Goal: Task Accomplishment & Management: Complete application form

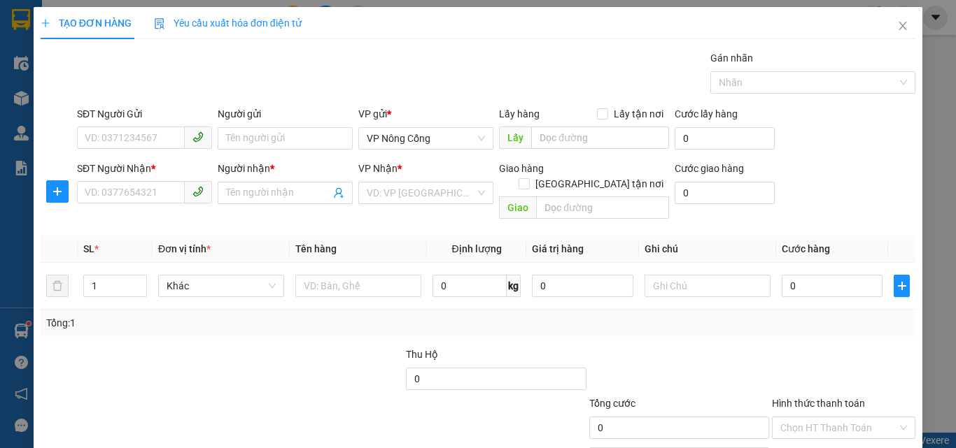
scroll to position [69, 0]
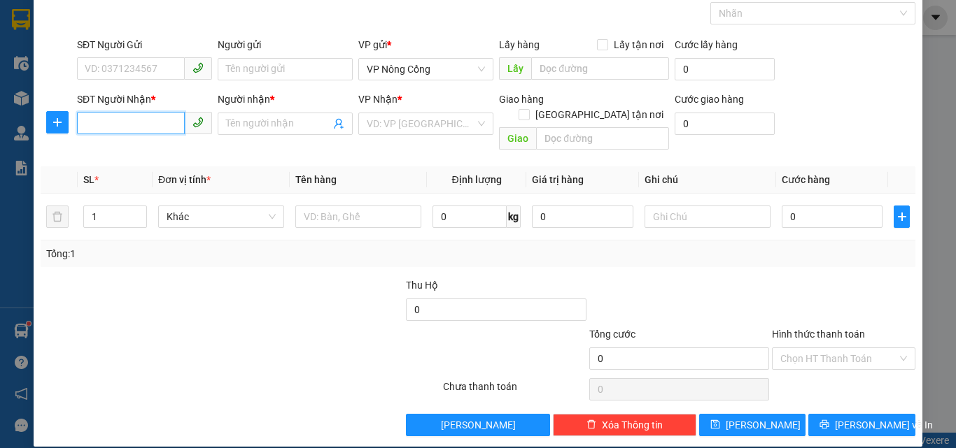
click at [108, 127] on input "SĐT Người Nhận *" at bounding box center [131, 123] width 108 height 22
type input "09652489999"
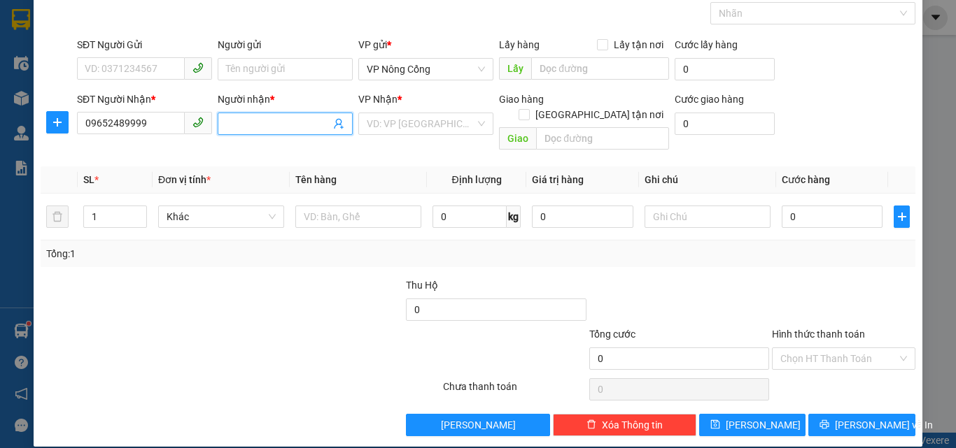
click at [251, 113] on span at bounding box center [285, 124] width 135 height 22
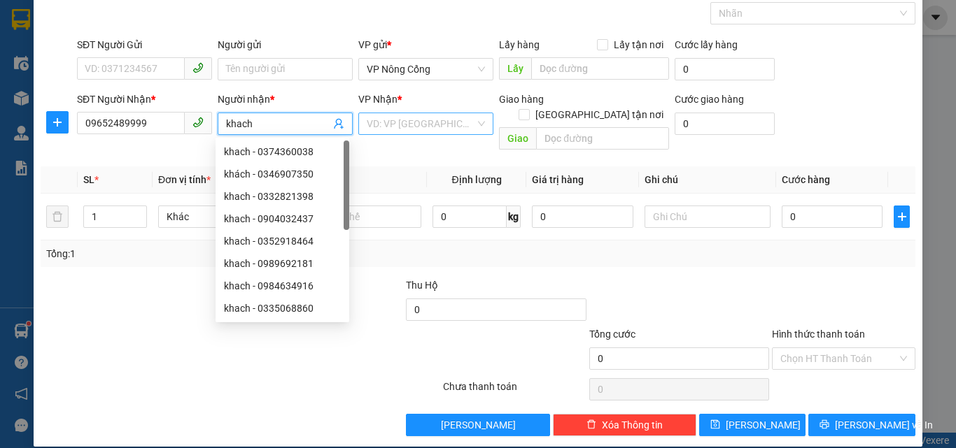
type input "khach"
drag, startPoint x: 383, startPoint y: 114, endPoint x: 389, endPoint y: 121, distance: 9.0
click at [384, 114] on input "search" at bounding box center [421, 123] width 108 height 21
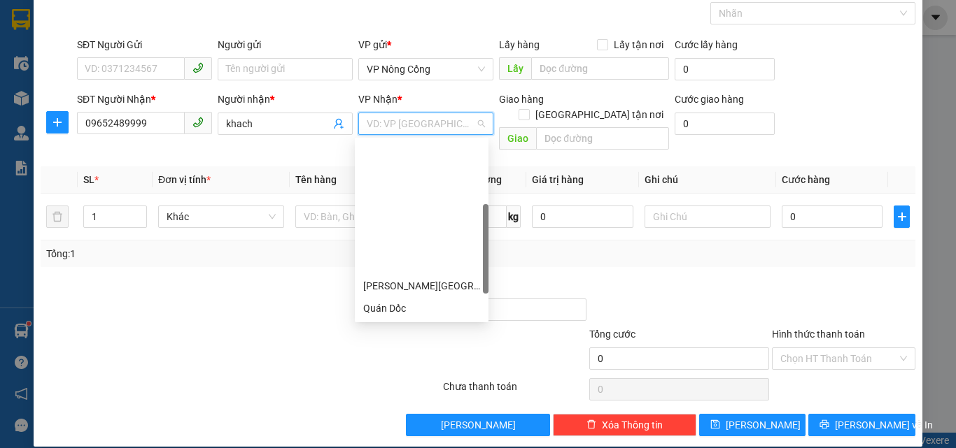
scroll to position [140, 0]
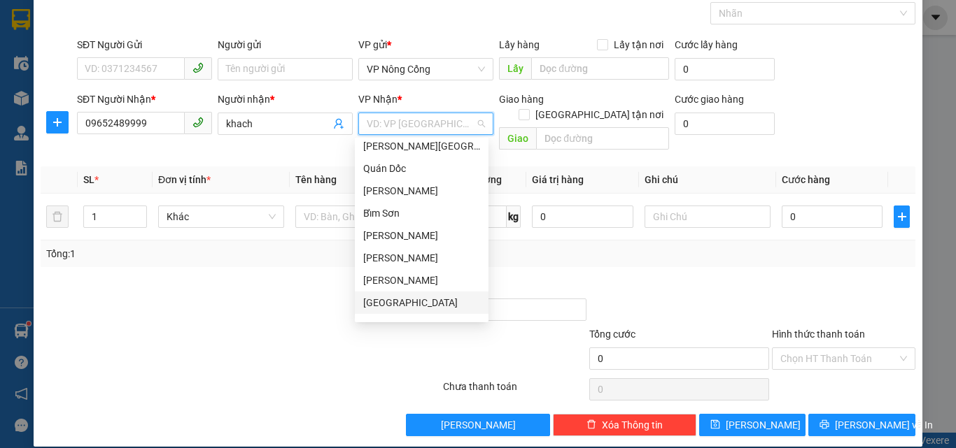
click at [386, 305] on div "[GEOGRAPHIC_DATA]" at bounding box center [421, 302] width 117 height 15
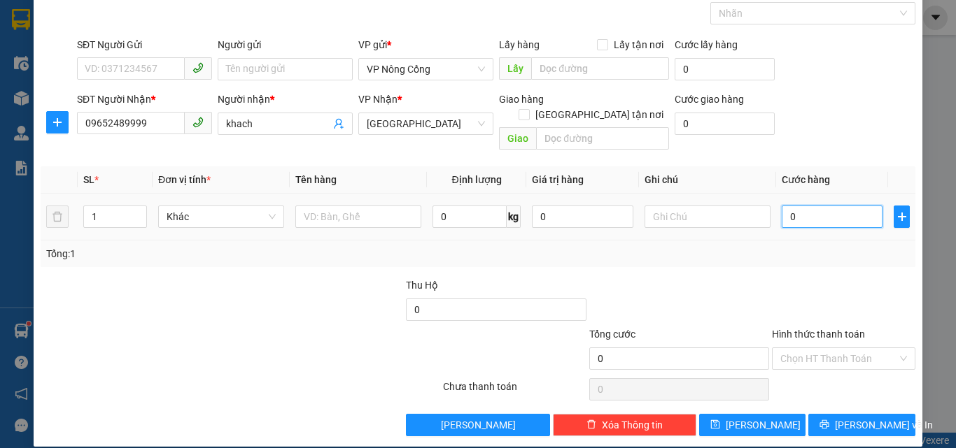
click at [799, 206] on input "0" at bounding box center [832, 217] width 101 height 22
type input "8"
type input "80"
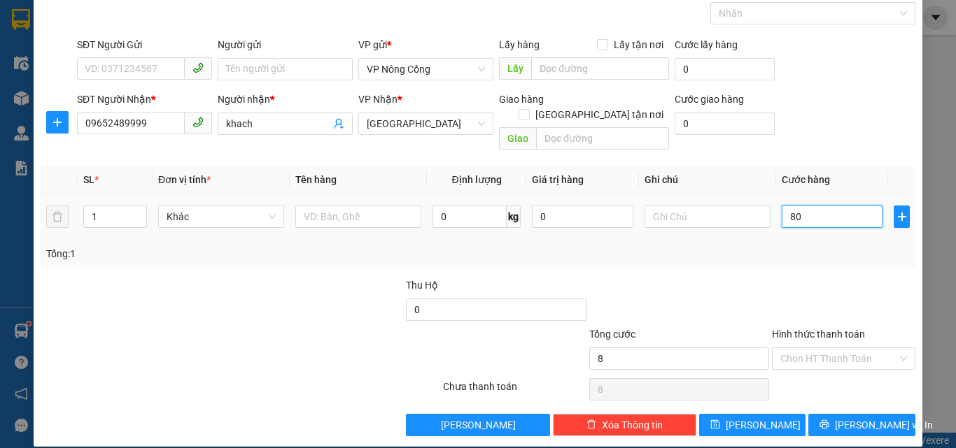
type input "80"
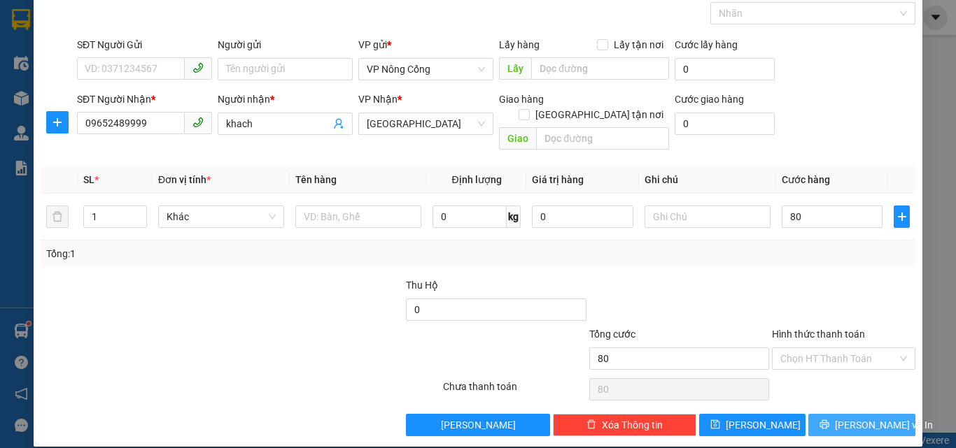
type input "80.000"
click at [847, 418] on span "[PERSON_NAME] và In" at bounding box center [884, 425] width 98 height 15
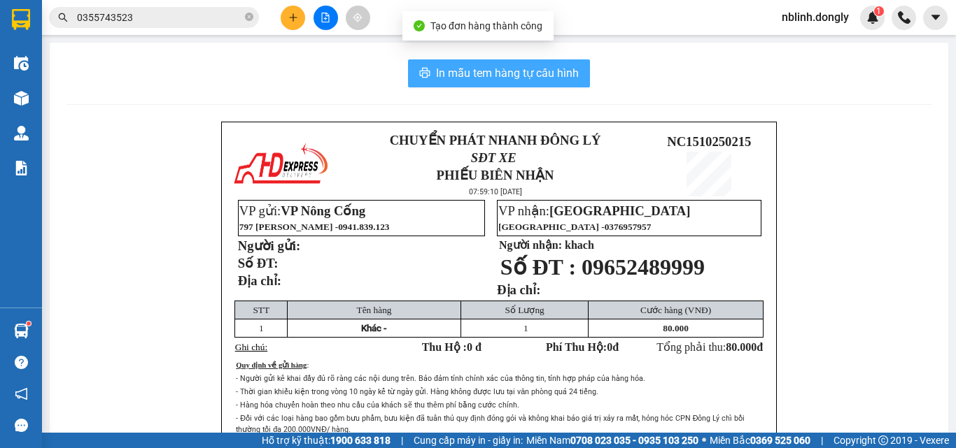
drag, startPoint x: 496, startPoint y: 65, endPoint x: 665, endPoint y: 282, distance: 274.7
click at [496, 68] on span "In mẫu tem hàng tự cấu hình" at bounding box center [507, 72] width 143 height 17
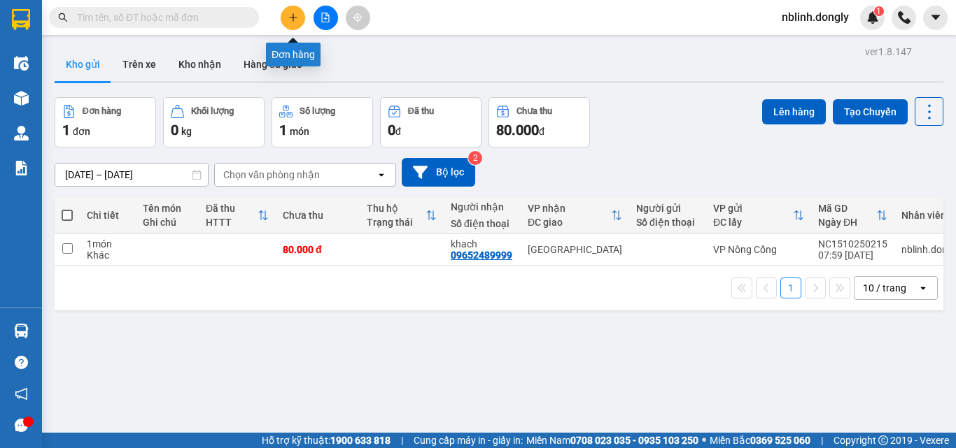
click at [292, 20] on icon "plus" at bounding box center [293, 18] width 10 height 10
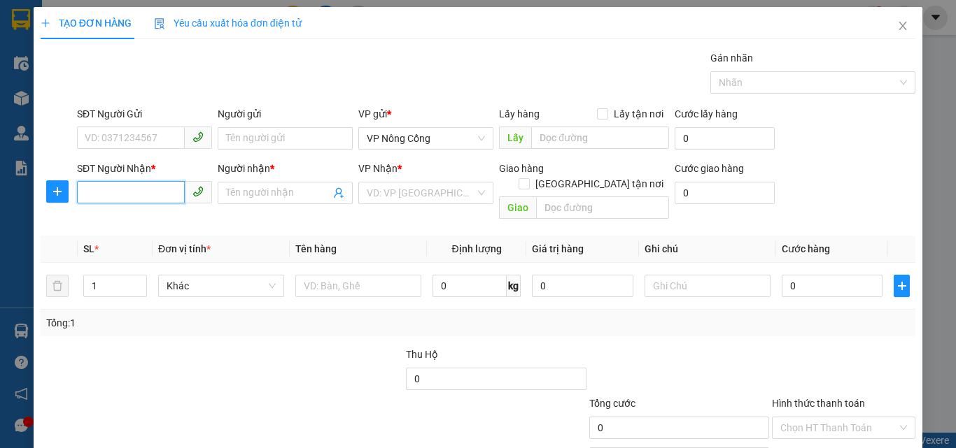
click at [89, 190] on input "SĐT Người Nhận *" at bounding box center [131, 192] width 108 height 22
type input "0984538355"
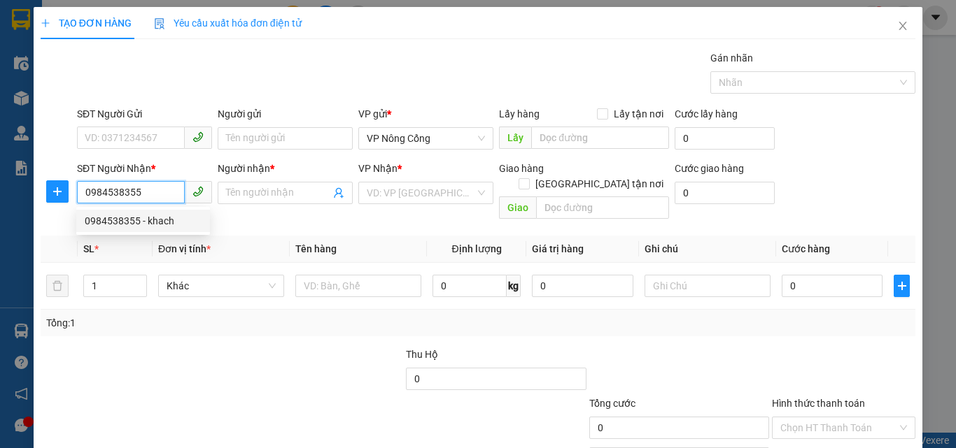
click at [122, 222] on div "0984538355 - khach" at bounding box center [143, 220] width 117 height 15
type input "khach"
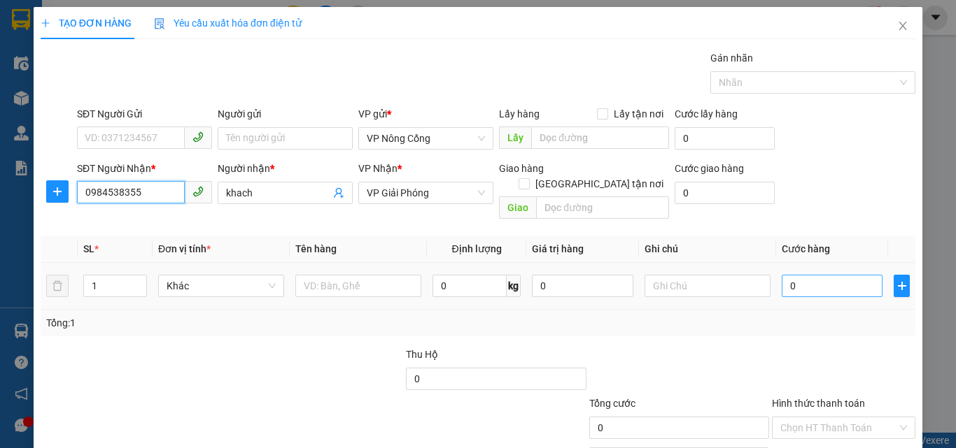
type input "0984538355"
click at [805, 275] on input "0" at bounding box center [832, 286] width 101 height 22
type input "5"
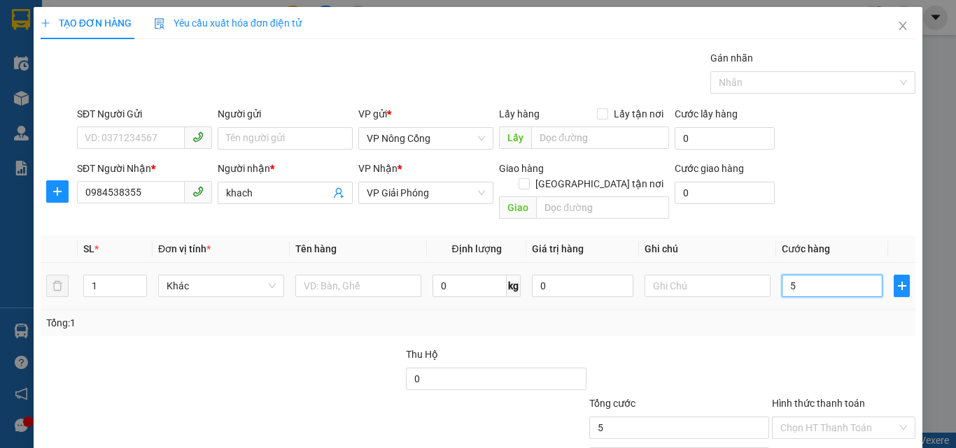
type input "50"
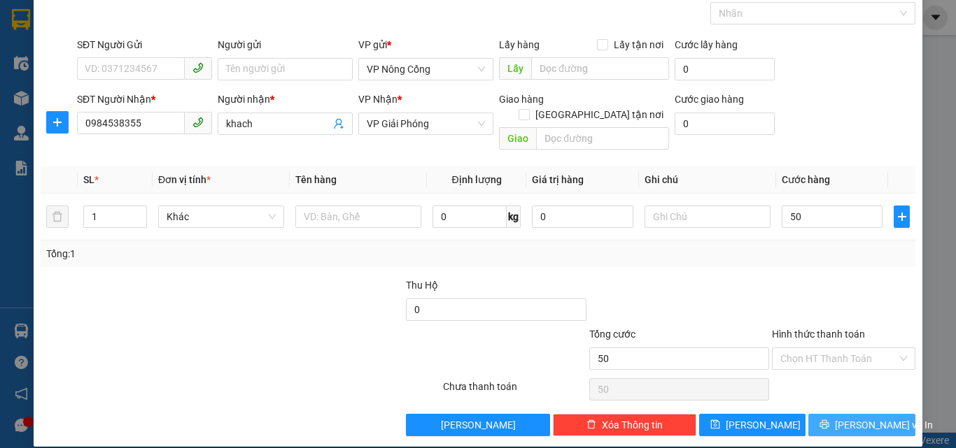
type input "50.000"
click at [845, 418] on span "[PERSON_NAME] và In" at bounding box center [884, 425] width 98 height 15
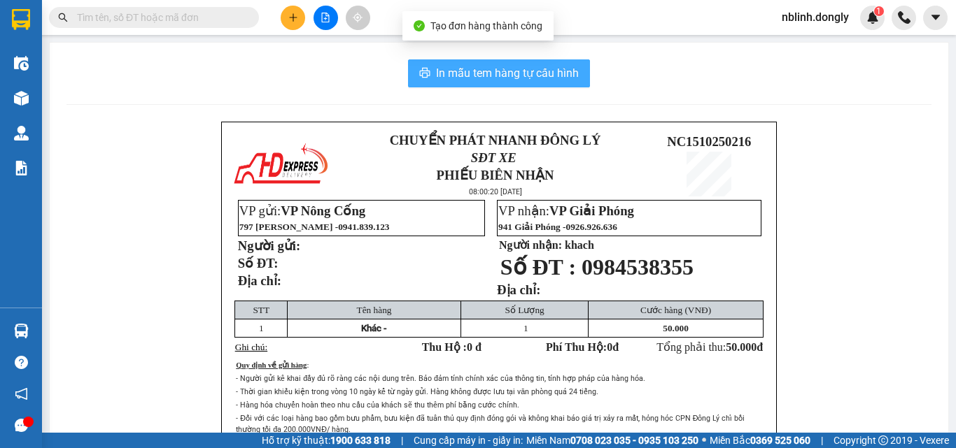
click at [493, 70] on span "In mẫu tem hàng tự cấu hình" at bounding box center [507, 72] width 143 height 17
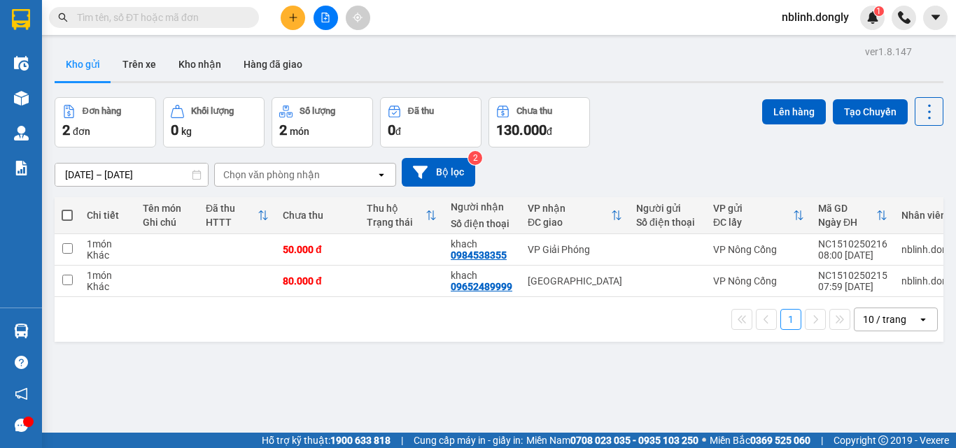
click at [744, 404] on div "ver 1.8.147 Kho gửi Trên xe Kho nhận Hàng đã giao Đơn hàng 2 đơn Khối lượng 0 k…" at bounding box center [499, 266] width 900 height 448
click at [740, 396] on div "ver 1.8.147 Kho gửi Trên xe Kho nhận Hàng đã giao Đơn hàng 2 đơn Khối lượng 0 k…" at bounding box center [499, 266] width 900 height 448
click at [739, 395] on div "ver 1.8.147 Kho gửi Trên xe Kho nhận Hàng đã giao Đơn hàng 2 đơn Khối lượng 0 k…" at bounding box center [499, 266] width 900 height 448
click at [737, 425] on div "ver 1.8.147 Kho gửi Trên xe Kho nhận Hàng đã giao Đơn hàng 2 đơn Khối lượng 0 k…" at bounding box center [499, 266] width 900 height 448
click at [743, 448] on html "Kết quả tìm kiếm ( 0 ) Bộ lọc No Data nblinh.dongly 1 Điều hành xe Kho hàng mới…" at bounding box center [478, 224] width 956 height 448
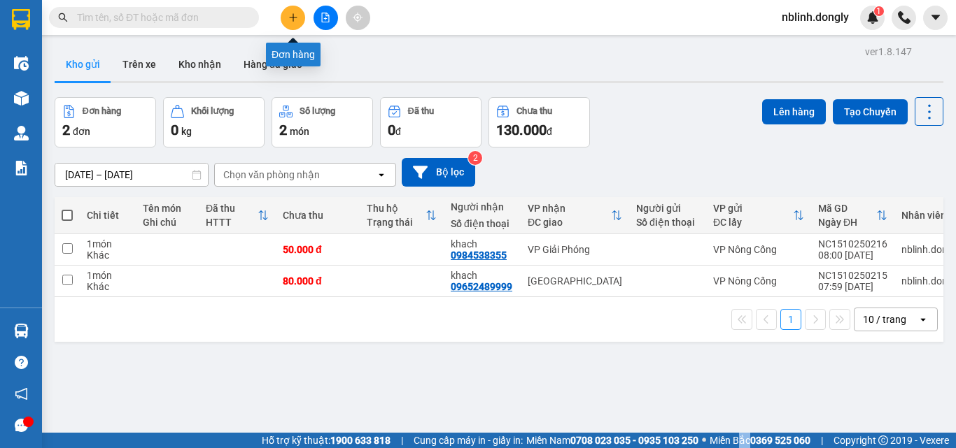
click at [294, 20] on icon "plus" at bounding box center [293, 18] width 10 height 10
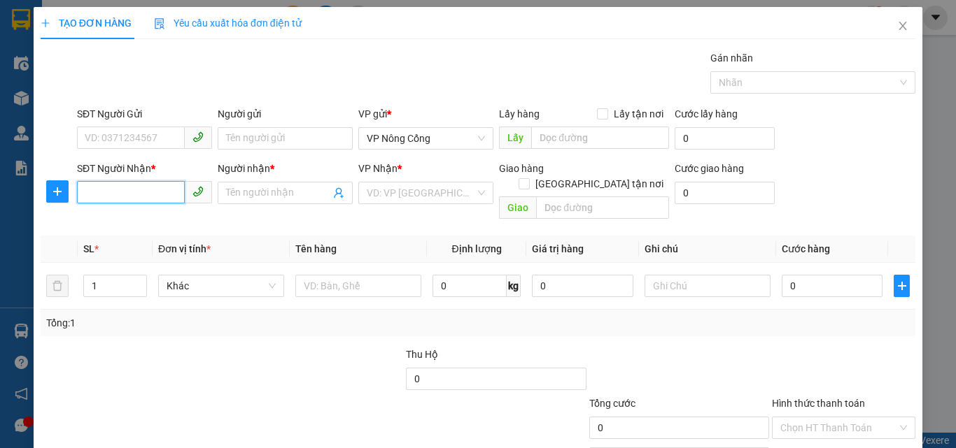
click at [100, 191] on input "SĐT Người Nhận *" at bounding box center [131, 192] width 108 height 22
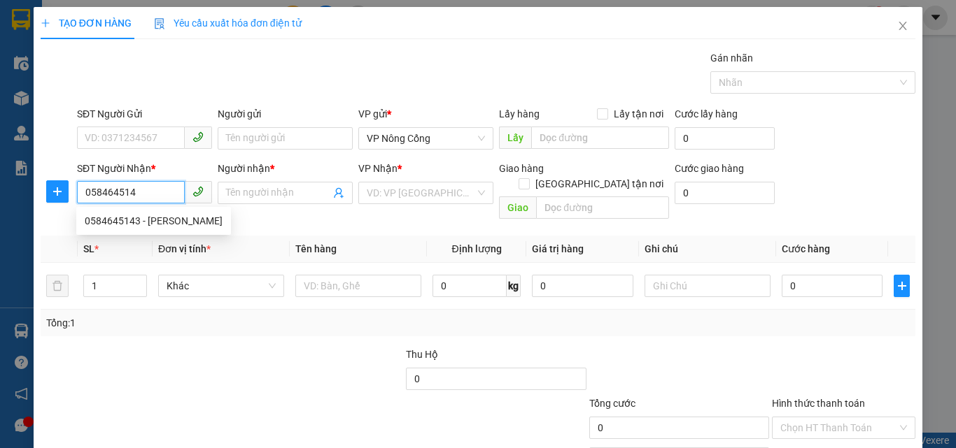
type input "0584645143"
click at [150, 218] on div "0584645143 - [PERSON_NAME]" at bounding box center [154, 220] width 138 height 15
type input "HƯƠNG"
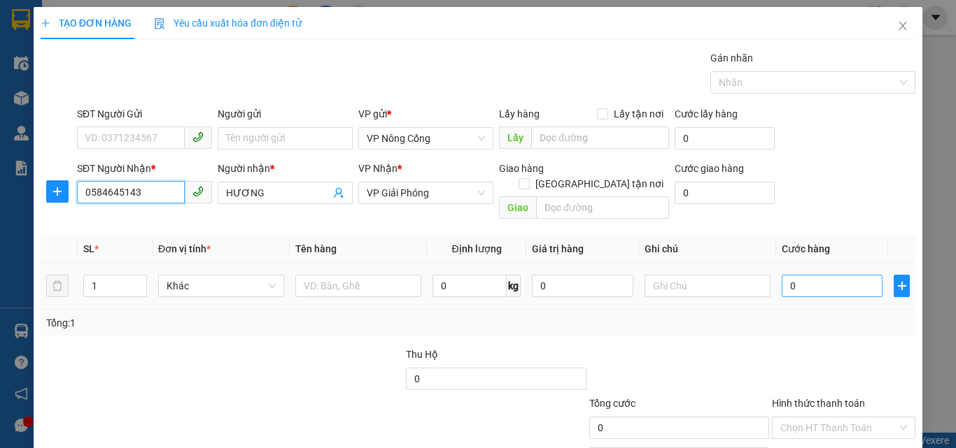
type input "0584645143"
type input "4"
type input "40"
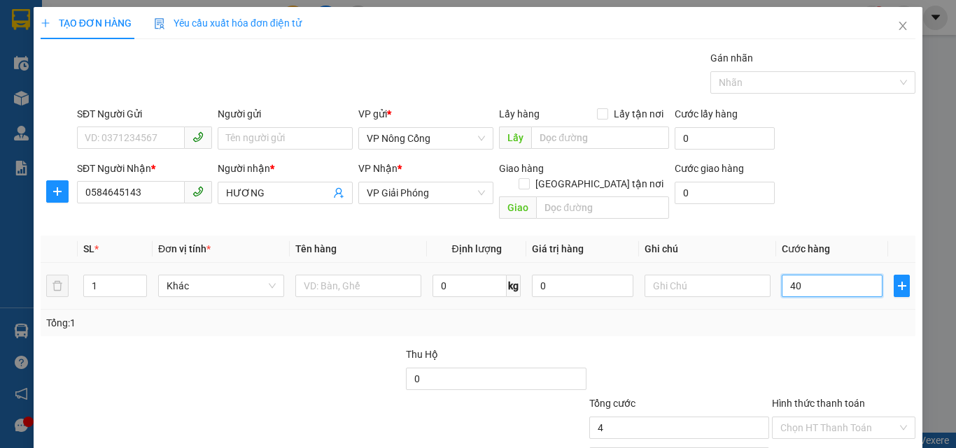
type input "40"
type input "40.000"
click at [806, 398] on label "Hình thức thanh toán" at bounding box center [818, 403] width 93 height 11
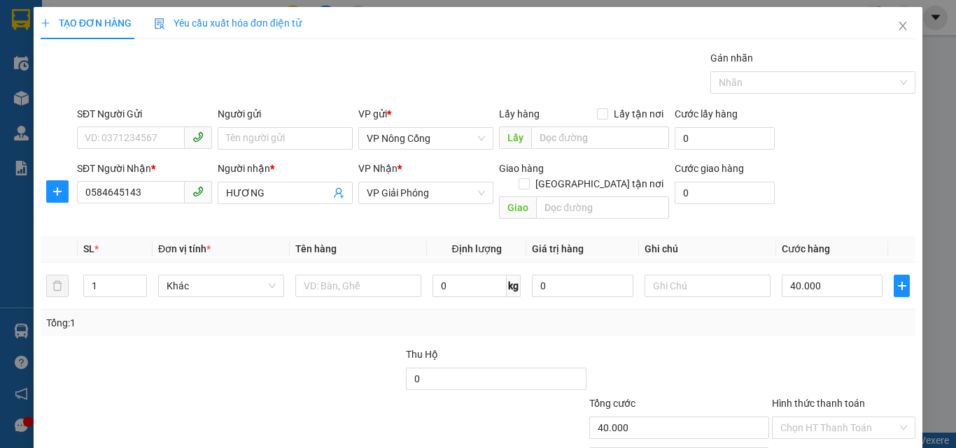
click at [806, 418] on input "Hình thức thanh toán" at bounding box center [838, 428] width 117 height 21
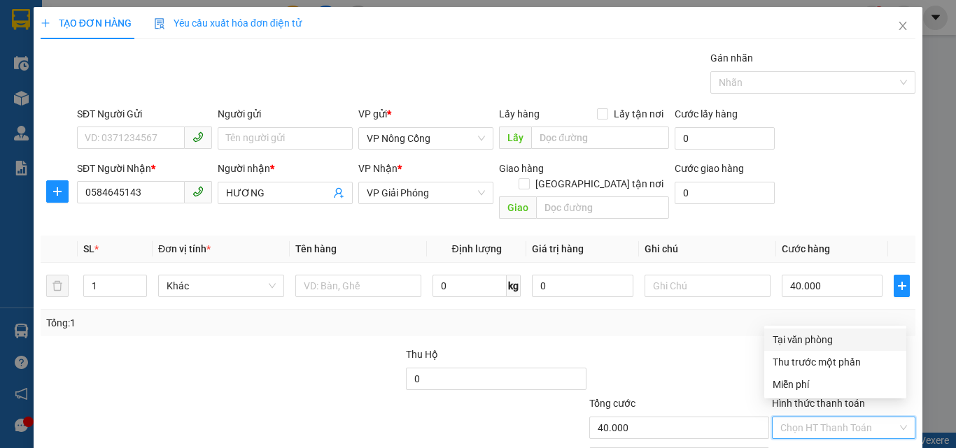
drag, startPoint x: 798, startPoint y: 343, endPoint x: 803, endPoint y: 356, distance: 14.2
click at [798, 344] on div "Tại văn phòng" at bounding box center [834, 339] width 125 height 15
type input "0"
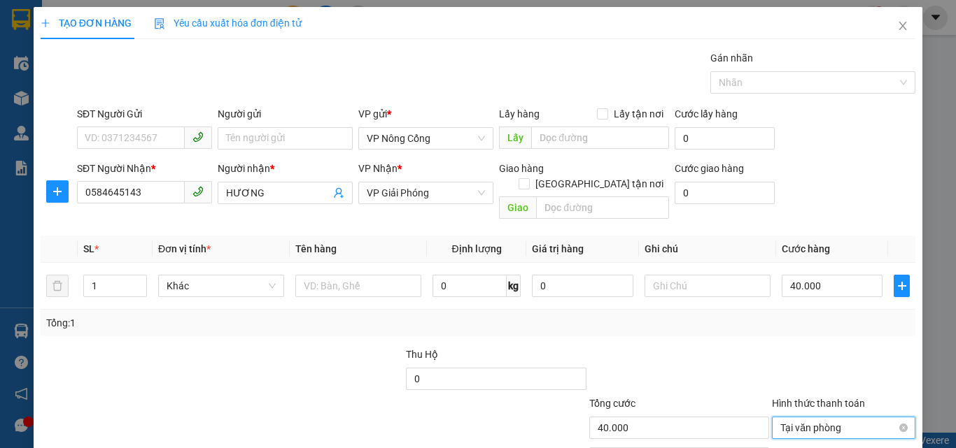
scroll to position [69, 0]
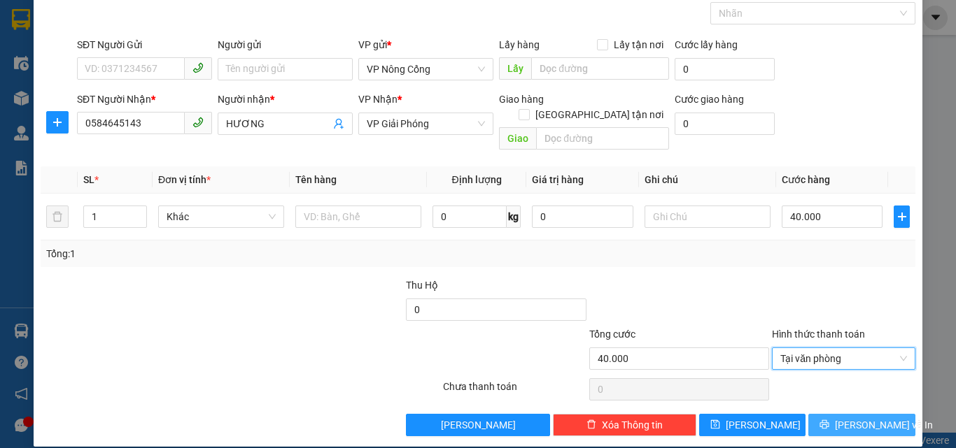
click at [860, 418] on span "[PERSON_NAME] và In" at bounding box center [884, 425] width 98 height 15
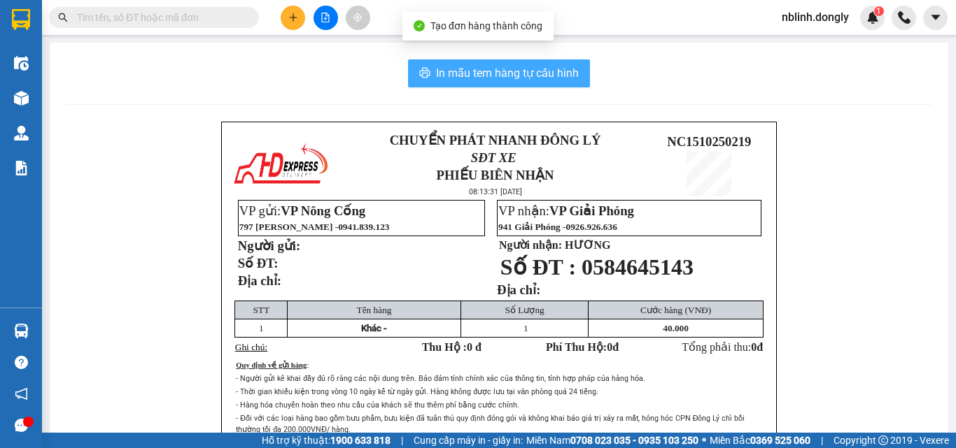
click at [503, 73] on span "In mẫu tem hàng tự cấu hình" at bounding box center [507, 72] width 143 height 17
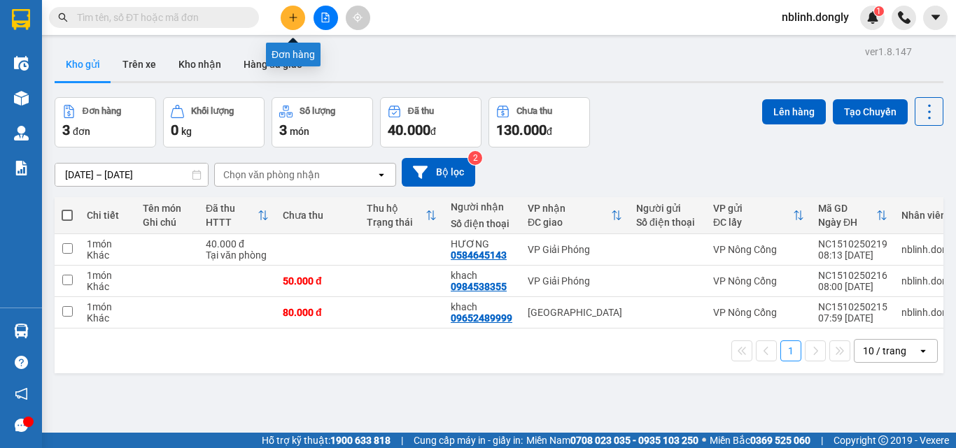
drag, startPoint x: 289, startPoint y: 22, endPoint x: 289, endPoint y: 38, distance: 15.4
click at [289, 38] on body "Kết quả tìm kiếm ( 0 ) Bộ lọc No Data nblinh.dongly 1 Điều hành xe Kho hàng mới…" at bounding box center [478, 224] width 956 height 448
drag, startPoint x: 67, startPoint y: 279, endPoint x: 97, endPoint y: 282, distance: 30.2
click at [75, 281] on td at bounding box center [67, 281] width 25 height 31
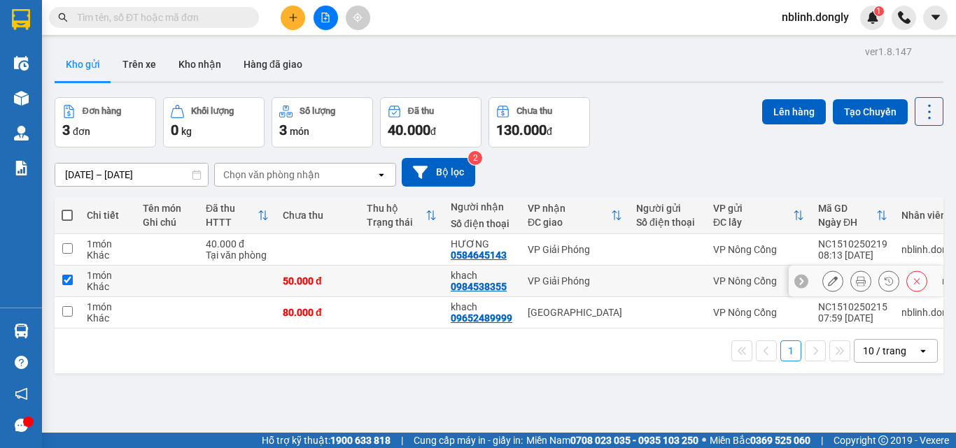
checkbox input "true"
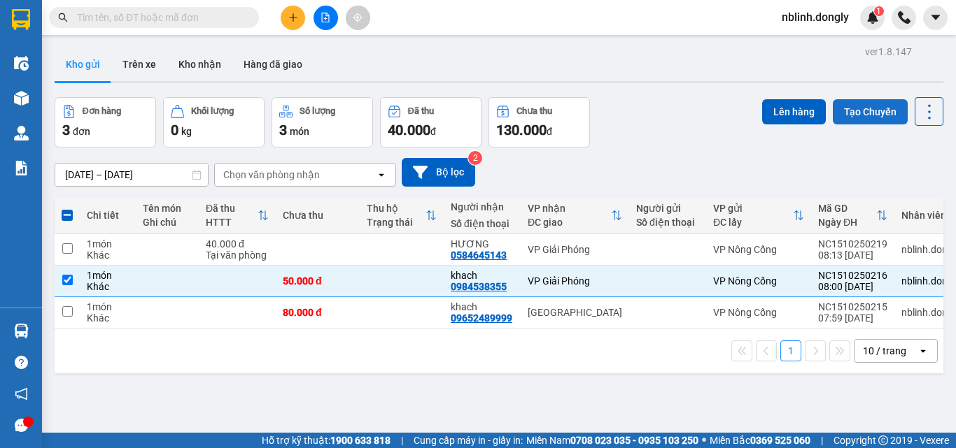
click at [871, 105] on button "Tạo Chuyến" at bounding box center [870, 111] width 75 height 25
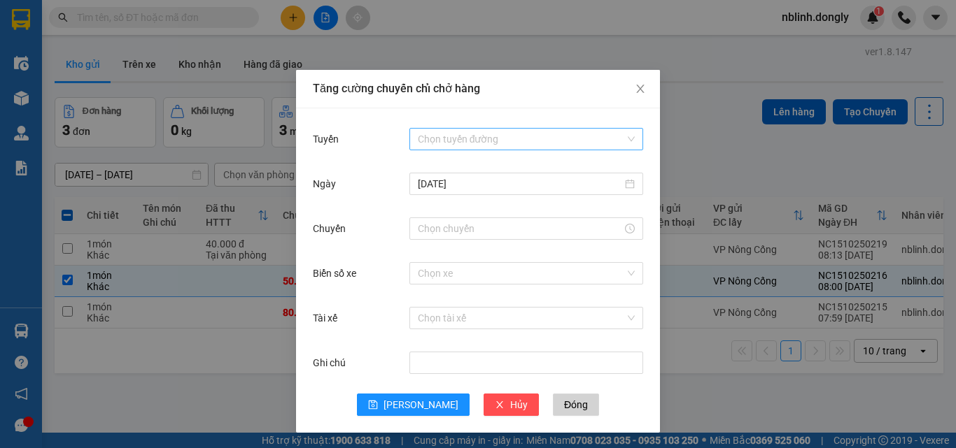
click at [448, 132] on input "Tuyến" at bounding box center [521, 139] width 207 height 21
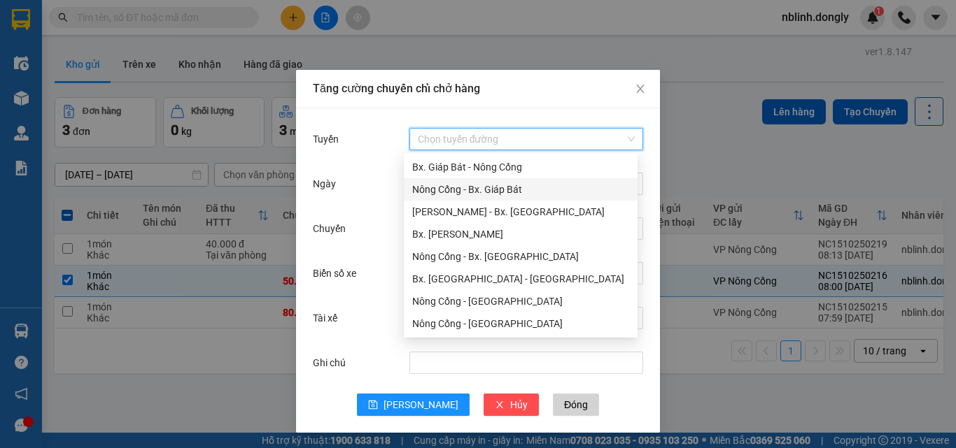
click at [486, 190] on div "Nông Cống - Bx. Giáp Bát" at bounding box center [520, 189] width 217 height 15
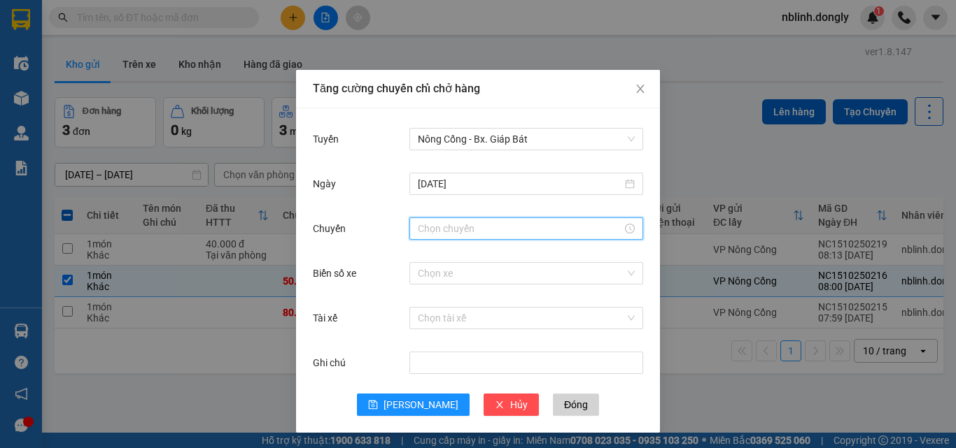
click at [447, 232] on input "Chuyến" at bounding box center [520, 228] width 204 height 15
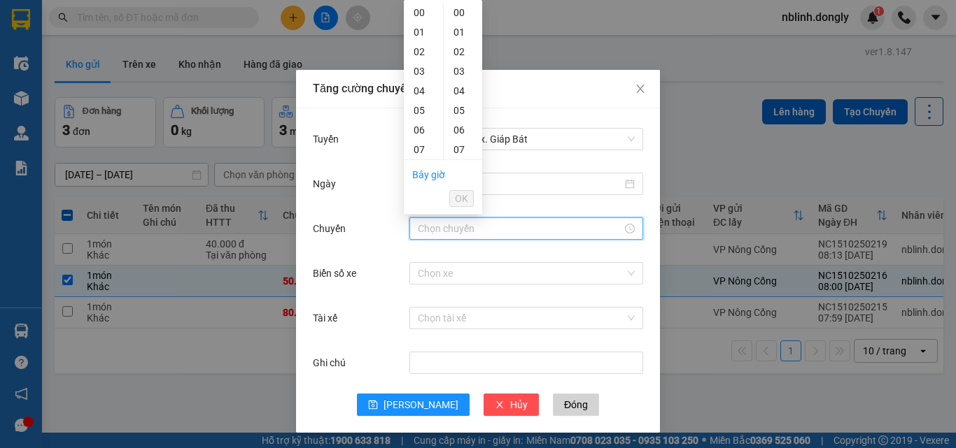
scroll to position [70, 0]
click at [419, 99] on div "08" at bounding box center [423, 100] width 39 height 20
type input "08:00"
drag, startPoint x: 460, startPoint y: 190, endPoint x: 464, endPoint y: 197, distance: 8.2
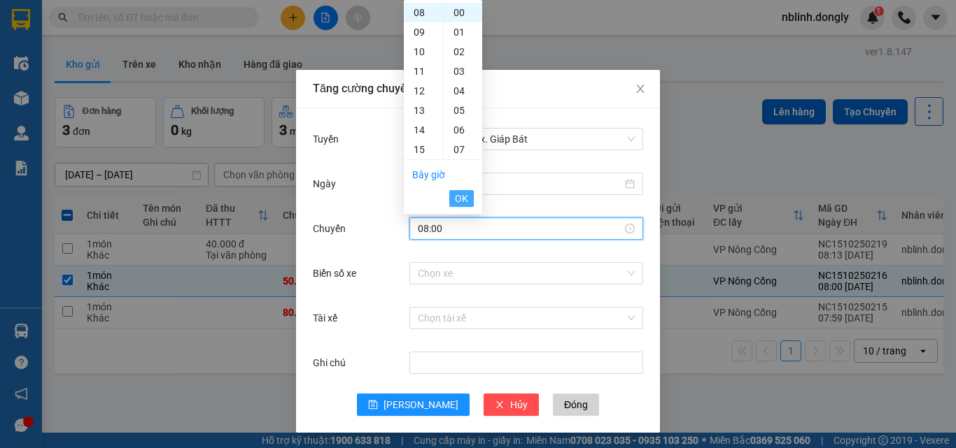
click at [462, 192] on li "OK" at bounding box center [461, 199] width 24 height 24
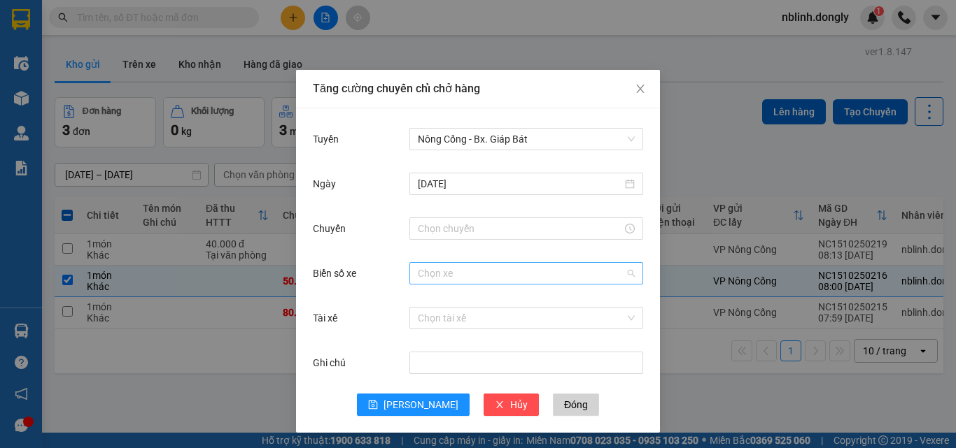
click at [432, 269] on input "Biển số xe" at bounding box center [521, 273] width 207 height 21
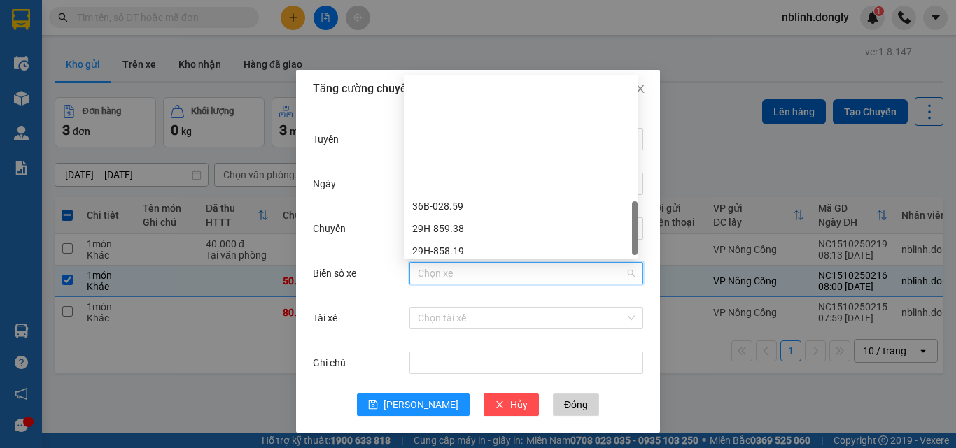
scroll to position [554, 0]
click at [448, 211] on div "36H-090.77" at bounding box center [520, 206] width 217 height 15
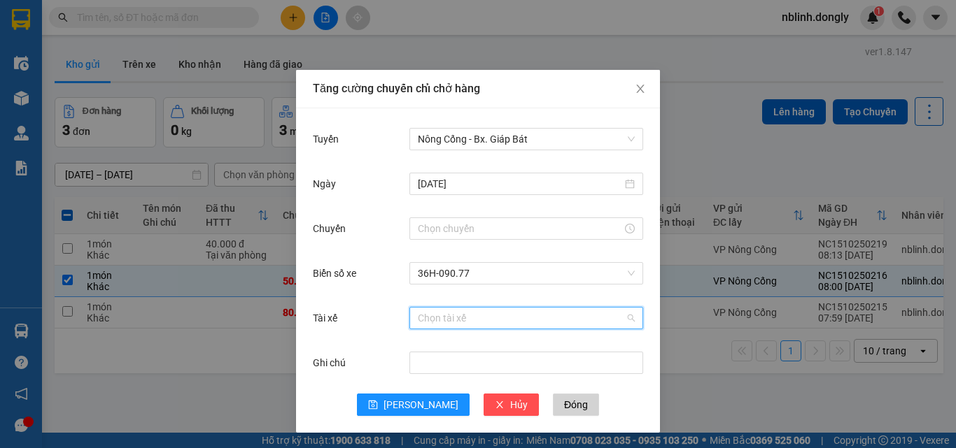
click at [436, 323] on input "Tài xế" at bounding box center [521, 318] width 207 height 21
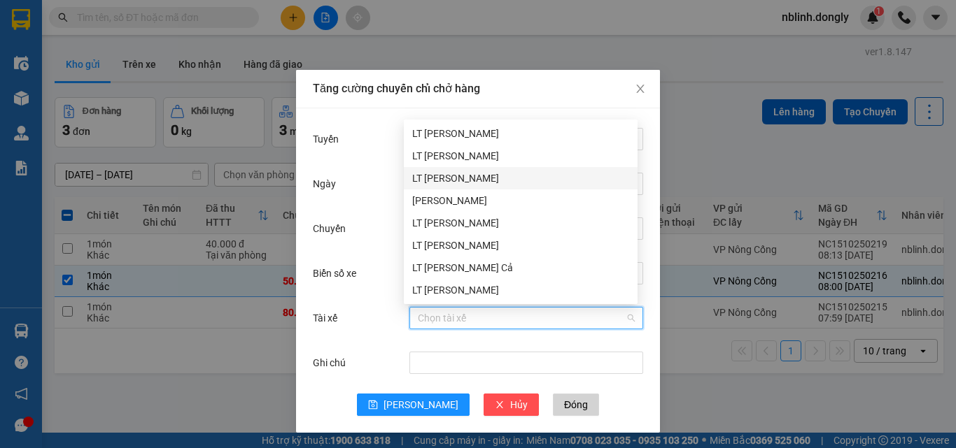
click at [439, 175] on div "LT [PERSON_NAME]" at bounding box center [520, 178] width 217 height 15
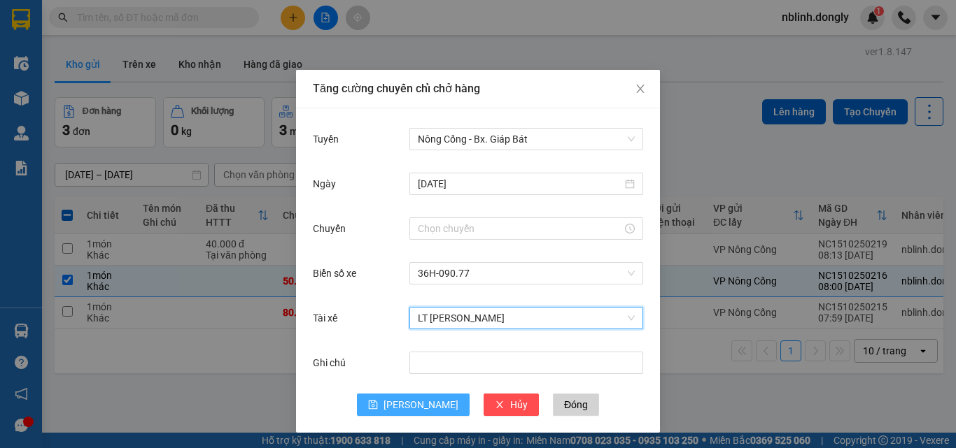
click at [411, 400] on span "[PERSON_NAME]" at bounding box center [420, 404] width 75 height 15
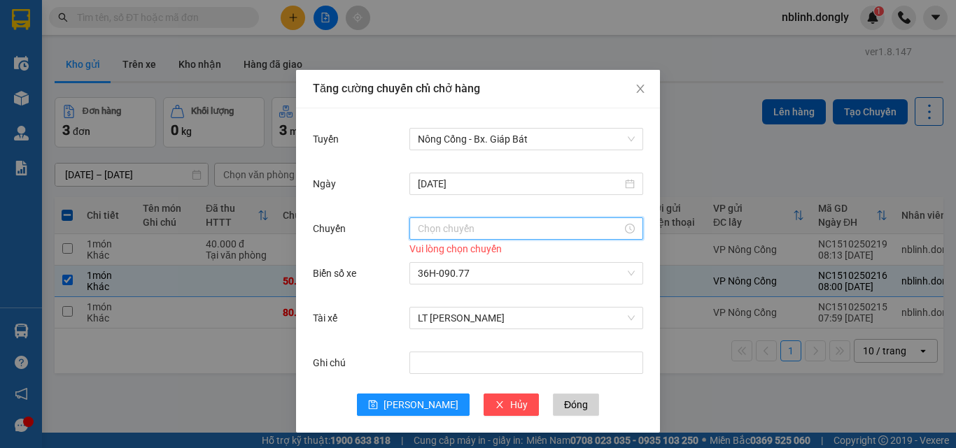
click at [445, 233] on input "Chuyến" at bounding box center [520, 228] width 204 height 15
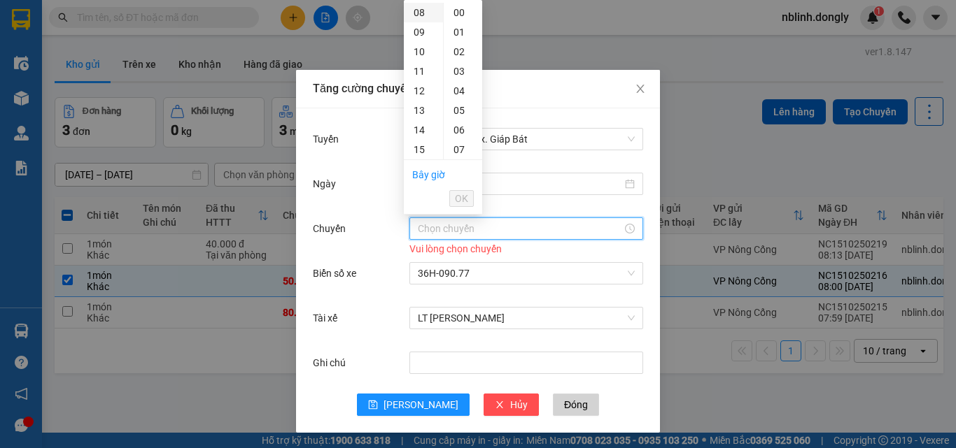
click at [418, 13] on div "08" at bounding box center [423, 13] width 39 height 20
type input "08:00"
drag, startPoint x: 466, startPoint y: 195, endPoint x: 546, endPoint y: 131, distance: 103.0
click at [466, 195] on span "OK" at bounding box center [461, 198] width 13 height 15
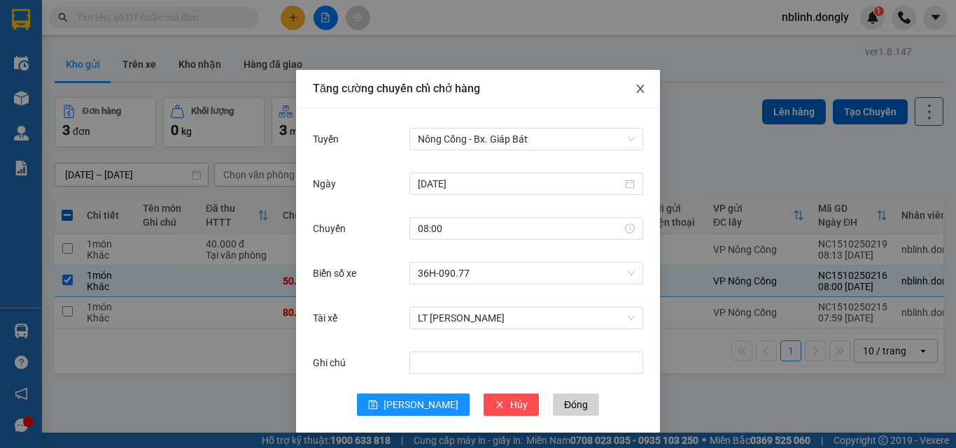
drag, startPoint x: 630, startPoint y: 93, endPoint x: 667, endPoint y: 90, distance: 37.2
click at [635, 93] on icon "close" at bounding box center [640, 88] width 11 height 11
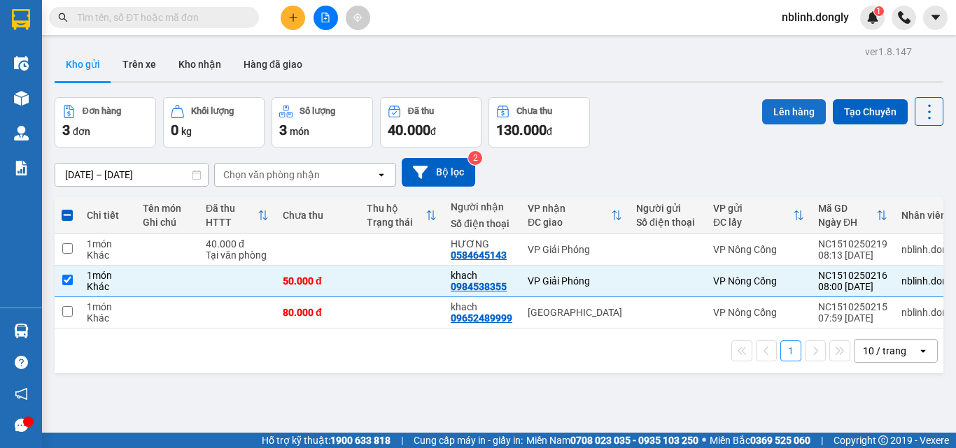
click at [794, 110] on button "Lên hàng" at bounding box center [794, 111] width 64 height 25
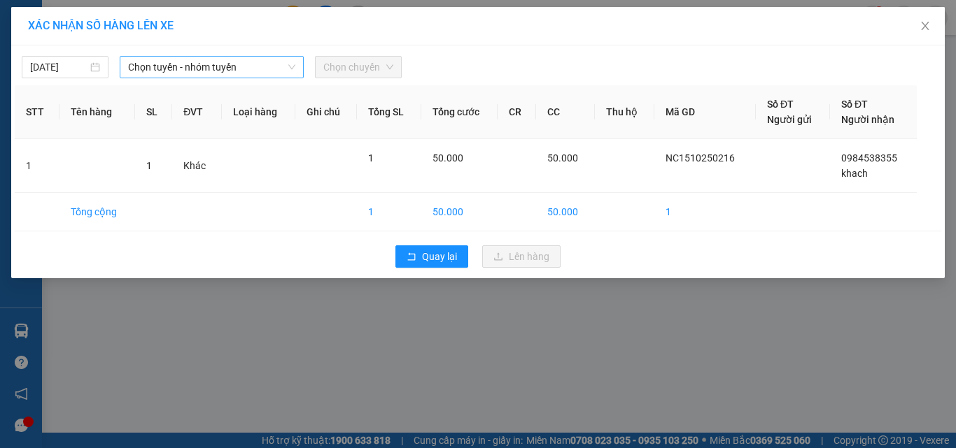
click at [221, 68] on span "Chọn tuyến - nhóm tuyến" at bounding box center [211, 67] width 167 height 21
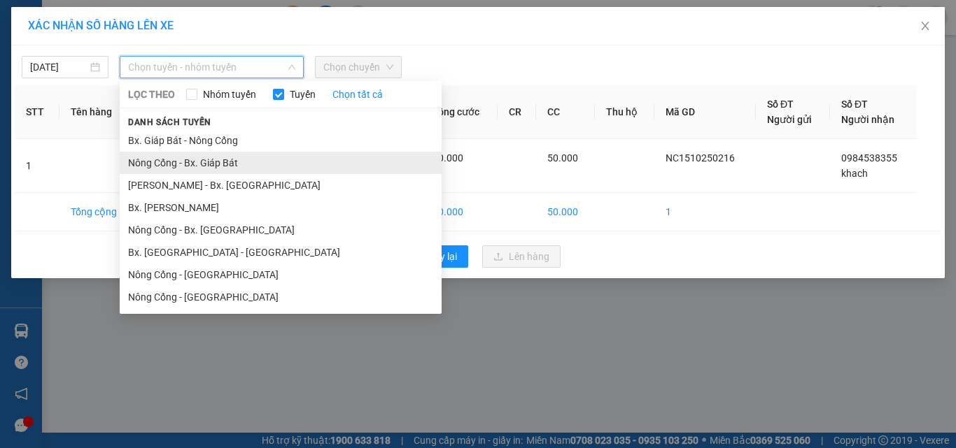
click at [208, 166] on li "Nông Cống - Bx. Giáp Bát" at bounding box center [281, 163] width 322 height 22
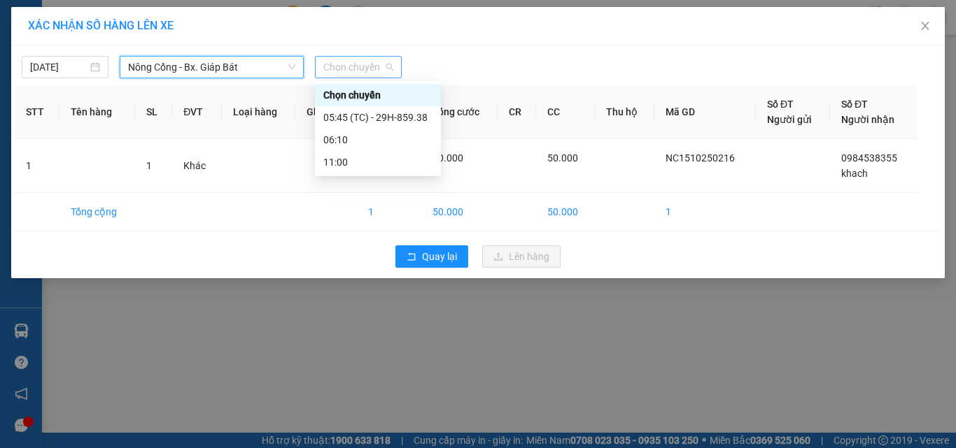
click at [344, 70] on span "Chọn chuyến" at bounding box center [358, 67] width 70 height 21
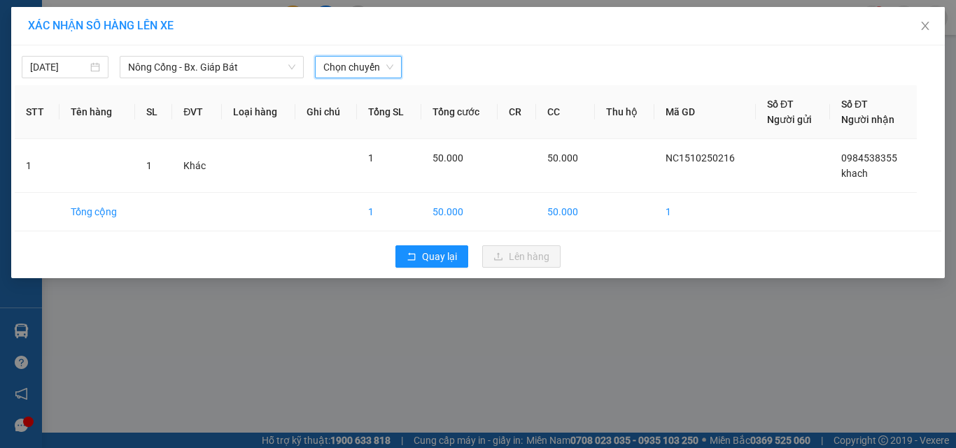
click at [338, 67] on span "Chọn chuyến" at bounding box center [358, 67] width 70 height 21
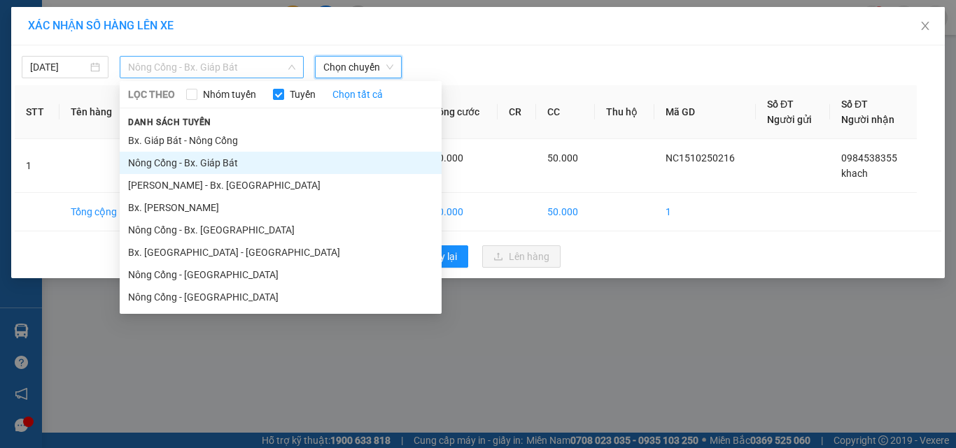
click at [195, 74] on span "Nông Cống - Bx. Giáp Bát" at bounding box center [211, 67] width 167 height 21
click at [215, 159] on li "Nông Cống - Bx. Giáp Bát" at bounding box center [281, 163] width 322 height 22
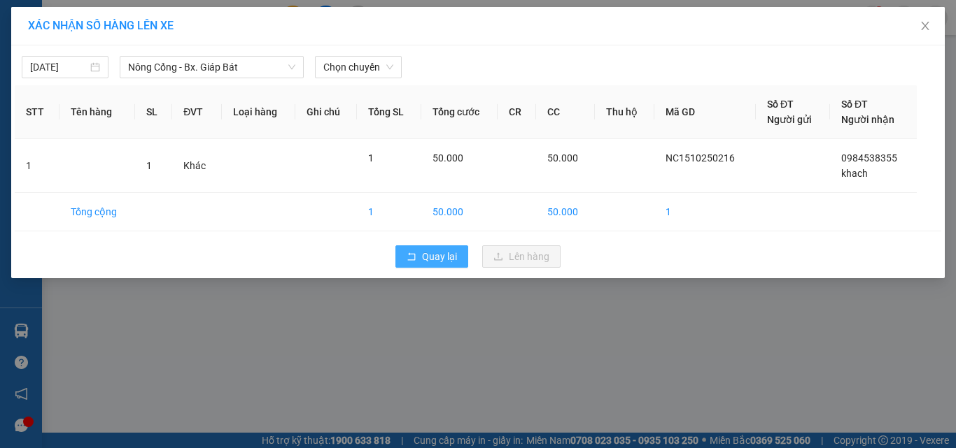
click at [425, 256] on span "Quay lại" at bounding box center [439, 256] width 35 height 15
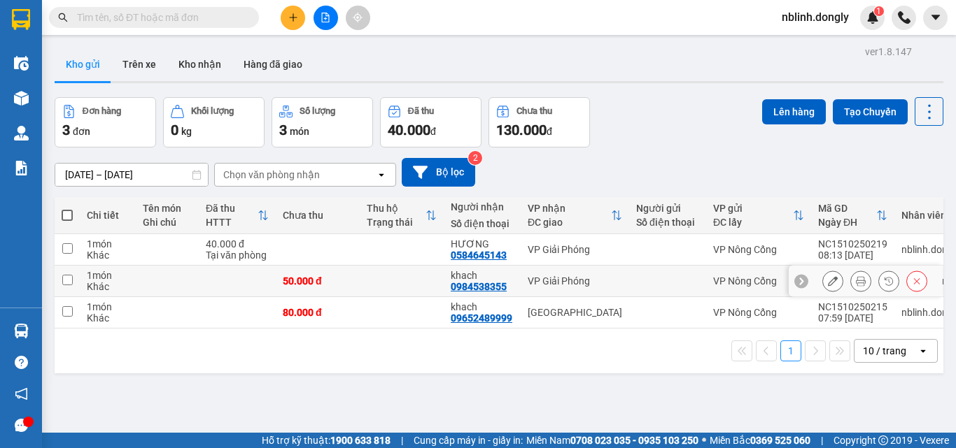
click at [71, 279] on input "checkbox" at bounding box center [67, 280] width 10 height 10
checkbox input "true"
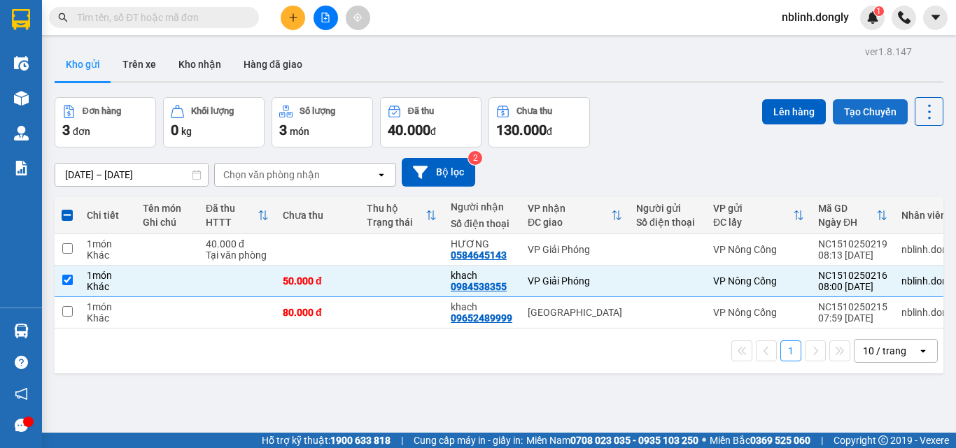
click at [862, 111] on button "Tạo Chuyến" at bounding box center [870, 111] width 75 height 25
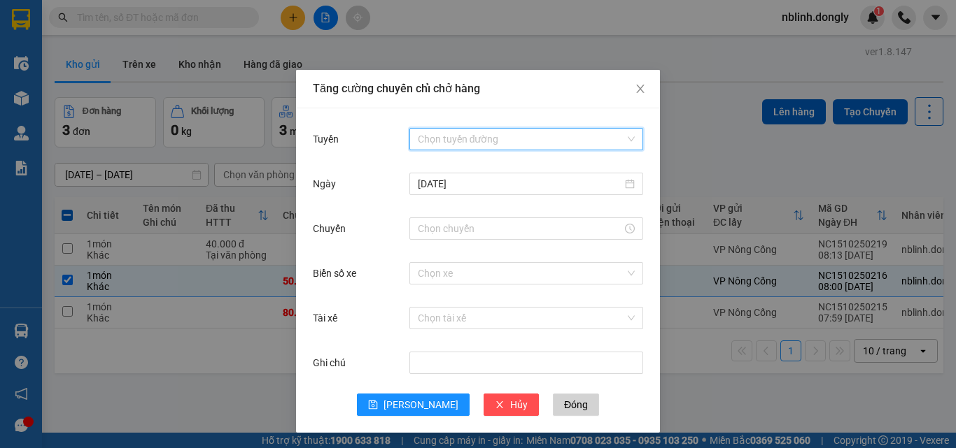
click at [462, 136] on input "Tuyến" at bounding box center [521, 139] width 207 height 21
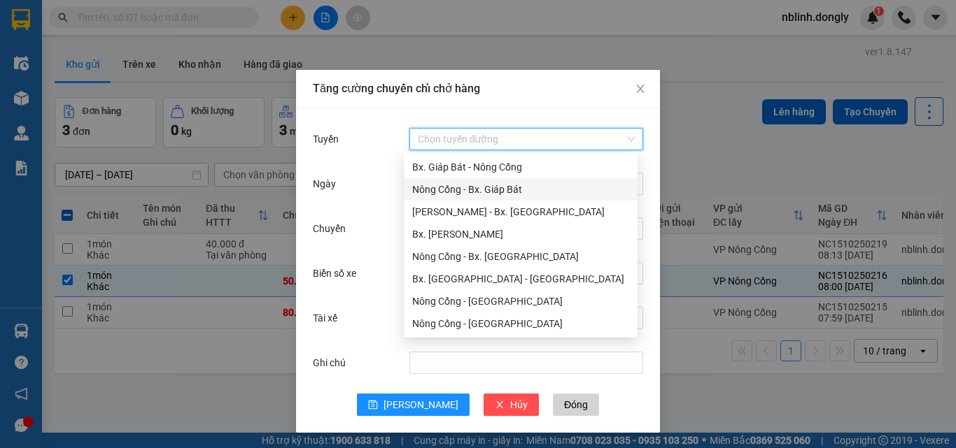
click at [476, 188] on div "Nông Cống - Bx. Giáp Bát" at bounding box center [520, 189] width 217 height 15
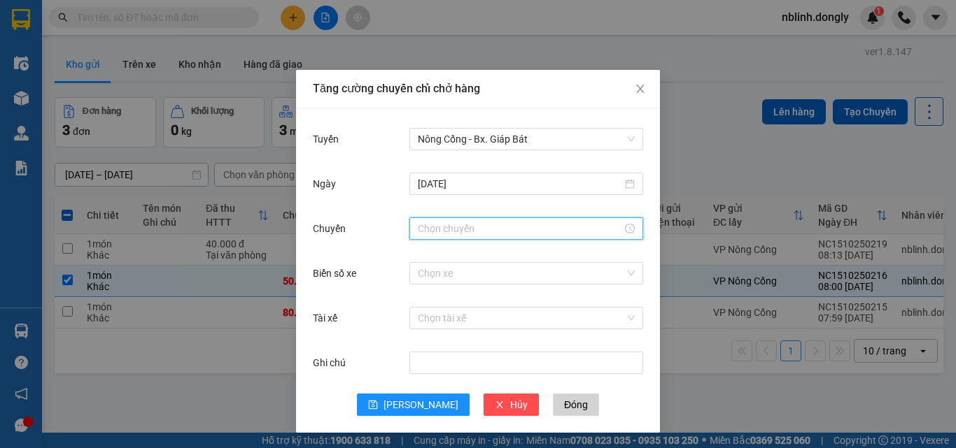
click at [420, 226] on input "Chuyến" at bounding box center [520, 228] width 204 height 15
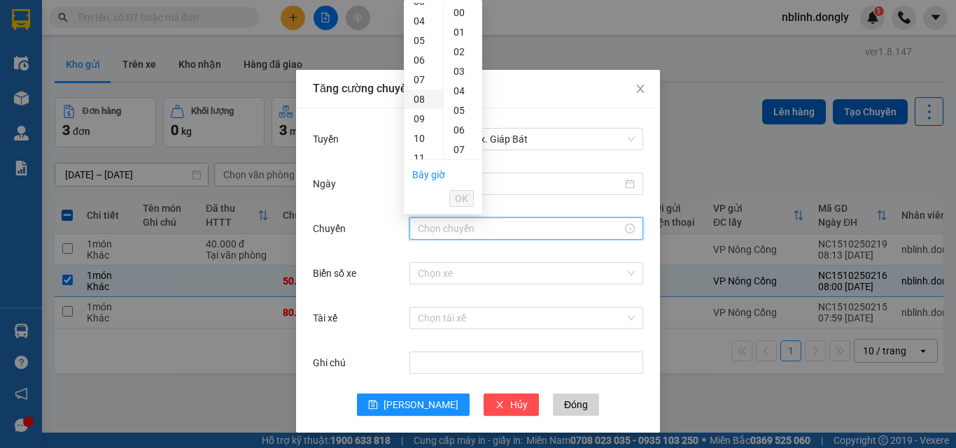
click at [420, 98] on div "08" at bounding box center [423, 100] width 39 height 20
type input "08:00"
click at [456, 202] on span "OK" at bounding box center [461, 198] width 13 height 15
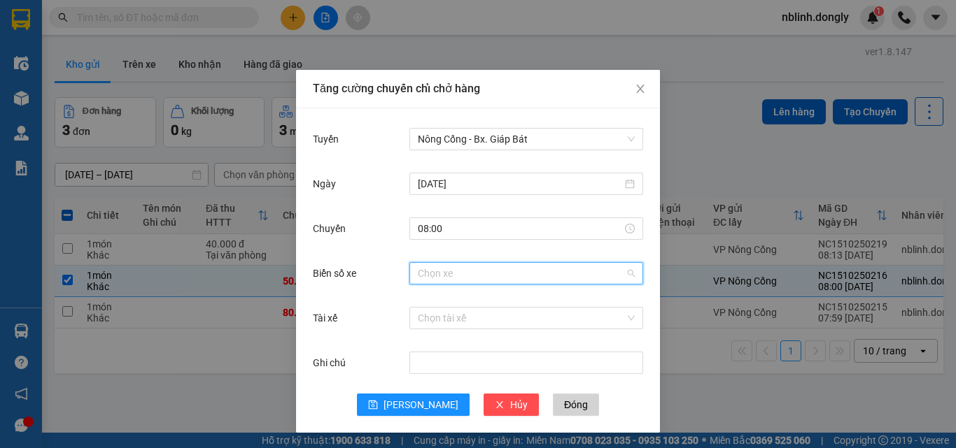
click at [421, 269] on input "Biển số xe" at bounding box center [521, 273] width 207 height 21
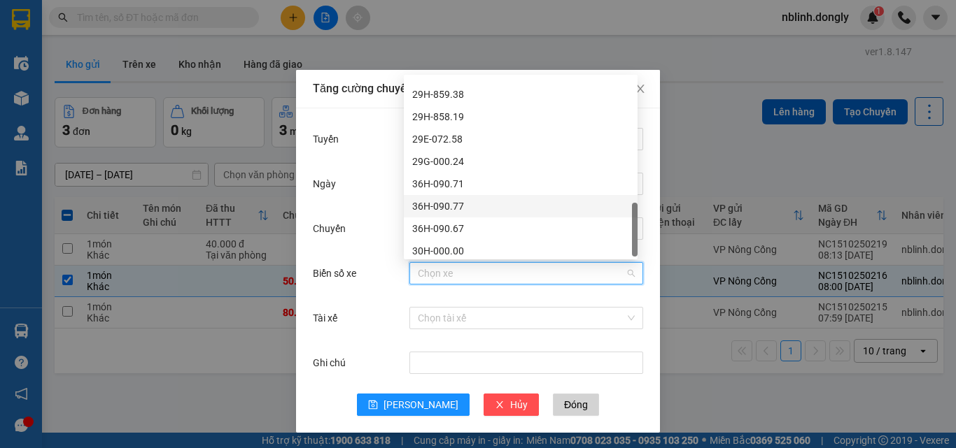
scroll to position [560, 0]
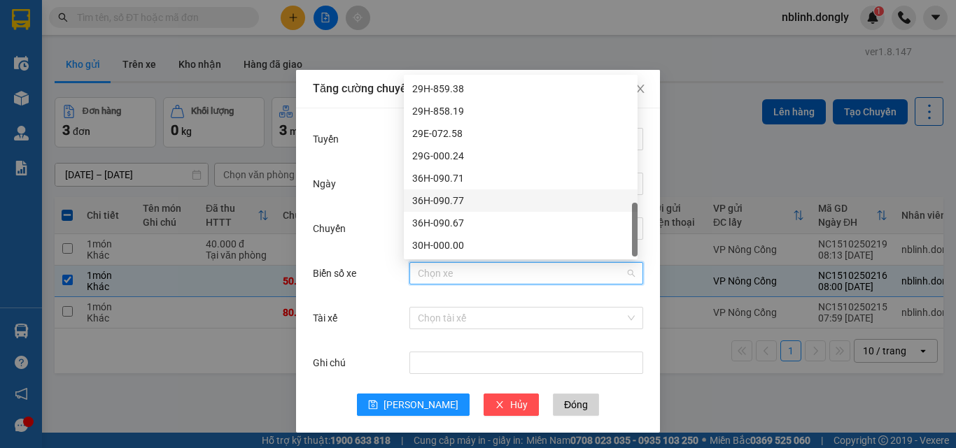
click at [444, 197] on div "36H-090.77" at bounding box center [520, 200] width 217 height 15
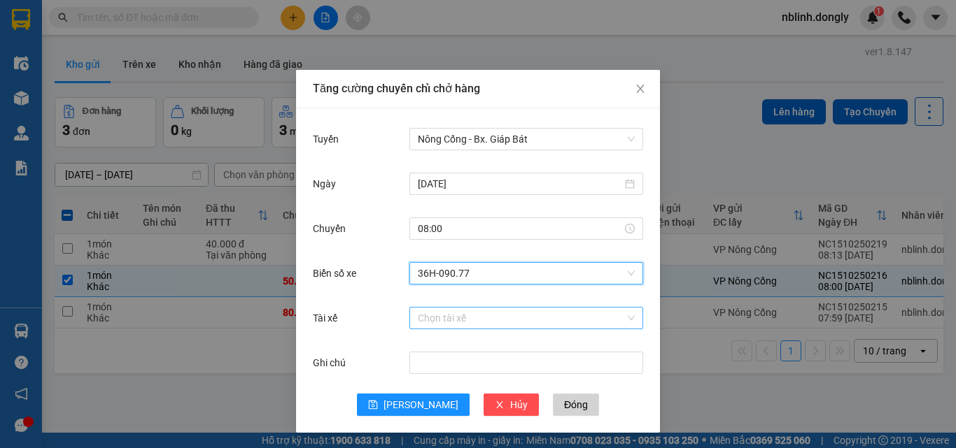
click at [428, 319] on input "Tài xế" at bounding box center [521, 318] width 207 height 21
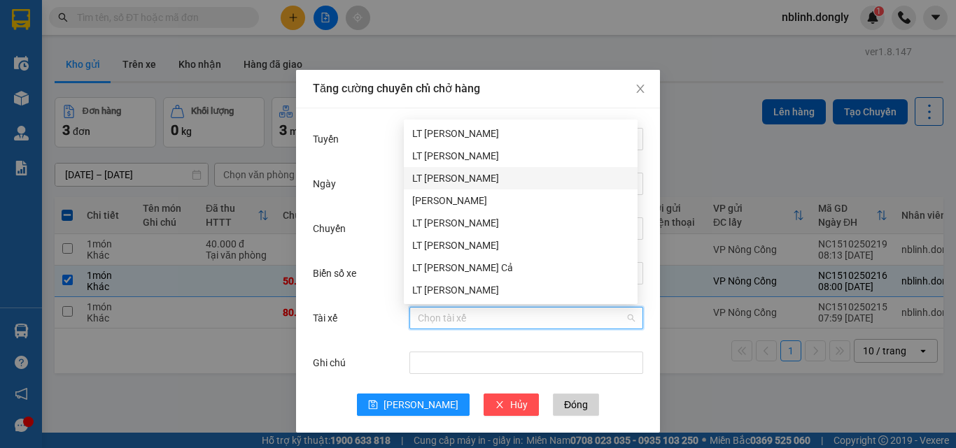
click at [444, 180] on div "LT [PERSON_NAME]" at bounding box center [520, 178] width 217 height 15
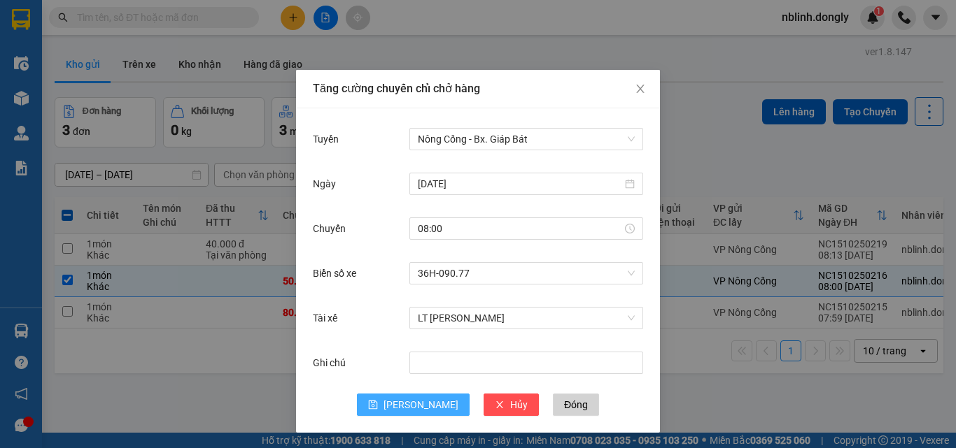
drag, startPoint x: 404, startPoint y: 398, endPoint x: 425, endPoint y: 382, distance: 25.9
click at [407, 397] on button "[PERSON_NAME]" at bounding box center [413, 405] width 113 height 22
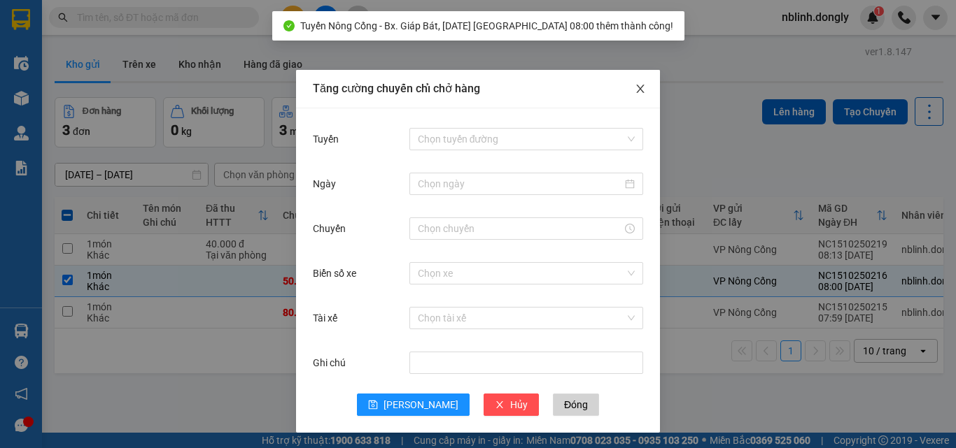
drag, startPoint x: 628, startPoint y: 85, endPoint x: 715, endPoint y: 97, distance: 87.6
click at [632, 85] on span "Close" at bounding box center [640, 89] width 39 height 39
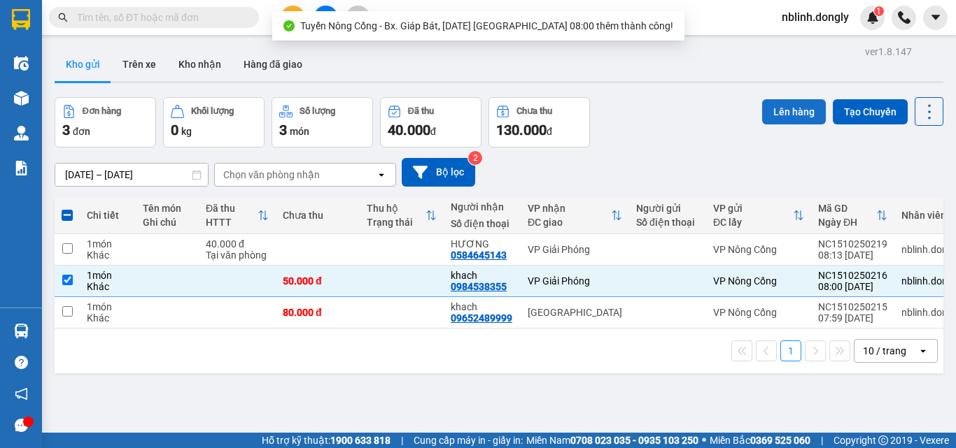
click at [787, 112] on button "Lên hàng" at bounding box center [794, 111] width 64 height 25
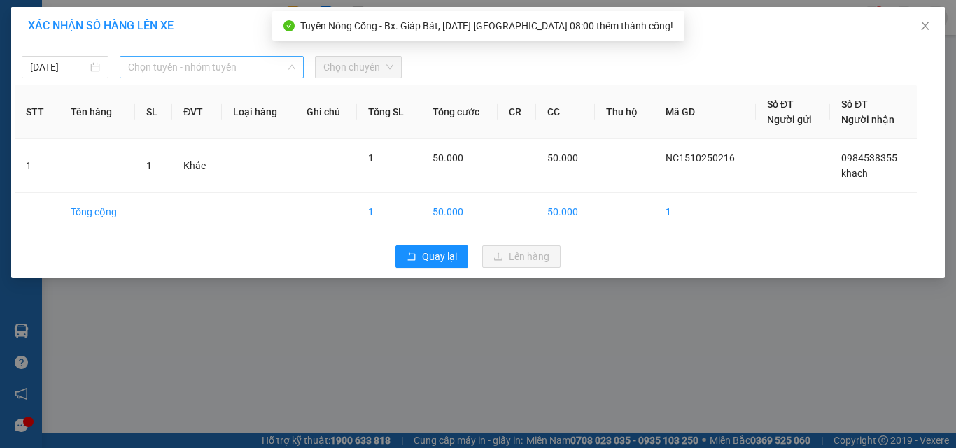
drag, startPoint x: 194, startPoint y: 69, endPoint x: 209, endPoint y: 116, distance: 50.0
click at [195, 69] on span "Chọn tuyến - nhóm tuyến" at bounding box center [211, 67] width 167 height 21
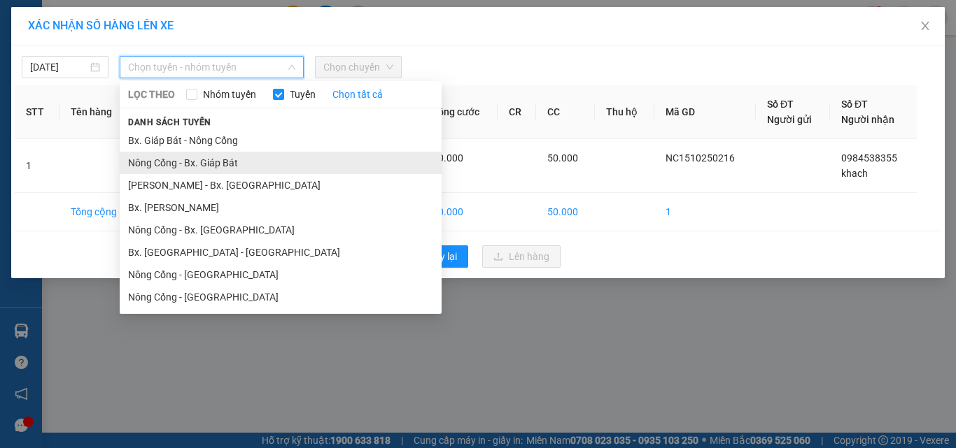
click at [213, 156] on li "Nông Cống - Bx. Giáp Bát" at bounding box center [281, 163] width 322 height 22
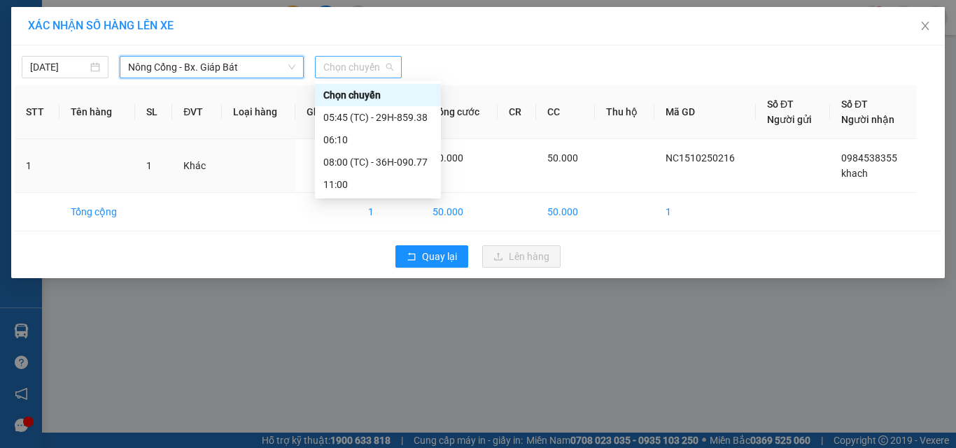
click at [355, 69] on span "Chọn chuyến" at bounding box center [358, 67] width 70 height 21
drag, startPoint x: 388, startPoint y: 159, endPoint x: 398, endPoint y: 164, distance: 11.3
click at [398, 164] on div "08:00 (TC) - 36H-090.77" at bounding box center [377, 162] width 109 height 15
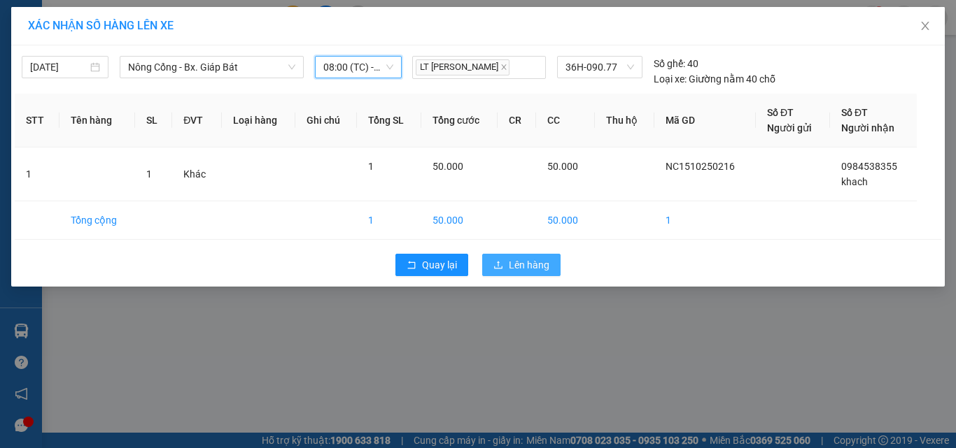
click at [517, 264] on span "Lên hàng" at bounding box center [529, 264] width 41 height 15
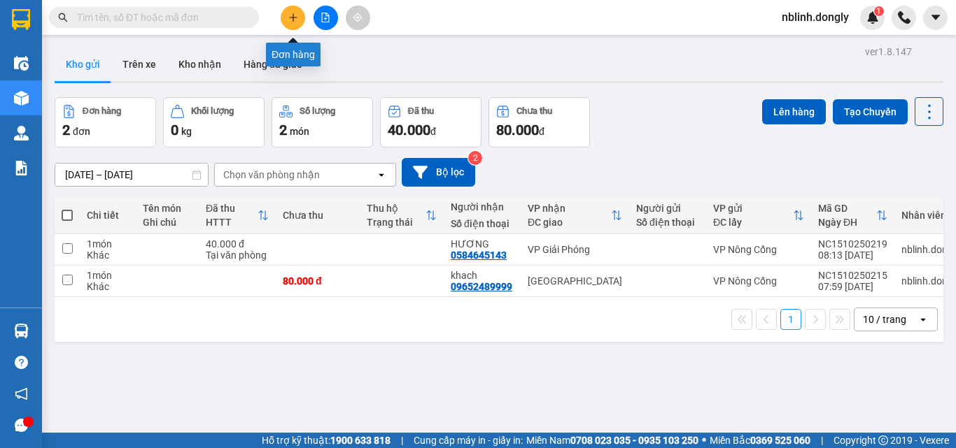
click at [293, 24] on button at bounding box center [293, 18] width 24 height 24
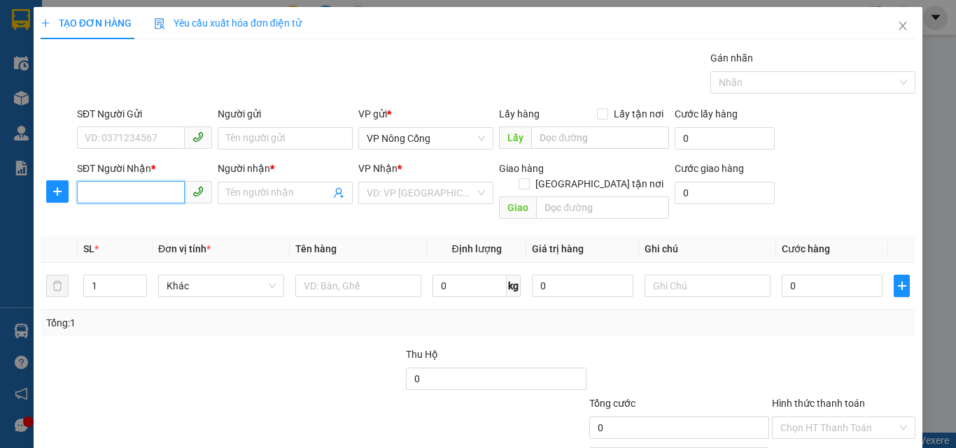
click at [94, 189] on input "SĐT Người Nhận *" at bounding box center [131, 192] width 108 height 22
type input "0975589436"
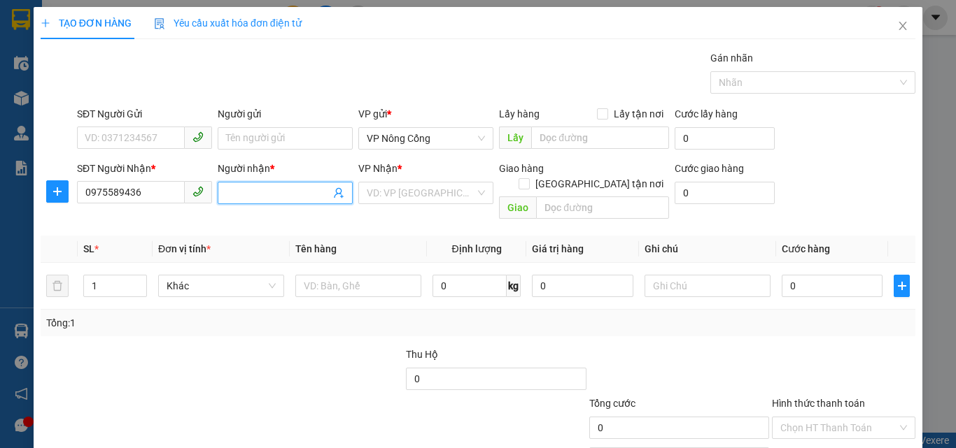
click at [233, 192] on input "Người nhận *" at bounding box center [278, 192] width 104 height 15
type input "h"
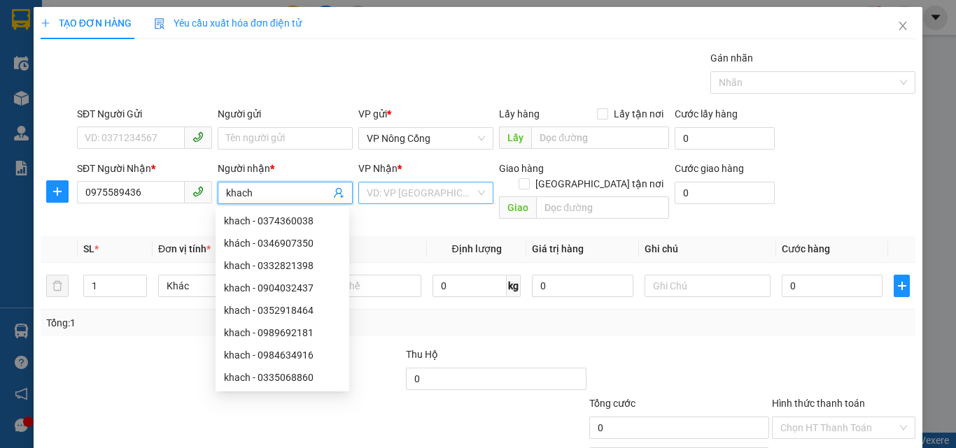
type input "khach"
click at [398, 191] on input "search" at bounding box center [421, 193] width 108 height 21
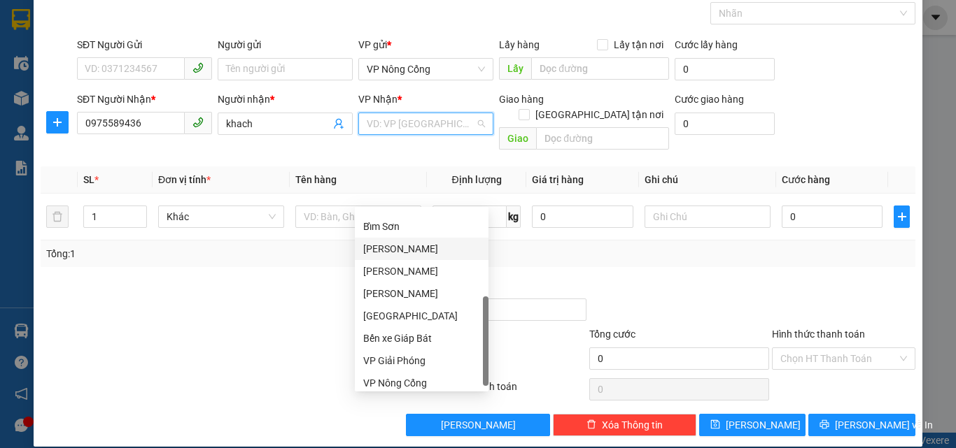
scroll to position [202, 0]
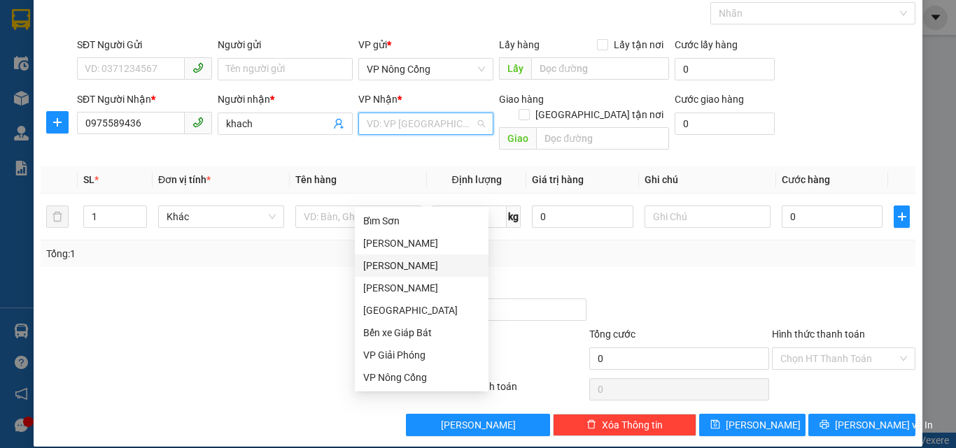
click at [383, 262] on div "[PERSON_NAME]" at bounding box center [421, 265] width 117 height 15
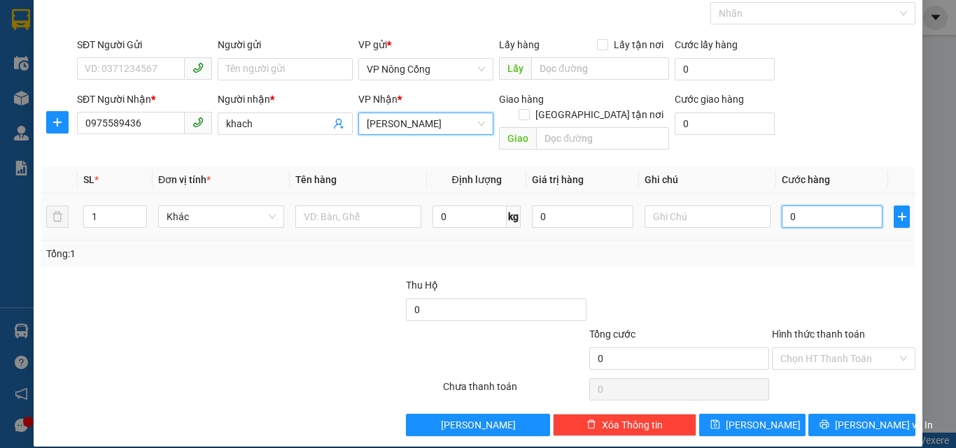
click at [786, 206] on input "0" at bounding box center [832, 217] width 101 height 22
type input "5"
type input "50"
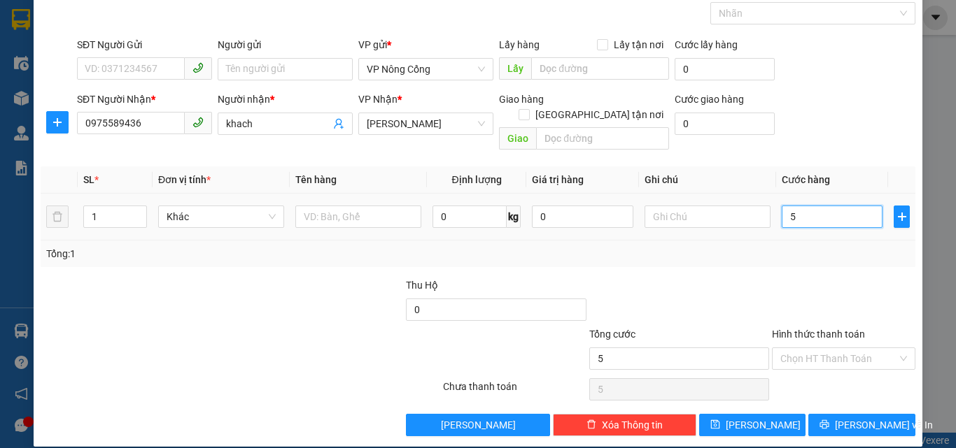
type input "50"
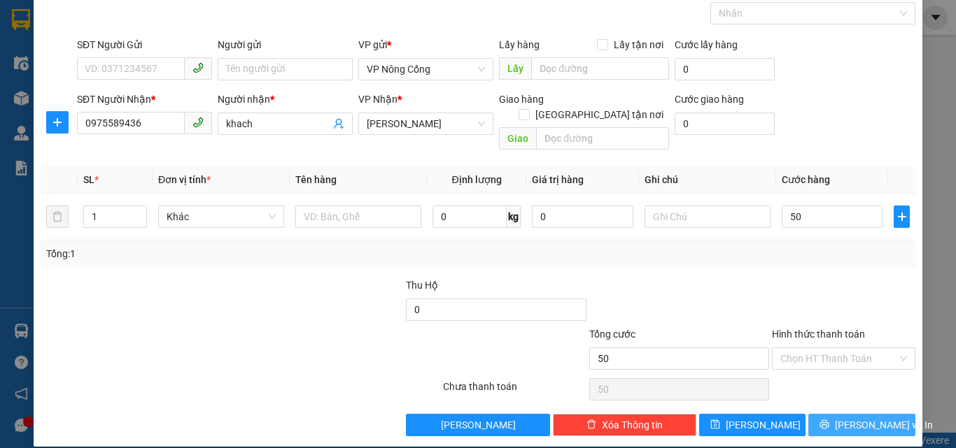
type input "50.000"
click at [860, 414] on button "[PERSON_NAME] và In" at bounding box center [861, 425] width 107 height 22
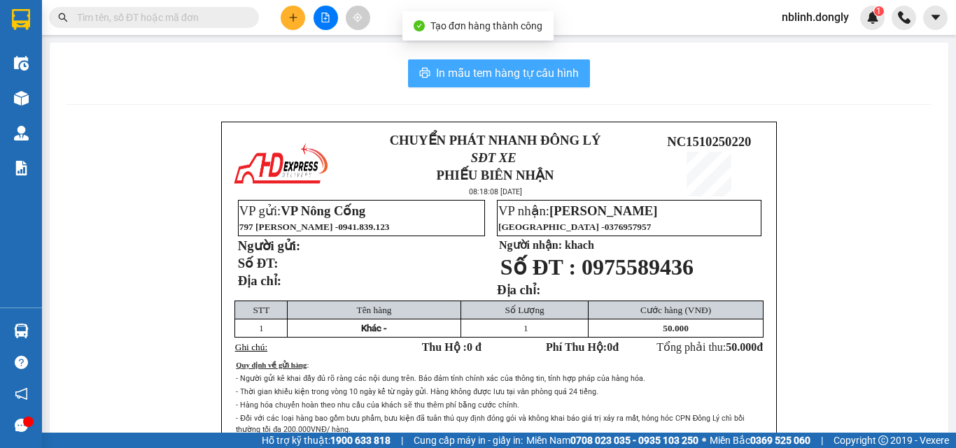
click at [515, 74] on span "In mẫu tem hàng tự cấu hình" at bounding box center [507, 72] width 143 height 17
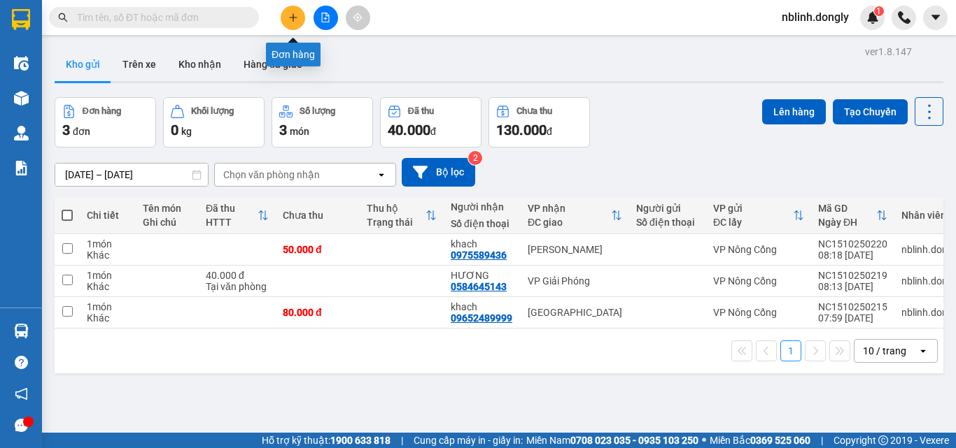
click at [292, 12] on button at bounding box center [293, 18] width 24 height 24
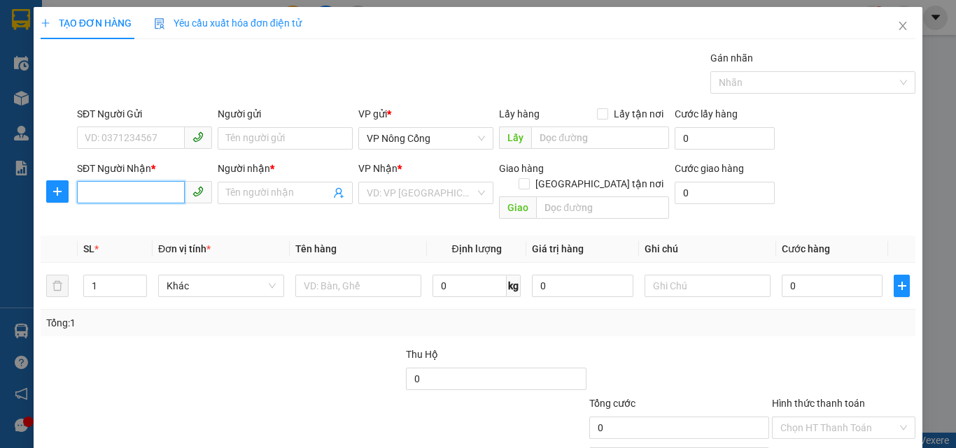
click at [87, 194] on input "SĐT Người Nhận *" at bounding box center [131, 192] width 108 height 22
click at [131, 220] on div "0981120004 - Thức" at bounding box center [143, 220] width 117 height 15
type input "0981120004"
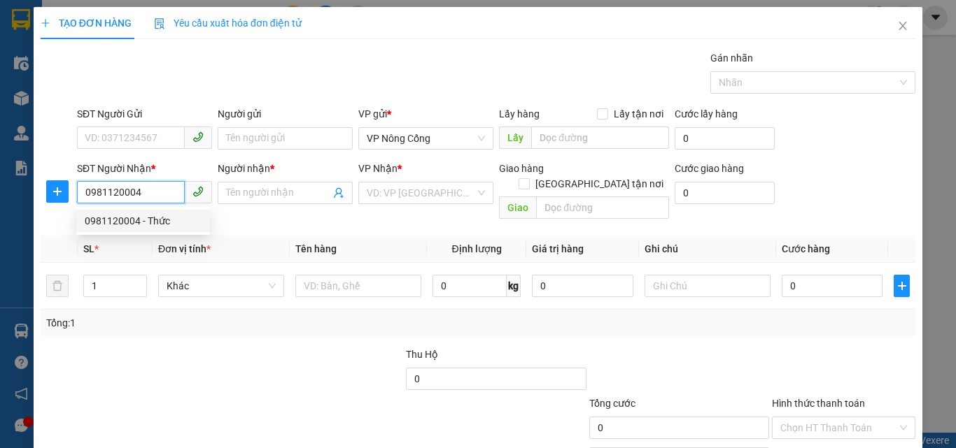
type input "Thức"
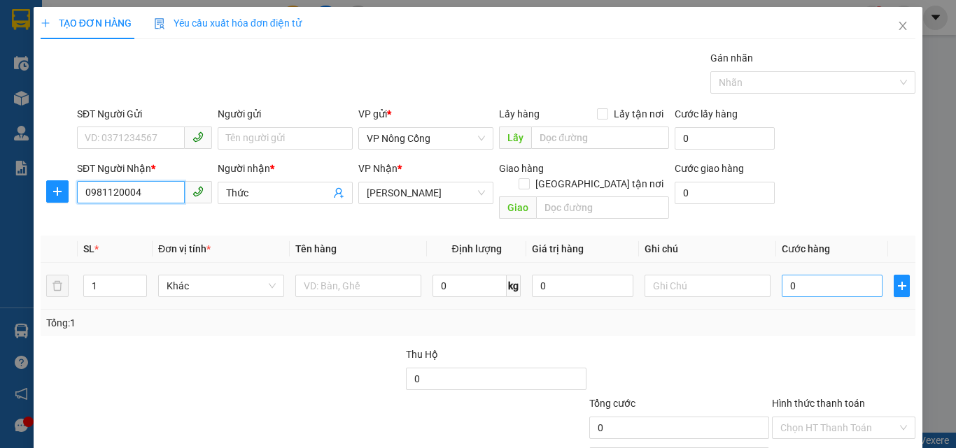
type input "0981120004"
click at [798, 275] on input "0" at bounding box center [832, 286] width 101 height 22
type input "5"
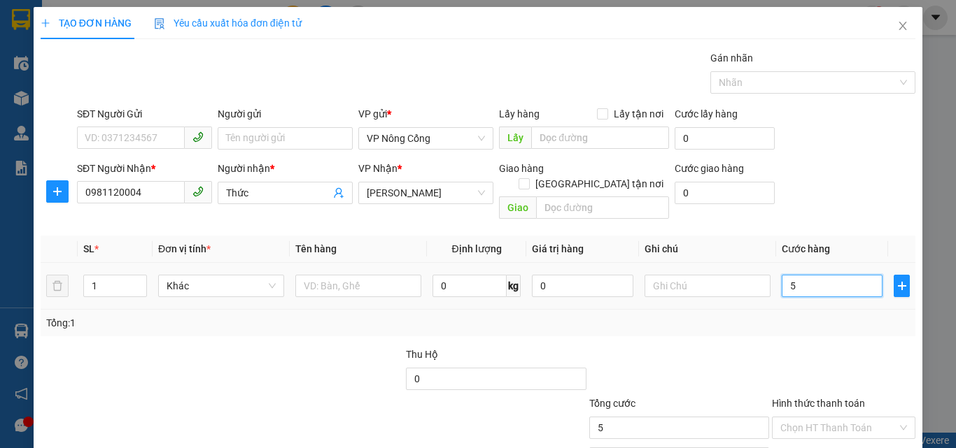
type input "50"
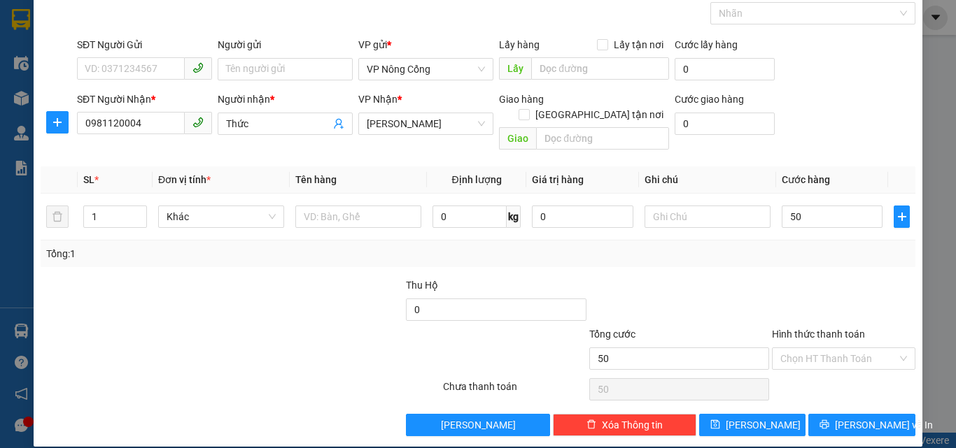
type input "50.000"
click at [849, 418] on span "[PERSON_NAME] và In" at bounding box center [884, 425] width 98 height 15
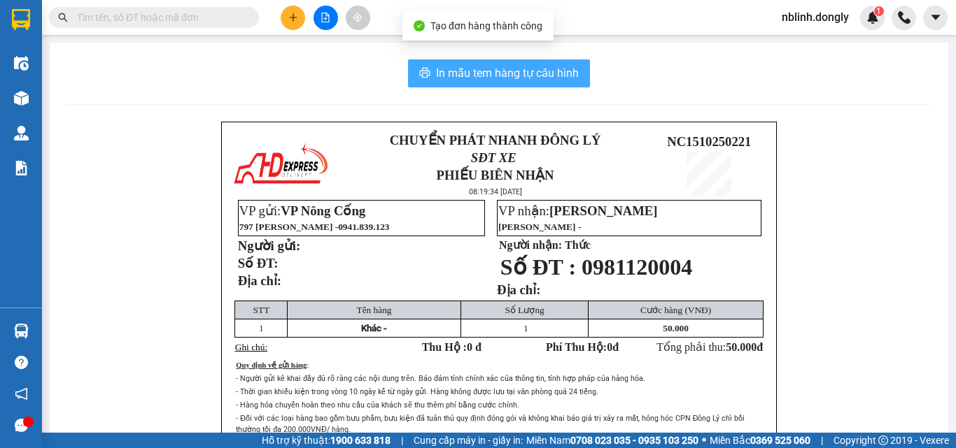
drag, startPoint x: 500, startPoint y: 70, endPoint x: 520, endPoint y: 159, distance: 91.1
click at [500, 71] on span "In mẫu tem hàng tự cấu hình" at bounding box center [507, 72] width 143 height 17
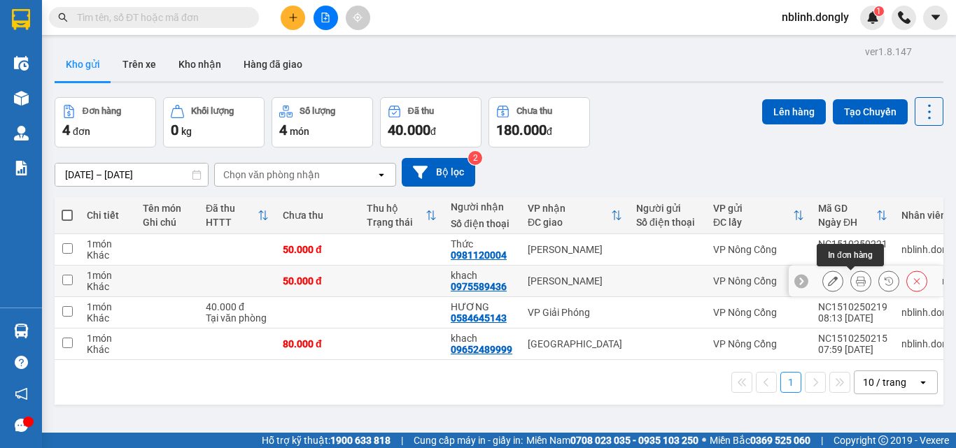
click at [856, 285] on icon at bounding box center [861, 281] width 10 height 10
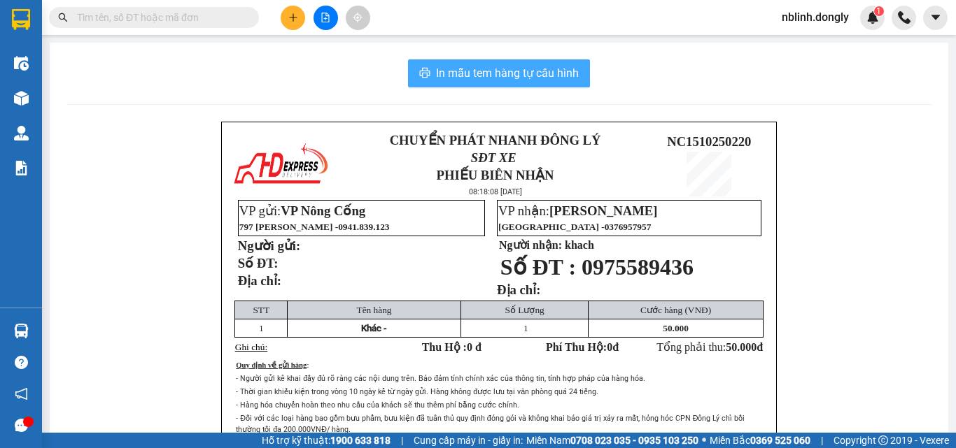
drag, startPoint x: 507, startPoint y: 70, endPoint x: 584, endPoint y: 214, distance: 163.1
click at [507, 75] on span "In mẫu tem hàng tự cấu hình" at bounding box center [507, 72] width 143 height 17
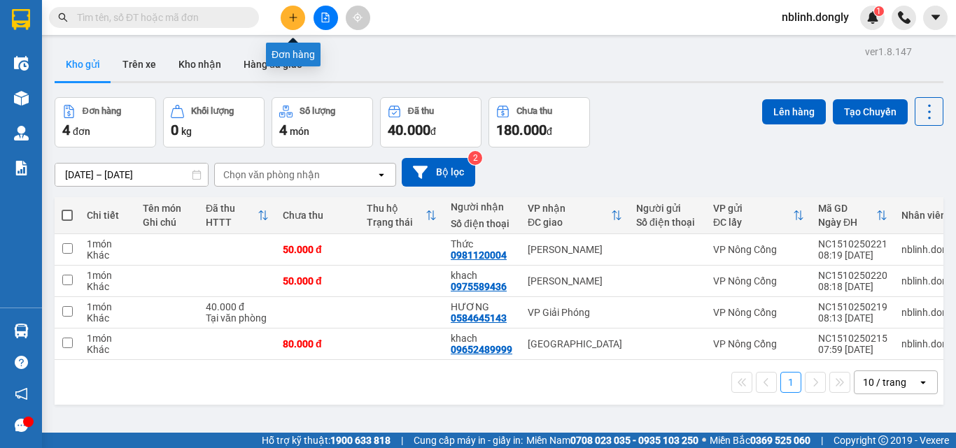
click at [294, 15] on icon "plus" at bounding box center [293, 18] width 10 height 10
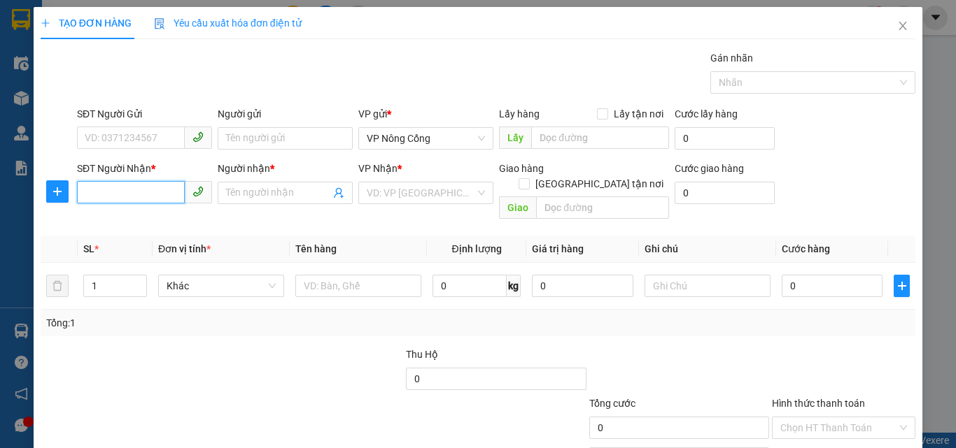
click at [104, 197] on input "SĐT Người Nhận *" at bounding box center [131, 192] width 108 height 22
type input "0818242628"
click at [261, 196] on input "Người nhận *" at bounding box center [278, 192] width 104 height 15
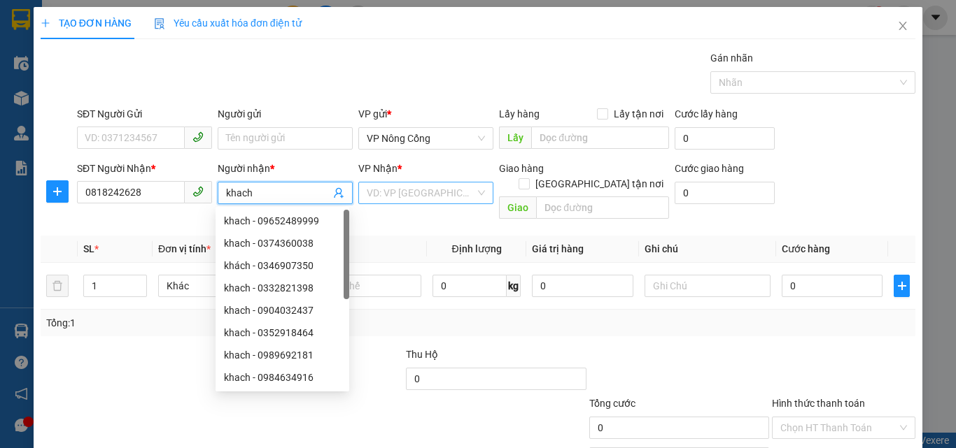
type input "khach"
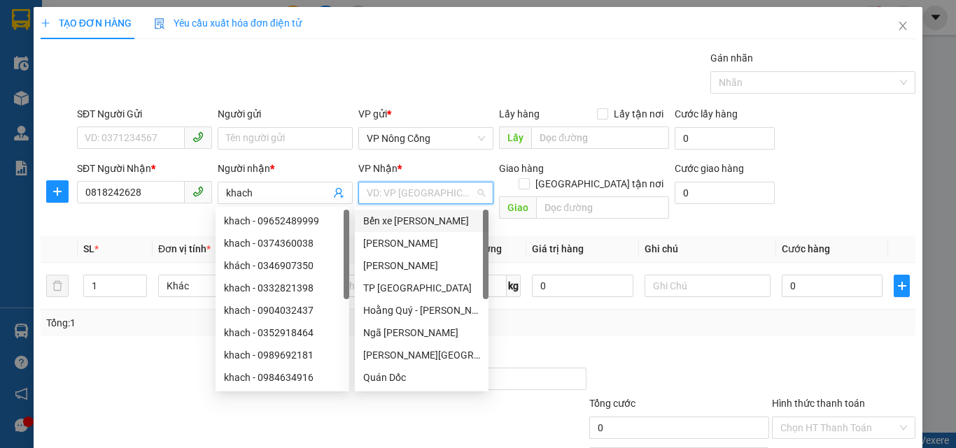
click at [393, 194] on input "search" at bounding box center [421, 193] width 108 height 21
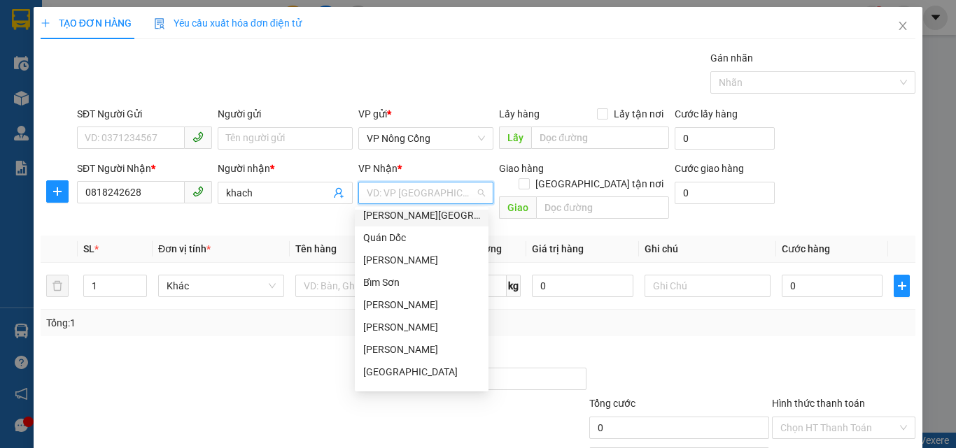
scroll to position [202, 0]
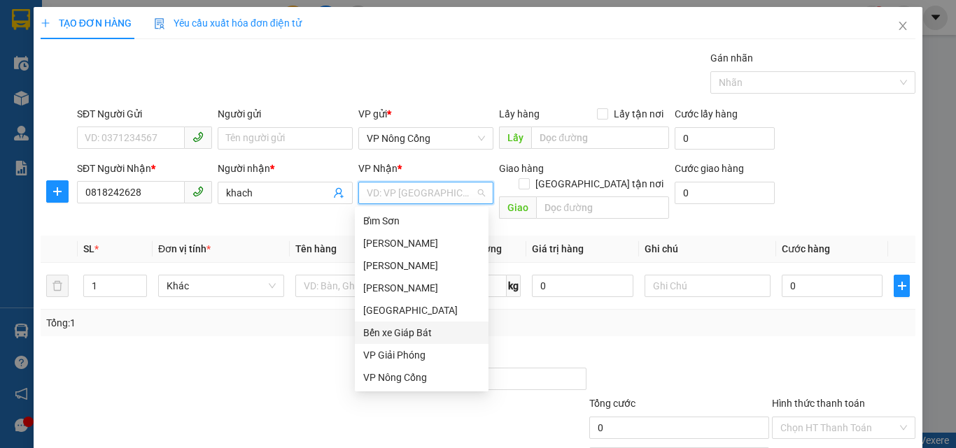
click at [396, 333] on div "Bến xe Giáp Bát" at bounding box center [421, 332] width 117 height 15
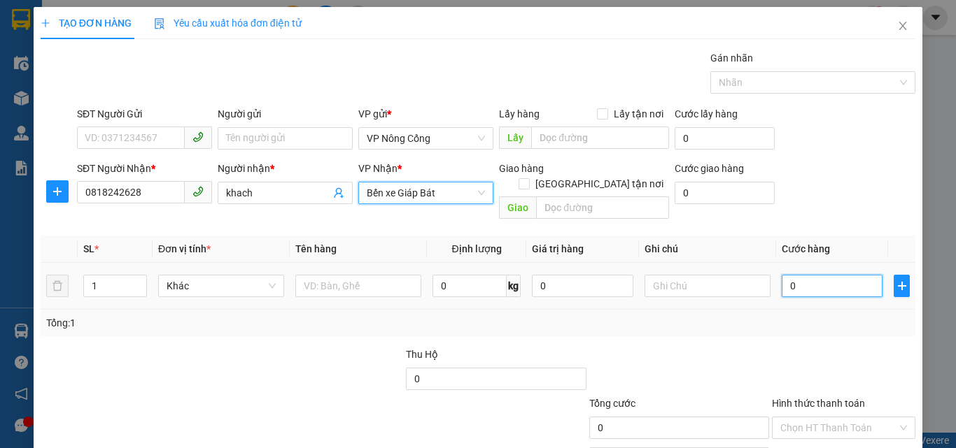
click at [793, 275] on input "0" at bounding box center [832, 286] width 101 height 22
type input "5"
type input "50"
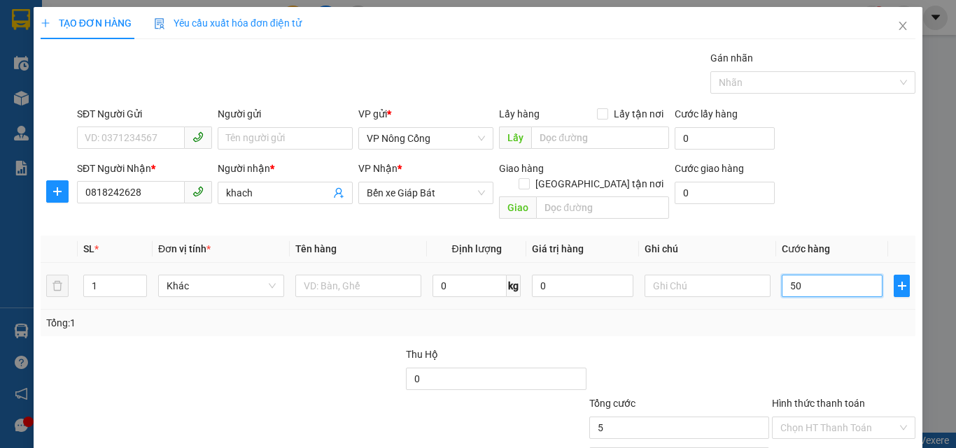
type input "50"
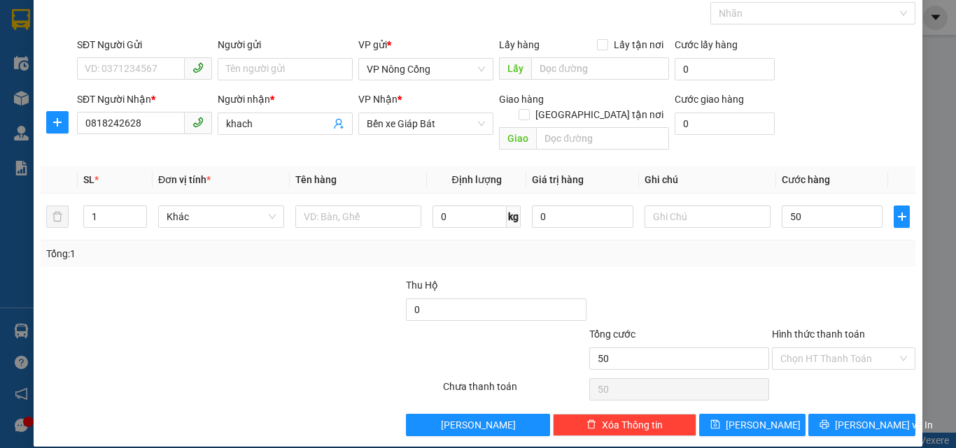
click at [805, 329] on label "Hình thức thanh toán" at bounding box center [818, 334] width 93 height 11
click at [805, 348] on input "Hình thức thanh toán" at bounding box center [838, 358] width 117 height 21
type input "50.000"
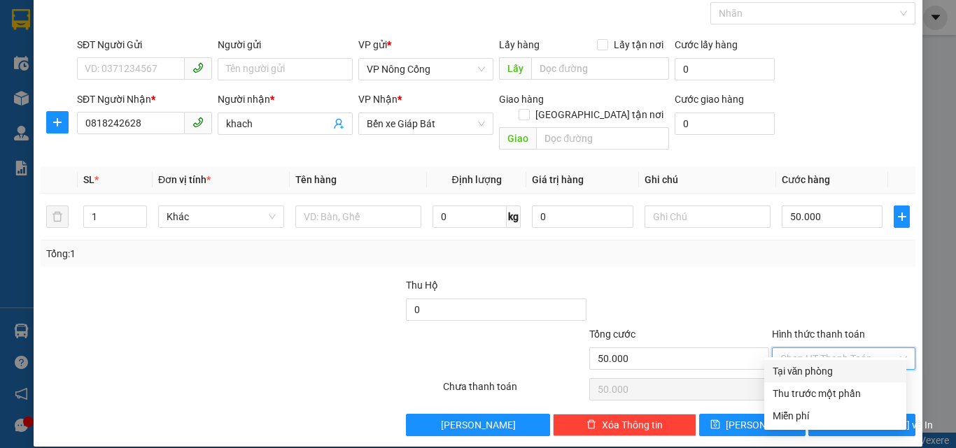
click at [813, 366] on div "Tại văn phòng" at bounding box center [834, 371] width 125 height 15
type input "0"
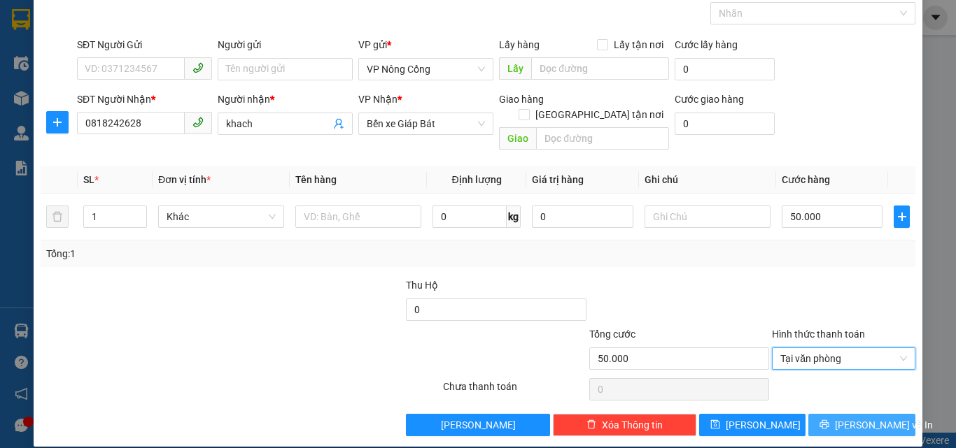
click at [844, 418] on span "[PERSON_NAME] và In" at bounding box center [884, 425] width 98 height 15
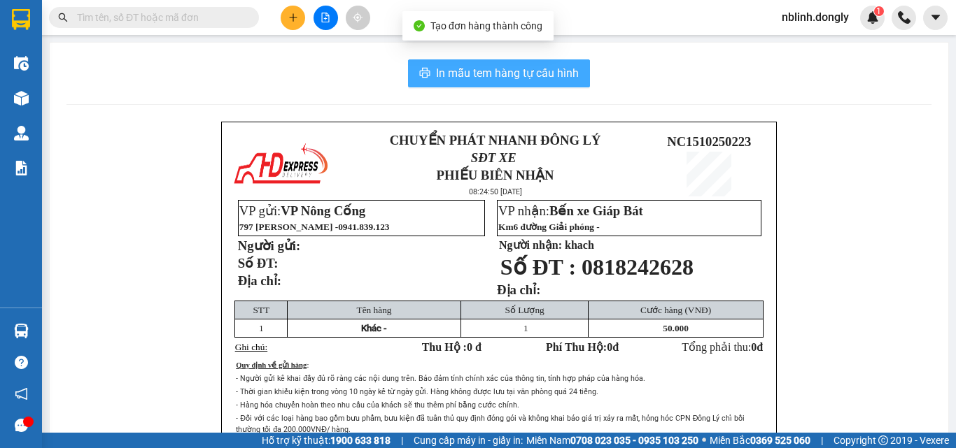
drag, startPoint x: 476, startPoint y: 69, endPoint x: 596, endPoint y: 257, distance: 223.4
click at [476, 71] on span "In mẫu tem hàng tự cấu hình" at bounding box center [507, 72] width 143 height 17
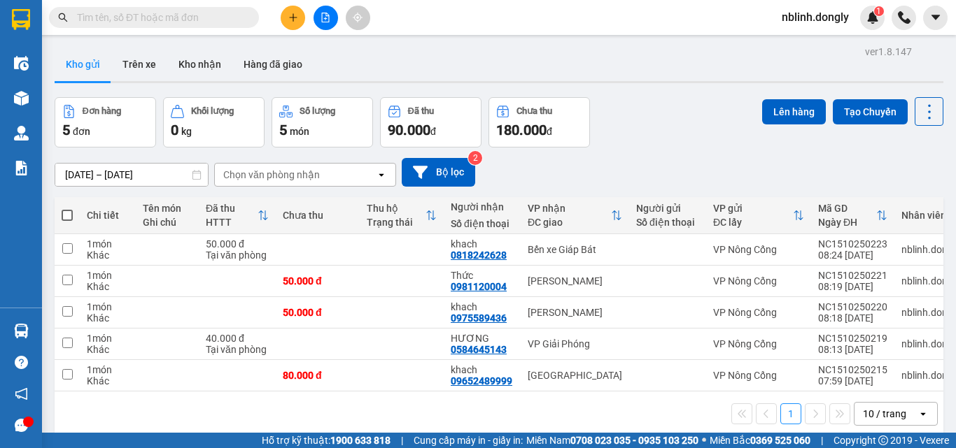
click at [768, 413] on div "1 10 / trang open" at bounding box center [498, 414] width 877 height 24
click at [68, 343] on input "checkbox" at bounding box center [67, 343] width 10 height 10
checkbox input "true"
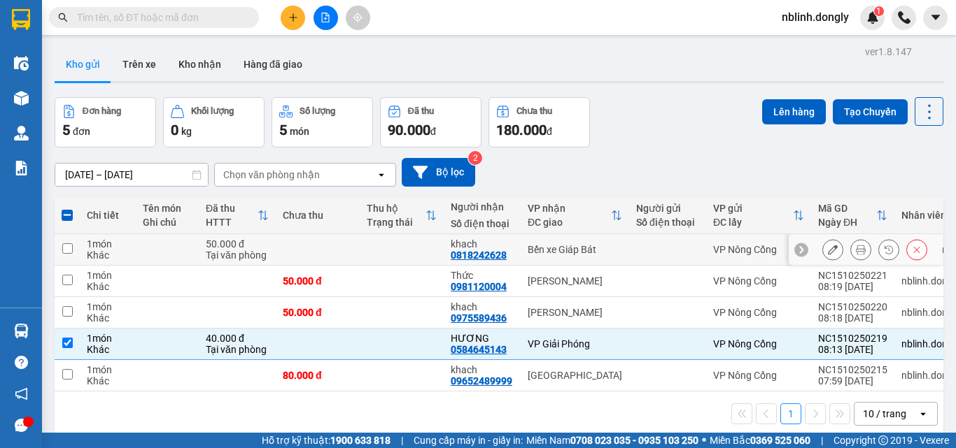
drag, startPoint x: 67, startPoint y: 248, endPoint x: 131, endPoint y: 255, distance: 64.1
click at [68, 248] on input "checkbox" at bounding box center [67, 248] width 10 height 10
checkbox input "true"
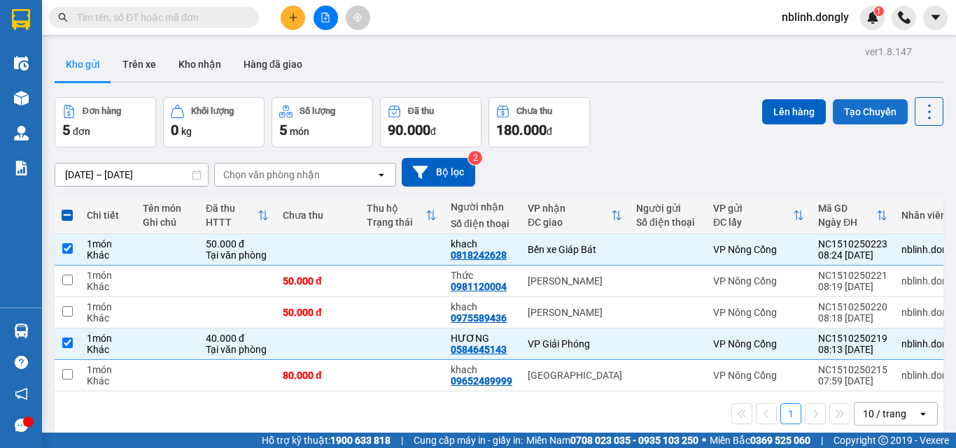
click at [854, 118] on button "Tạo Chuyến" at bounding box center [870, 111] width 75 height 25
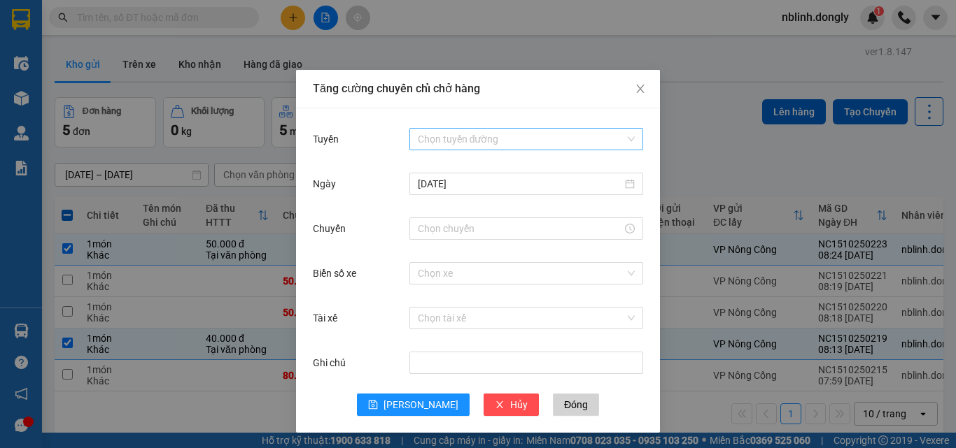
drag, startPoint x: 439, startPoint y: 136, endPoint x: 444, endPoint y: 145, distance: 10.3
click at [439, 137] on input "Tuyến" at bounding box center [521, 139] width 207 height 21
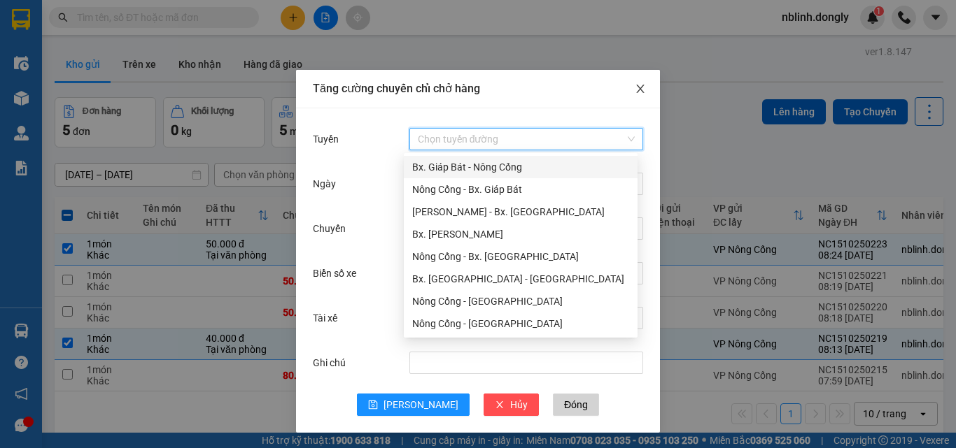
drag, startPoint x: 641, startPoint y: 90, endPoint x: 598, endPoint y: 136, distance: 62.8
click at [641, 91] on span "Close" at bounding box center [640, 89] width 39 height 39
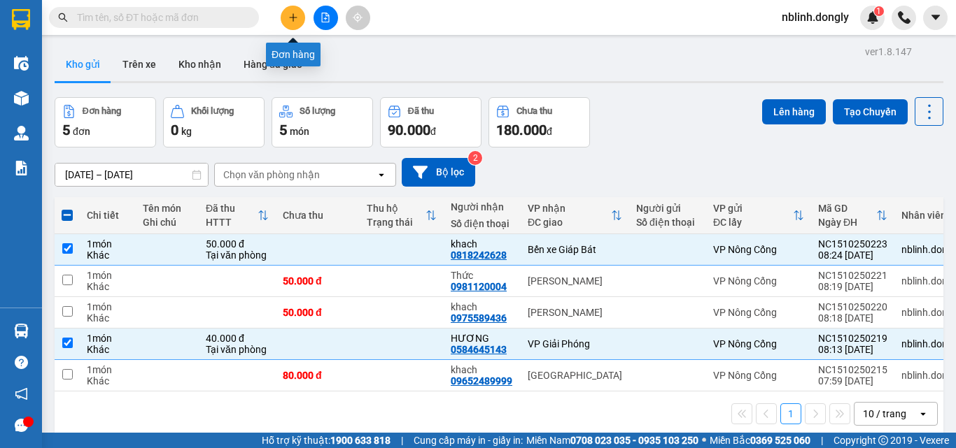
click at [292, 20] on icon "plus" at bounding box center [293, 18] width 10 height 10
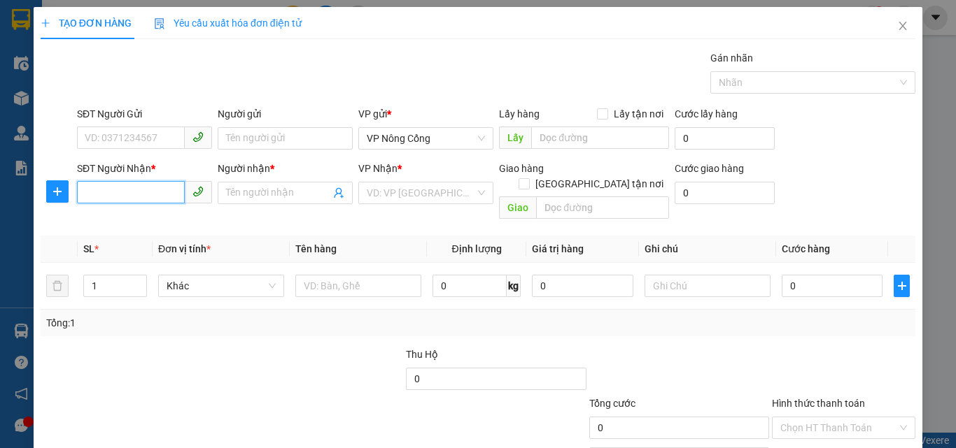
drag, startPoint x: 102, startPoint y: 192, endPoint x: 111, endPoint y: 192, distance: 8.4
click at [108, 193] on input "SĐT Người Nhận *" at bounding box center [131, 192] width 108 height 22
type input "0338665486"
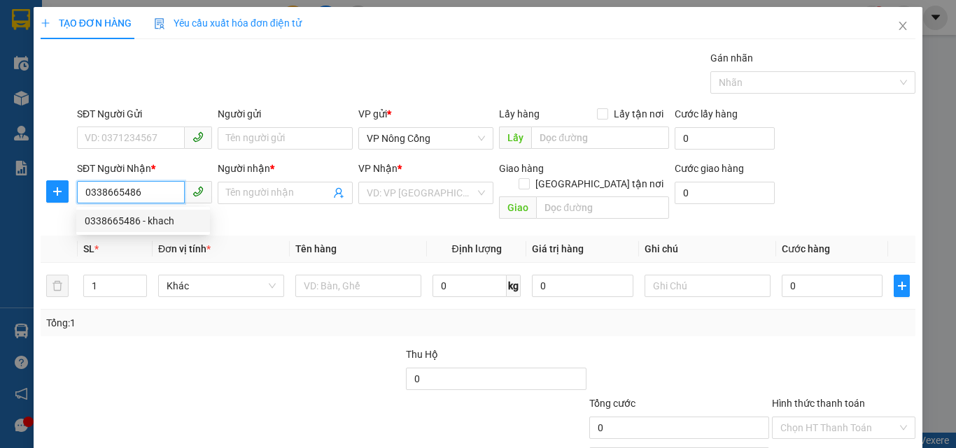
drag, startPoint x: 114, startPoint y: 222, endPoint x: 473, endPoint y: 159, distance: 364.4
click at [122, 220] on div "0338665486 - khach" at bounding box center [143, 220] width 117 height 15
type input "khach"
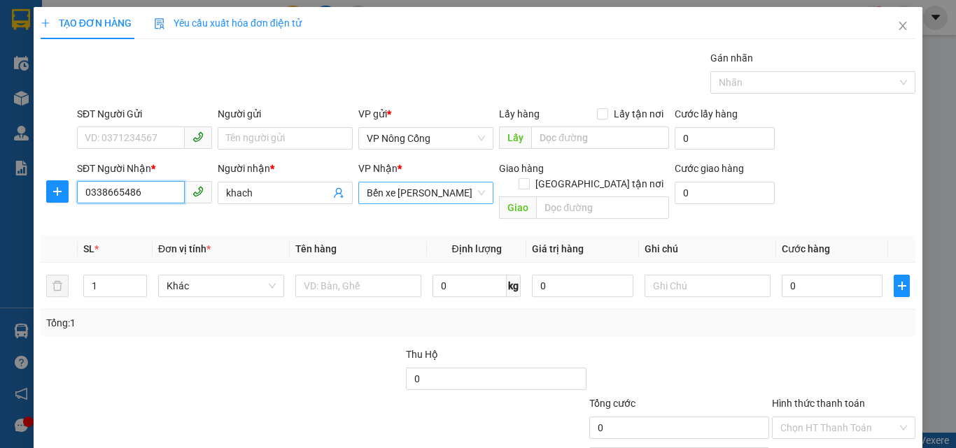
click at [403, 194] on span "Bến xe [PERSON_NAME]" at bounding box center [426, 193] width 118 height 21
type input "0338665486"
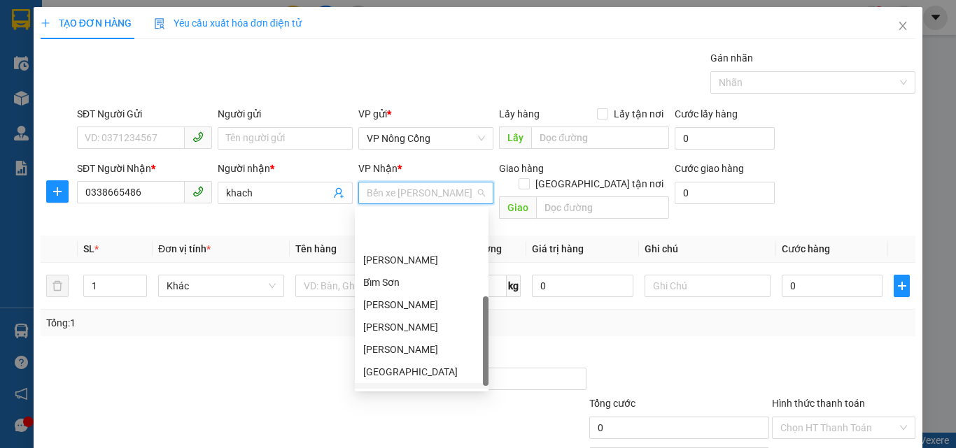
scroll to position [202, 0]
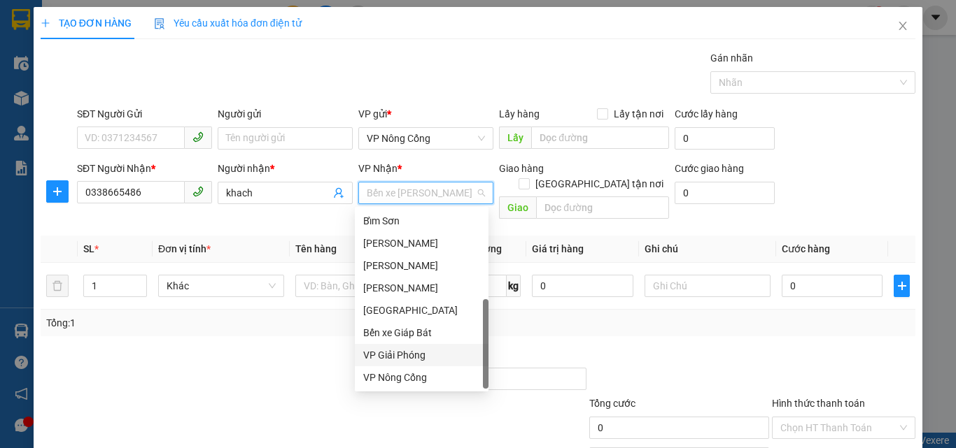
drag, startPoint x: 394, startPoint y: 357, endPoint x: 80, endPoint y: 15, distance: 464.0
click at [395, 356] on div "VP Giải Phóng" at bounding box center [421, 355] width 117 height 15
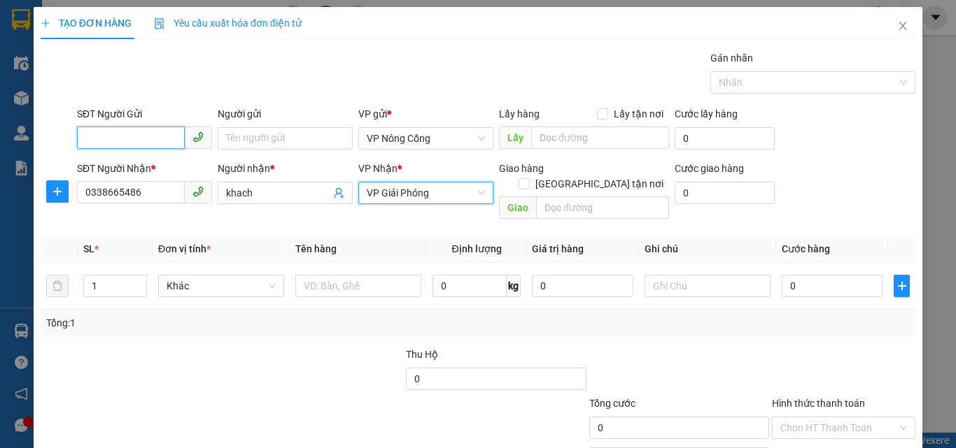
click at [118, 139] on input "SĐT Người Gửi" at bounding box center [131, 138] width 108 height 22
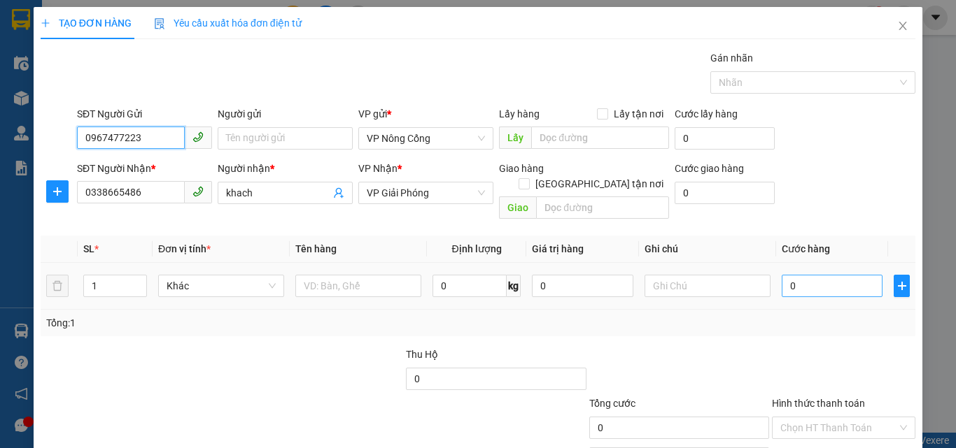
type input "0967477223"
click at [800, 275] on input "0" at bounding box center [832, 286] width 101 height 22
type input "3"
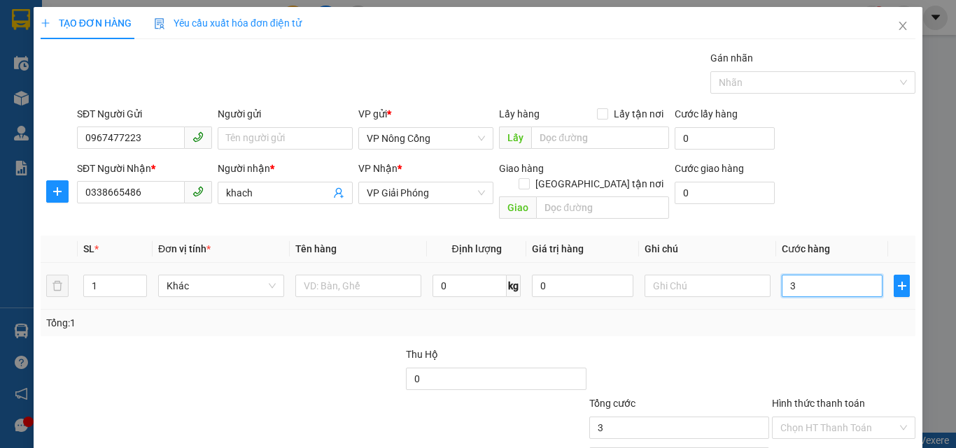
type input "30"
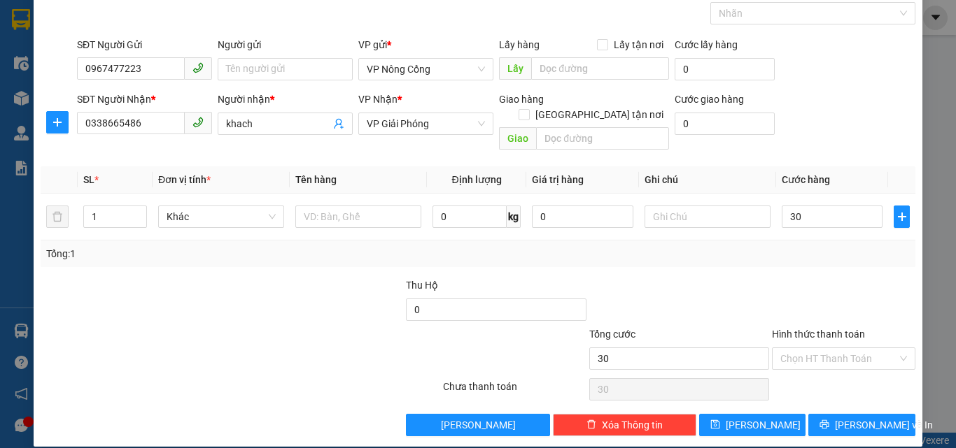
type input "30.000"
click at [818, 329] on label "Hình thức thanh toán" at bounding box center [818, 334] width 93 height 11
click at [818, 348] on input "Hình thức thanh toán" at bounding box center [838, 358] width 117 height 21
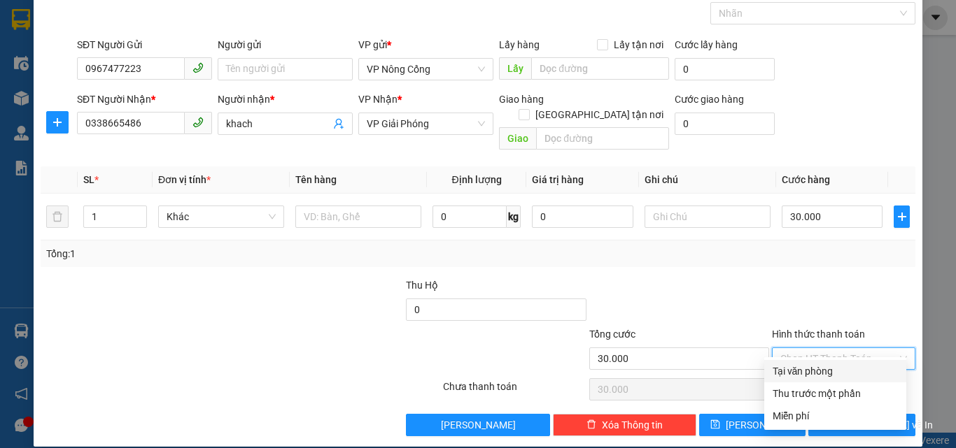
click at [820, 374] on div "Tại văn phòng" at bounding box center [834, 371] width 125 height 15
type input "0"
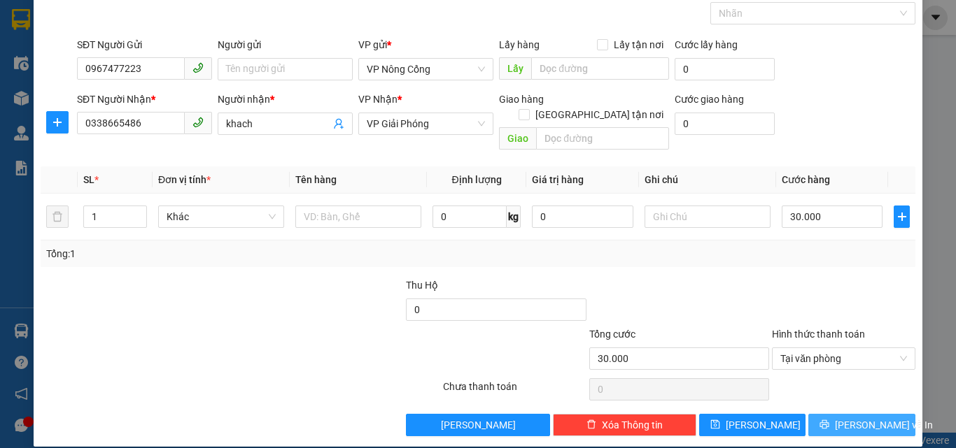
click at [863, 418] on span "[PERSON_NAME] và In" at bounding box center [884, 425] width 98 height 15
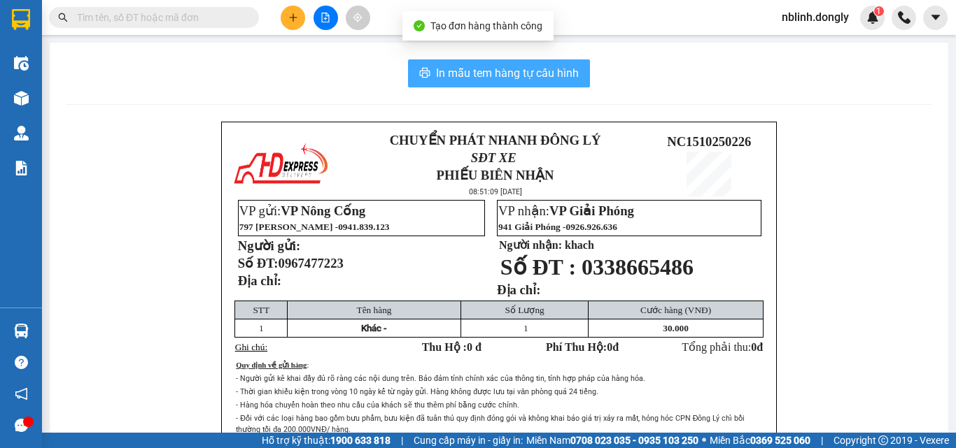
click at [497, 76] on span "In mẫu tem hàng tự cấu hình" at bounding box center [507, 72] width 143 height 17
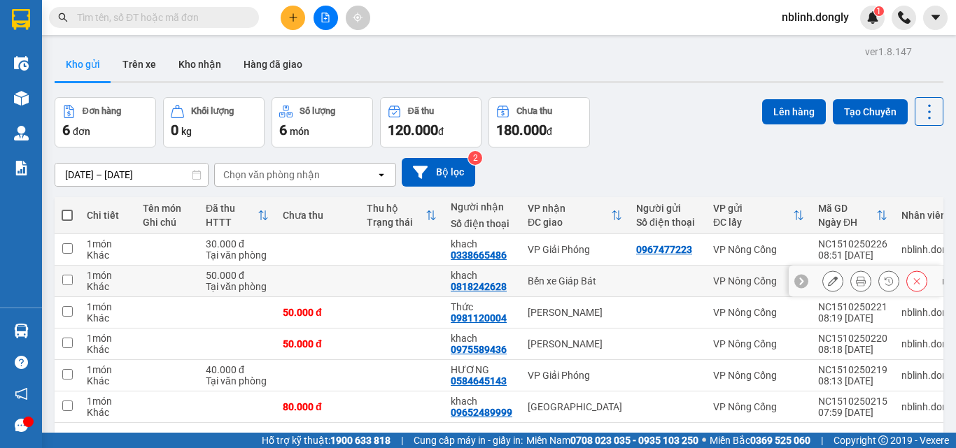
drag, startPoint x: 701, startPoint y: 276, endPoint x: 64, endPoint y: 370, distance: 643.7
click at [64, 370] on input "checkbox" at bounding box center [67, 374] width 10 height 10
checkbox input "true"
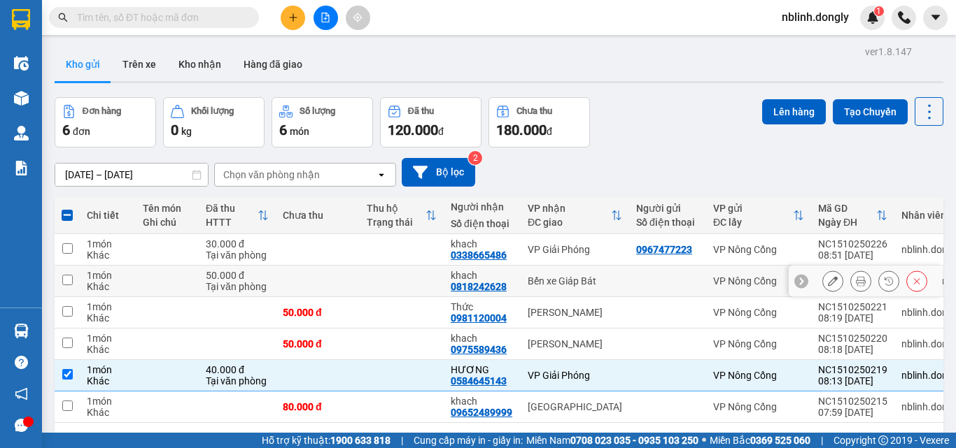
click at [60, 277] on td at bounding box center [67, 281] width 25 height 31
checkbox input "true"
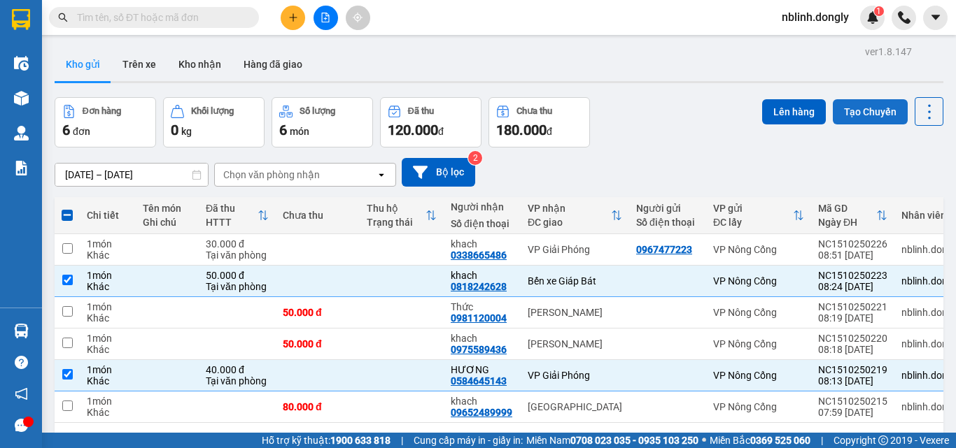
click at [863, 106] on button "Tạo Chuyến" at bounding box center [870, 111] width 75 height 25
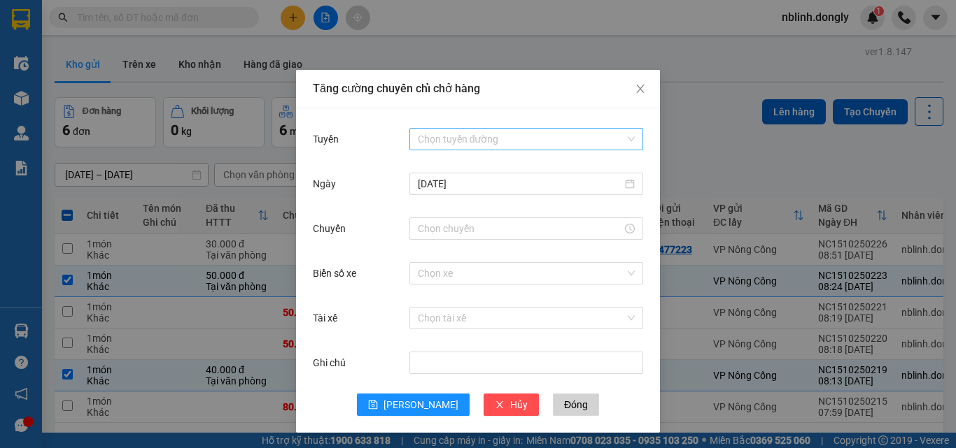
click at [488, 146] on input "Tuyến" at bounding box center [521, 139] width 207 height 21
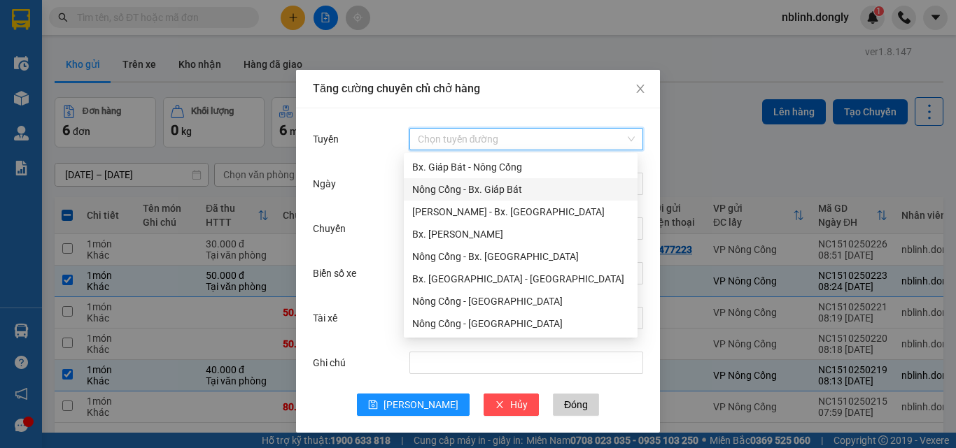
click at [490, 192] on div "Nông Cống - Bx. Giáp Bát" at bounding box center [520, 189] width 217 height 15
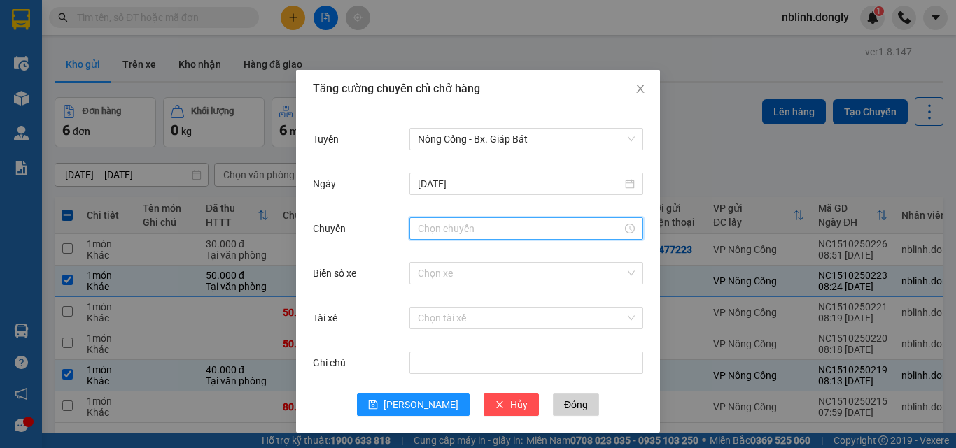
click at [444, 233] on input "Chuyến" at bounding box center [520, 228] width 204 height 15
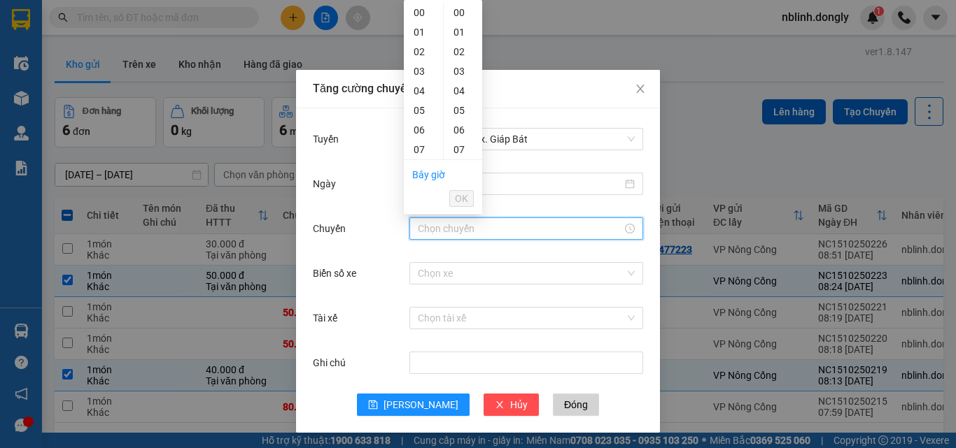
scroll to position [70, 0]
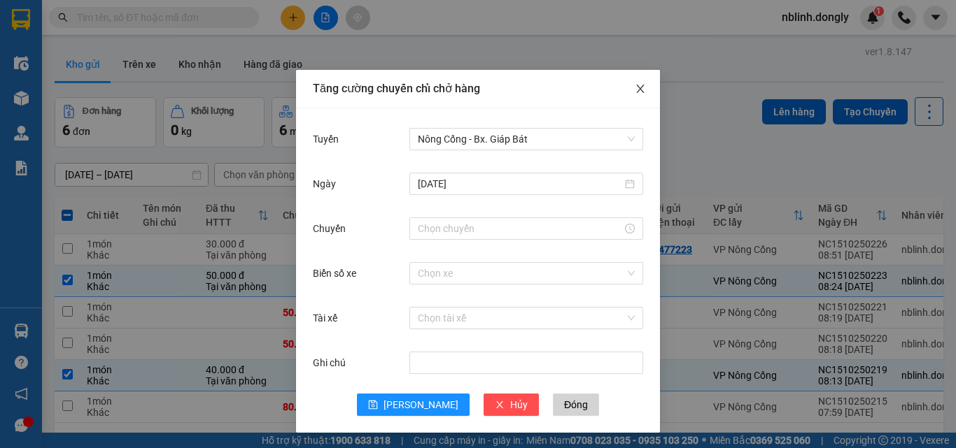
click at [635, 87] on icon "close" at bounding box center [640, 88] width 11 height 11
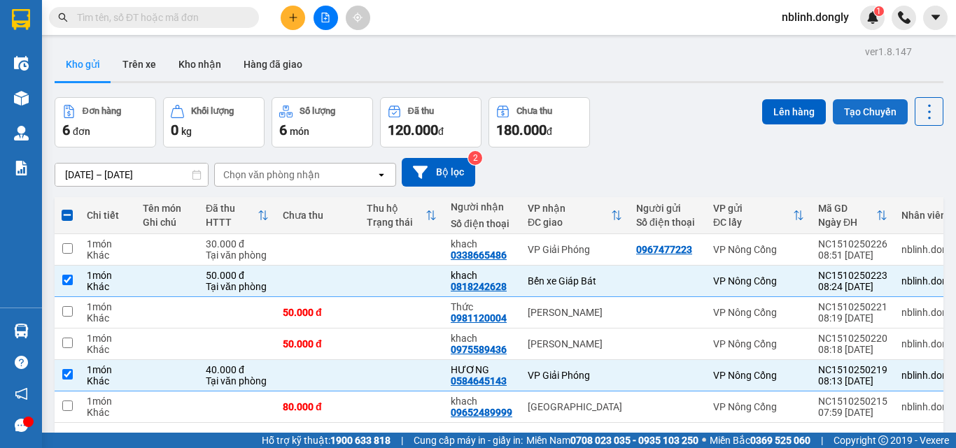
click at [854, 111] on button "Tạo Chuyến" at bounding box center [870, 111] width 75 height 25
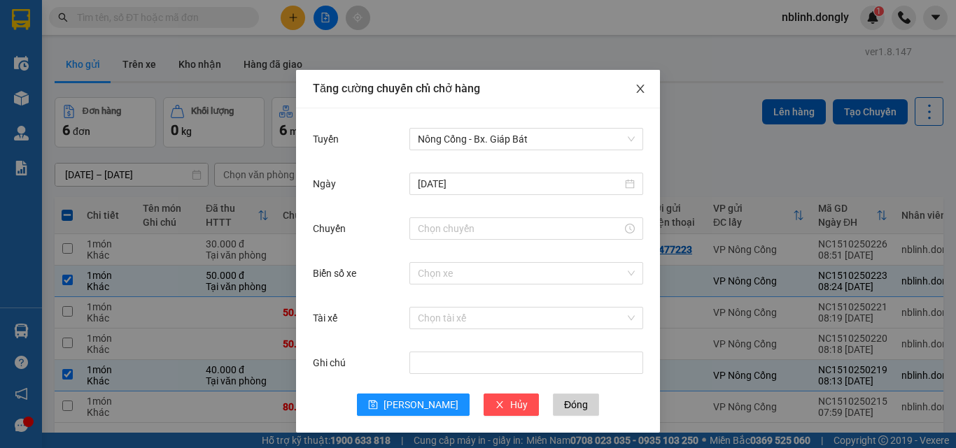
click at [635, 90] on icon "close" at bounding box center [640, 88] width 11 height 11
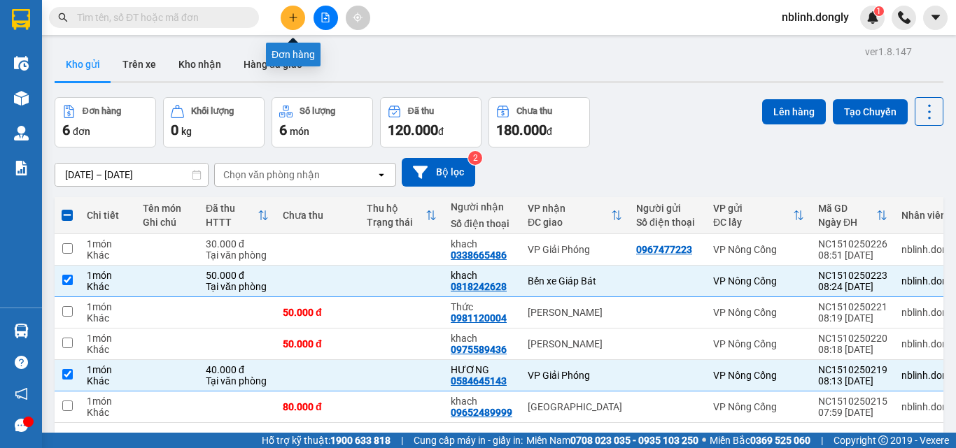
click at [290, 20] on icon "plus" at bounding box center [293, 18] width 10 height 10
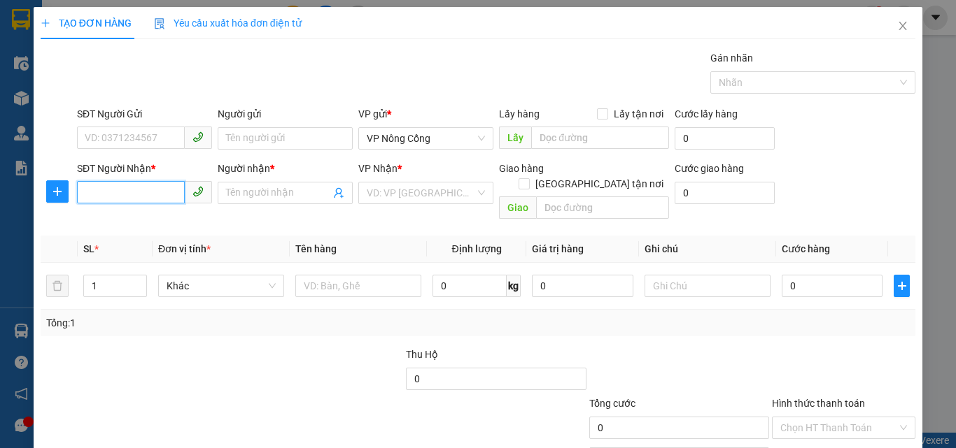
click at [87, 185] on input "SĐT Người Nhận *" at bounding box center [131, 192] width 108 height 22
type input "033787678"
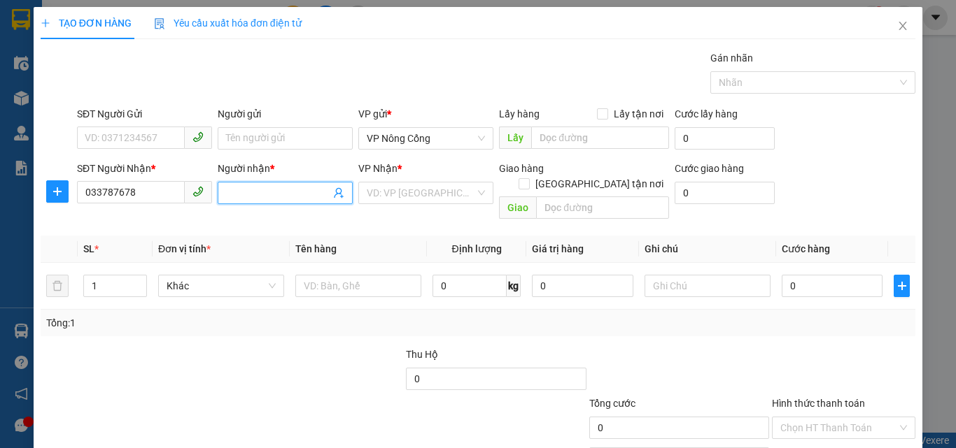
click at [254, 189] on input "Người nhận *" at bounding box center [278, 192] width 104 height 15
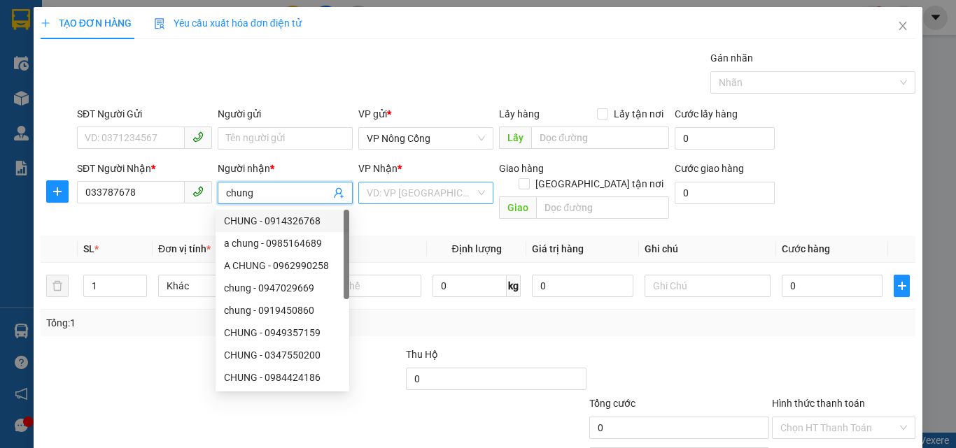
type input "chung"
click at [369, 185] on input "search" at bounding box center [421, 193] width 108 height 21
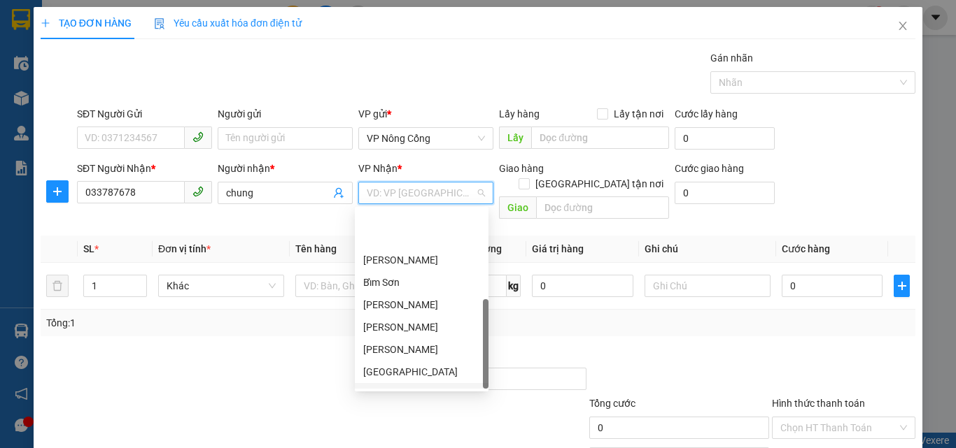
scroll to position [202, 0]
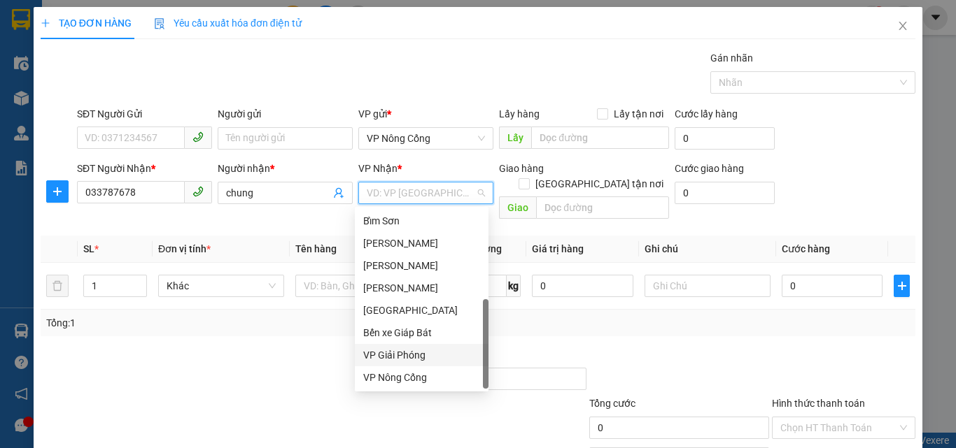
drag, startPoint x: 388, startPoint y: 354, endPoint x: 502, endPoint y: 312, distance: 120.9
click at [389, 354] on div "VP Giải Phóng" at bounding box center [421, 355] width 117 height 15
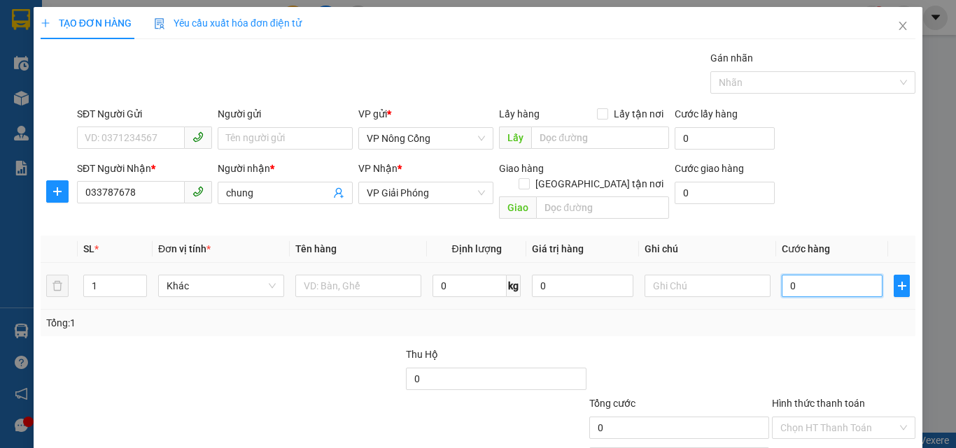
click at [810, 275] on input "0" at bounding box center [832, 286] width 101 height 22
type input "5"
type input "50"
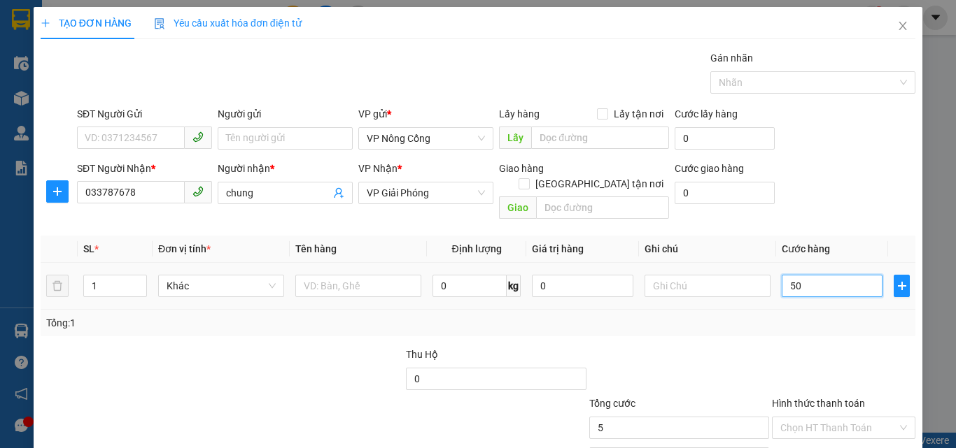
type input "50"
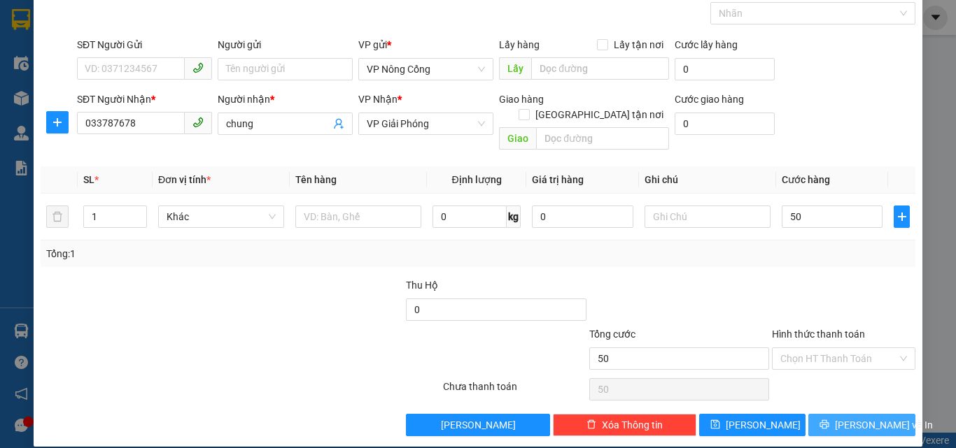
type input "50.000"
click at [865, 418] on span "[PERSON_NAME] và In" at bounding box center [884, 425] width 98 height 15
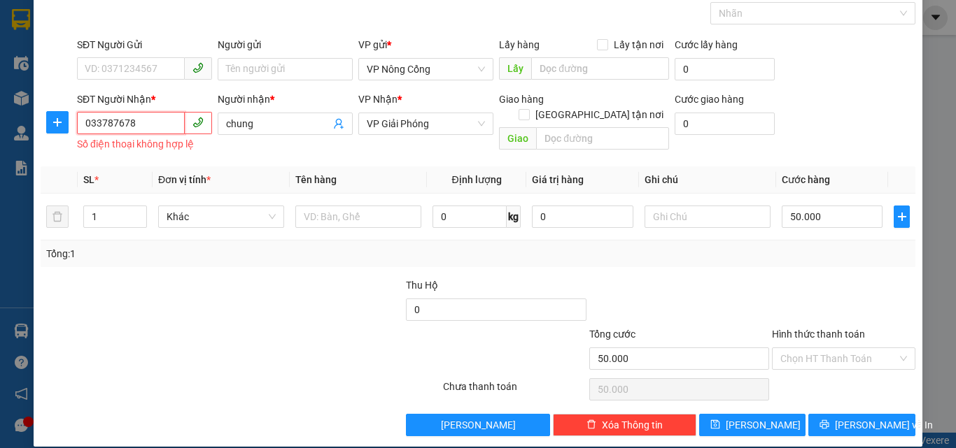
click at [136, 120] on input "033787678" at bounding box center [131, 123] width 108 height 22
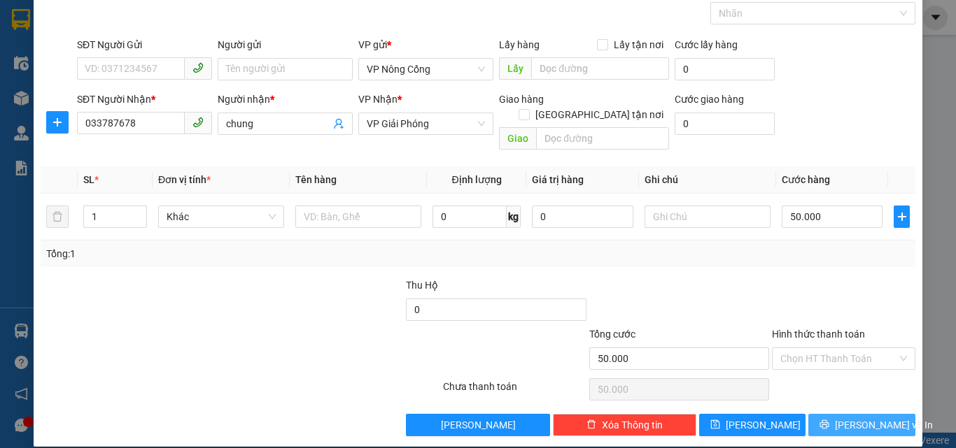
click at [845, 418] on span "[PERSON_NAME] và In" at bounding box center [884, 425] width 98 height 15
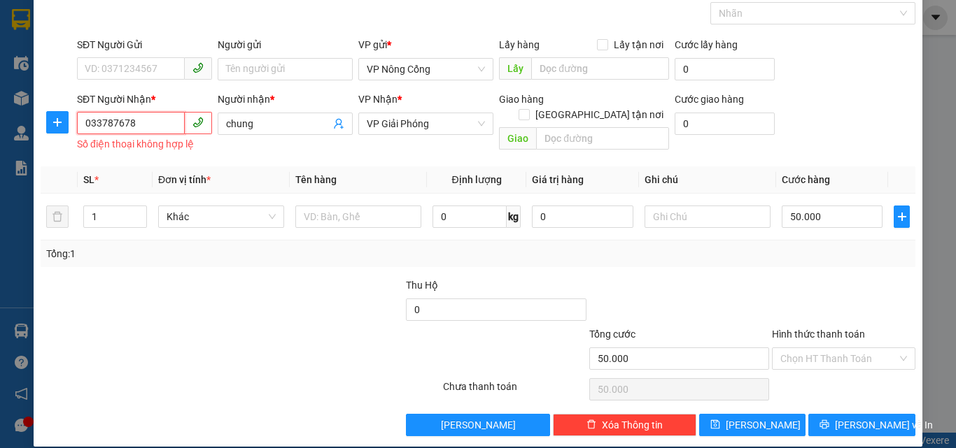
click at [131, 119] on input "033787678" at bounding box center [131, 123] width 108 height 22
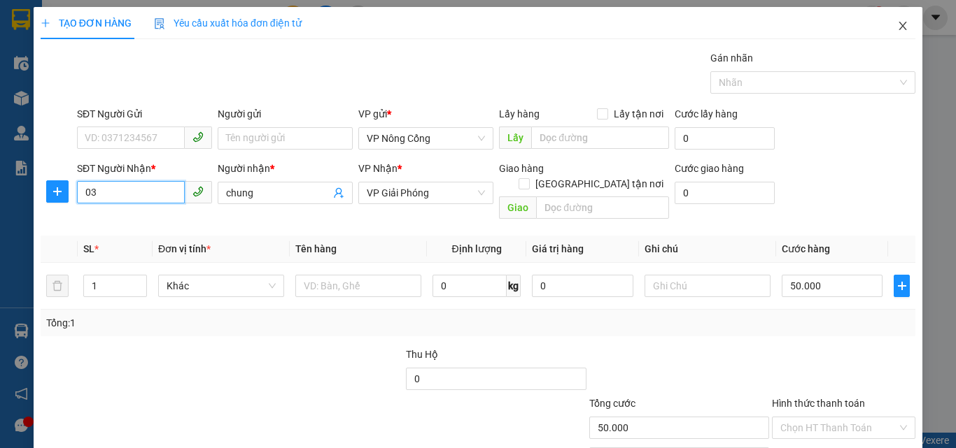
type input "03"
click at [897, 26] on icon "close" at bounding box center [902, 25] width 11 height 11
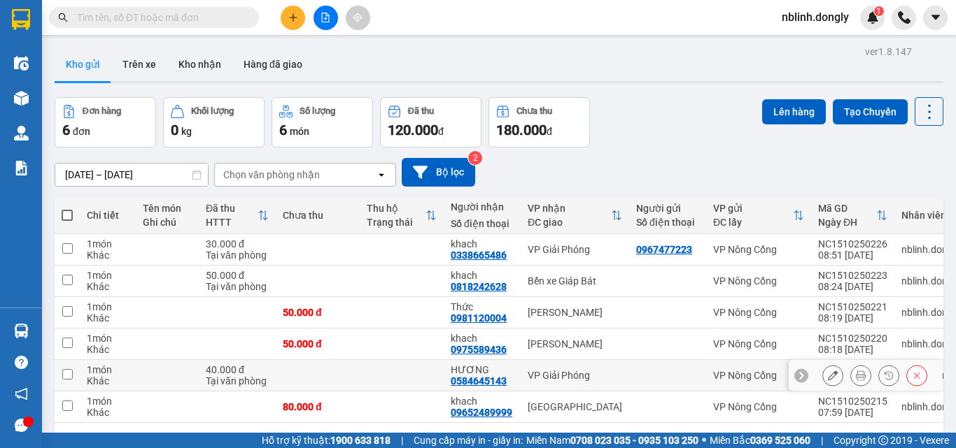
click at [69, 372] on input "checkbox" at bounding box center [67, 374] width 10 height 10
checkbox input "true"
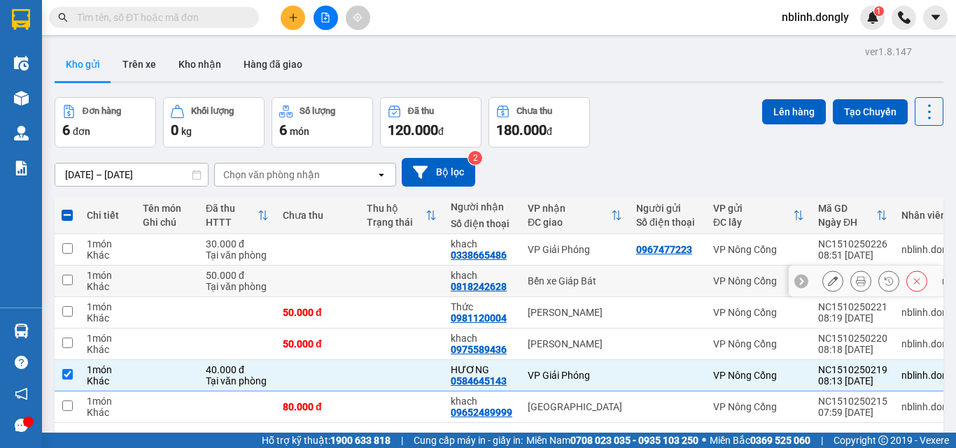
click at [67, 278] on input "checkbox" at bounding box center [67, 280] width 10 height 10
checkbox input "true"
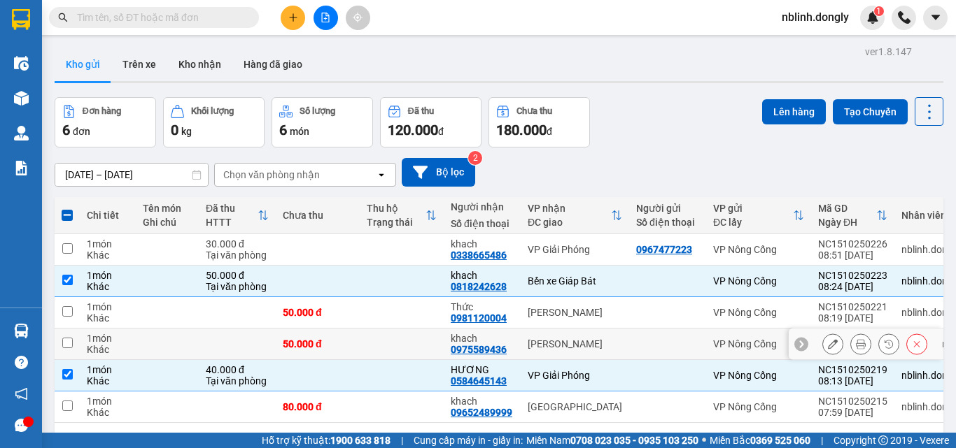
scroll to position [64, 0]
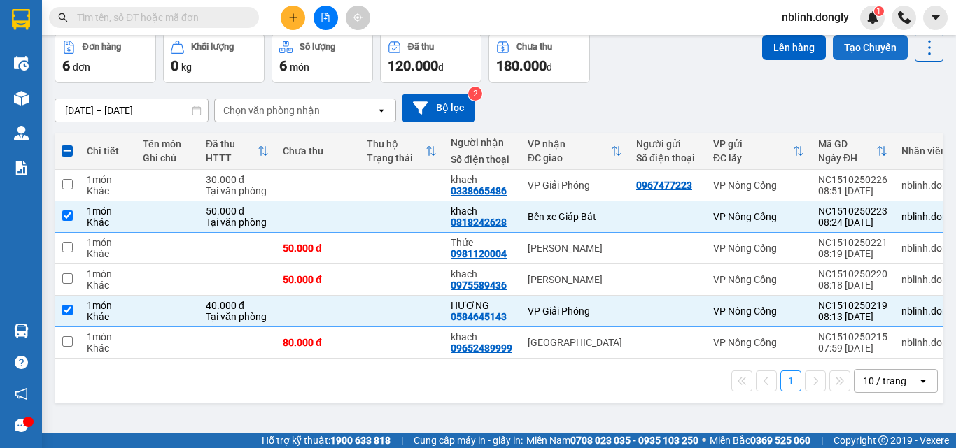
click at [858, 52] on button "Tạo Chuyến" at bounding box center [870, 47] width 75 height 25
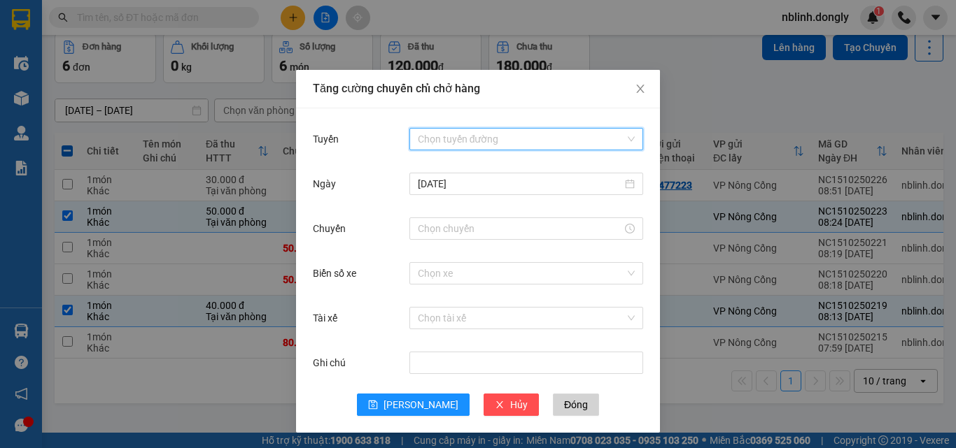
click at [448, 134] on input "Tuyến" at bounding box center [521, 139] width 207 height 21
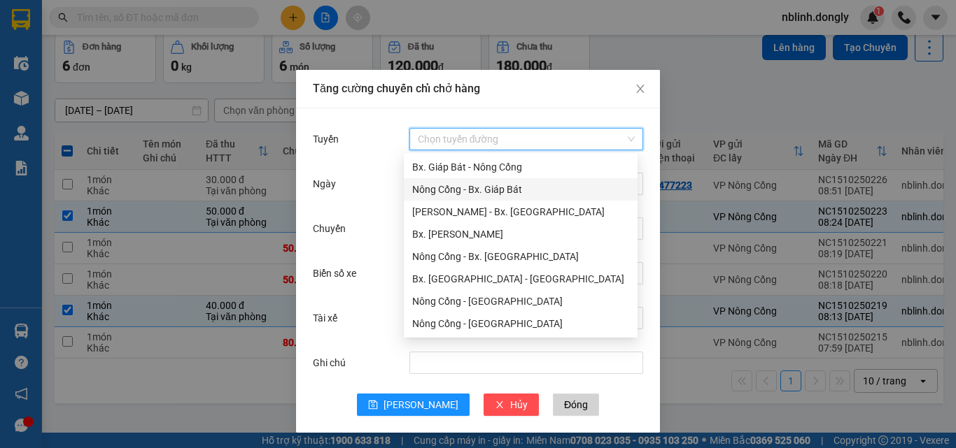
click at [476, 190] on div "Nông Cống - Bx. Giáp Bát" at bounding box center [520, 189] width 217 height 15
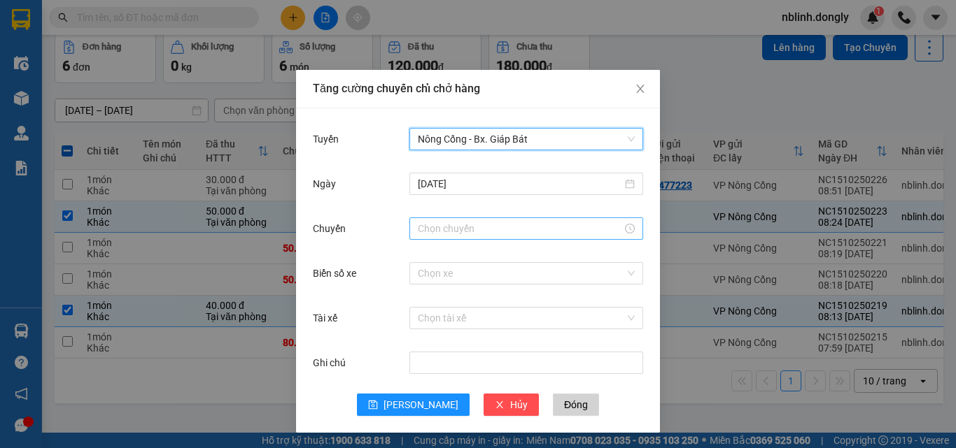
click at [424, 229] on input "Chuyến" at bounding box center [520, 228] width 204 height 15
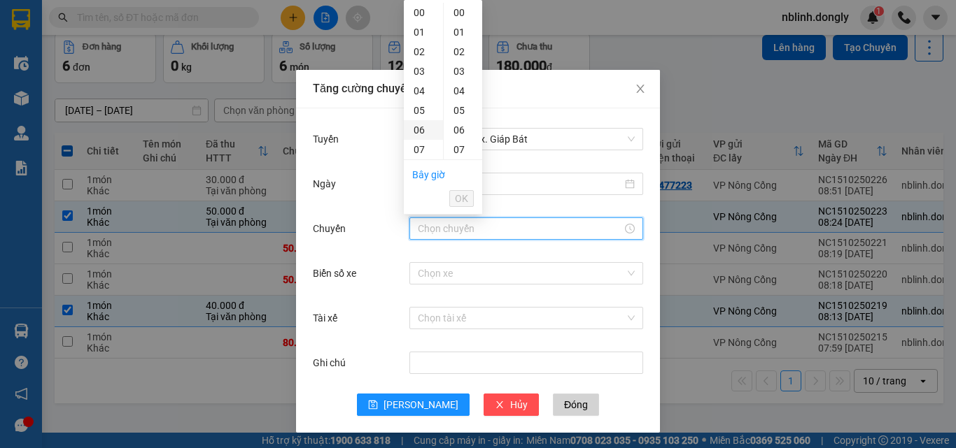
scroll to position [70, 0]
click at [416, 99] on div "08" at bounding box center [423, 100] width 39 height 20
click at [457, 98] on div "40" at bounding box center [463, 97] width 38 height 20
type input "08:40"
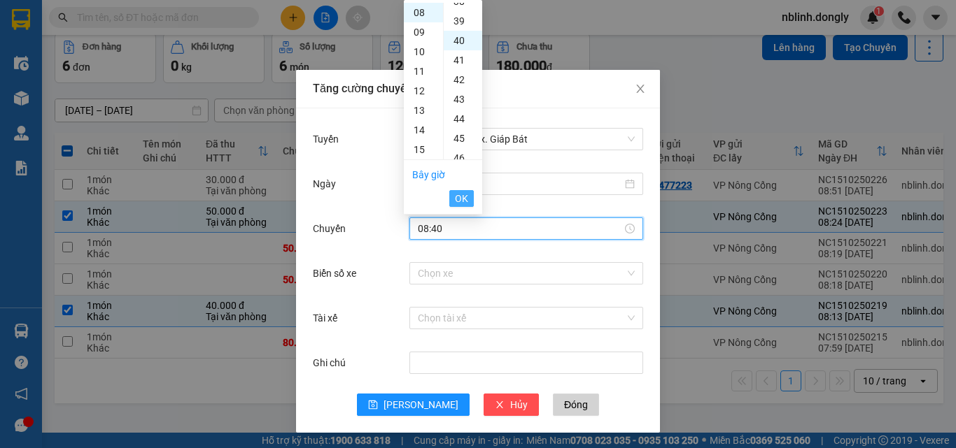
scroll to position [784, 0]
click at [453, 200] on button "OK" at bounding box center [461, 198] width 24 height 17
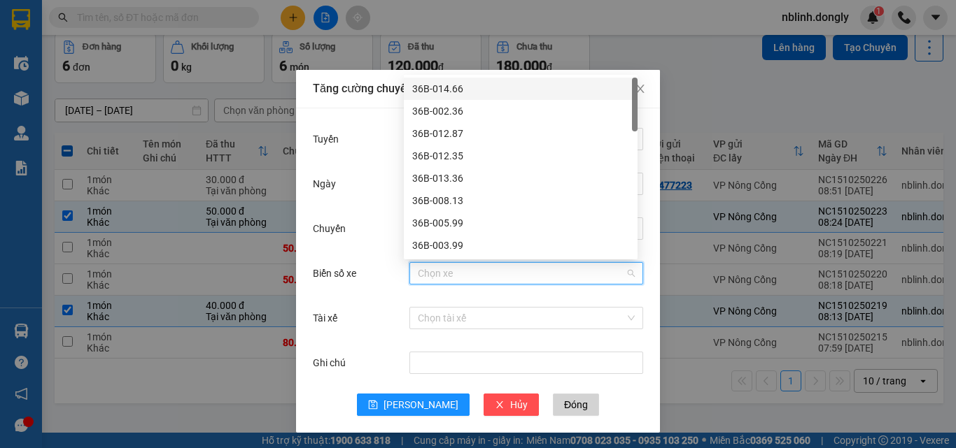
click at [429, 273] on input "Biển số xe" at bounding box center [521, 273] width 207 height 21
drag, startPoint x: 444, startPoint y: 89, endPoint x: 450, endPoint y: 225, distance: 135.9
click at [444, 93] on div "36B-014.66" at bounding box center [520, 88] width 217 height 15
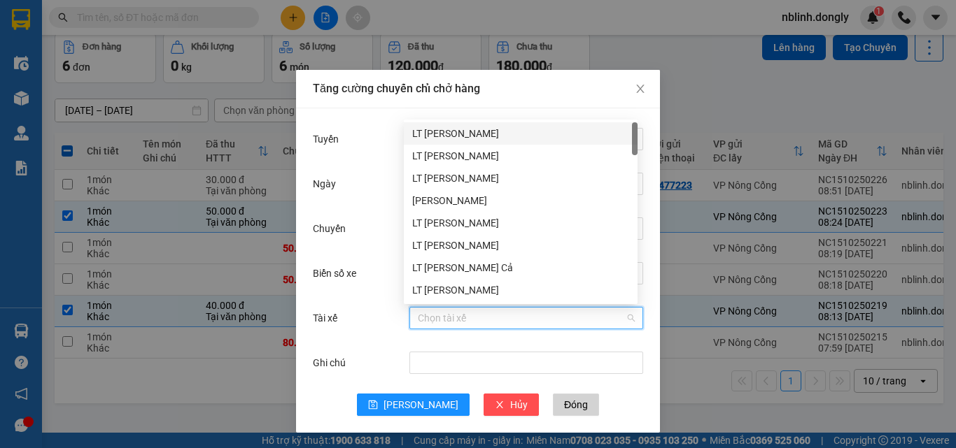
click at [442, 324] on input "Tài xế" at bounding box center [521, 318] width 207 height 21
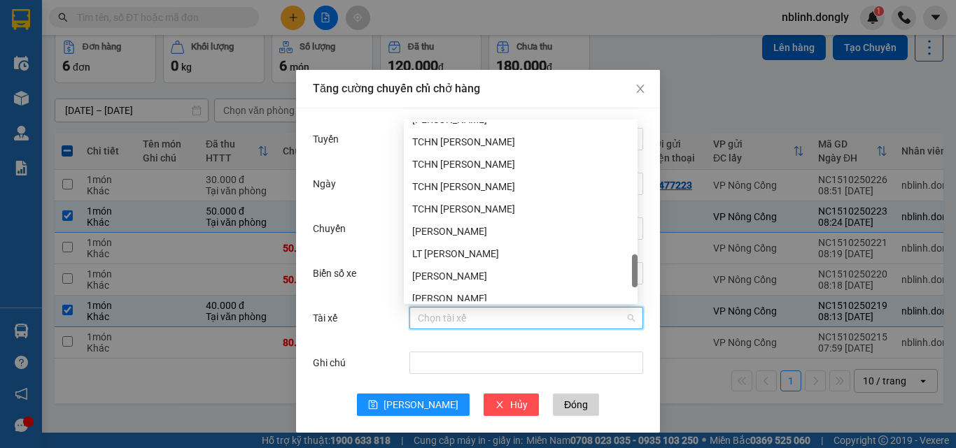
scroll to position [1030, 0]
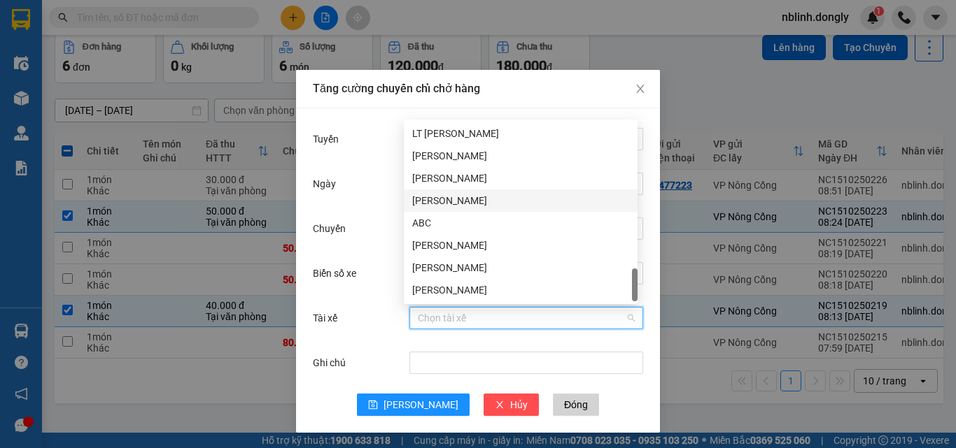
click at [439, 199] on div "[PERSON_NAME]" at bounding box center [520, 200] width 217 height 15
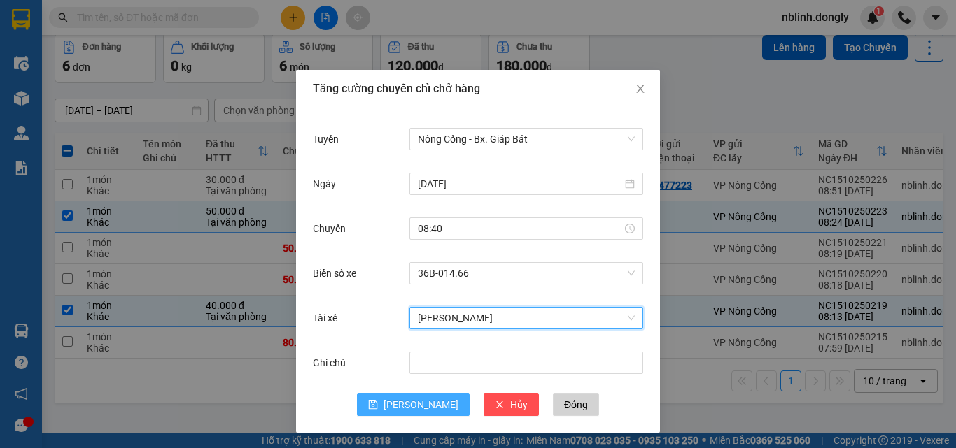
click at [414, 402] on span "[PERSON_NAME]" at bounding box center [420, 404] width 75 height 15
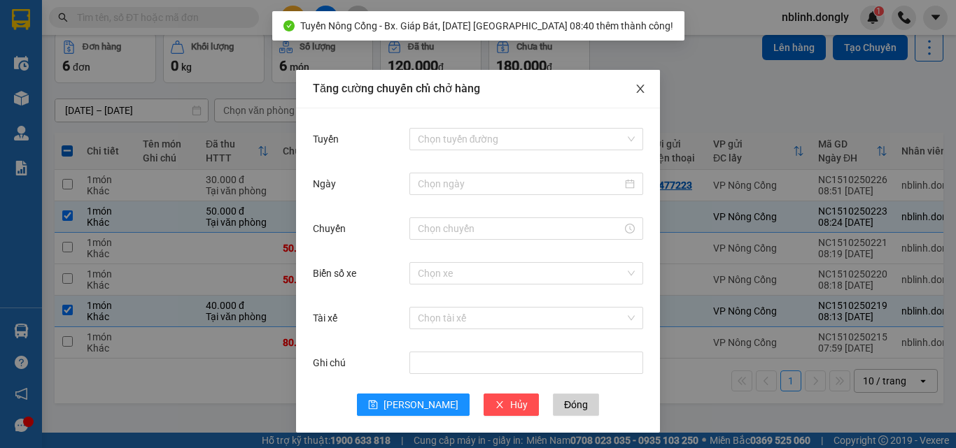
click at [627, 91] on span "Close" at bounding box center [640, 89] width 39 height 39
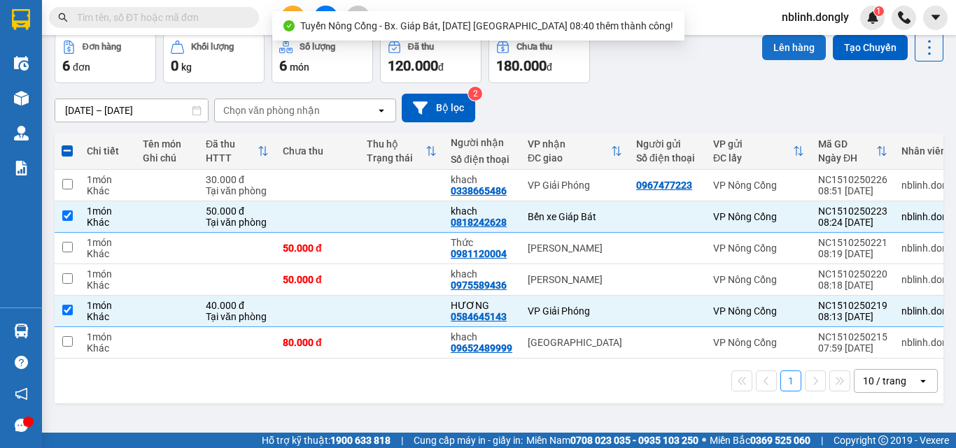
click at [769, 51] on button "Lên hàng" at bounding box center [794, 47] width 64 height 25
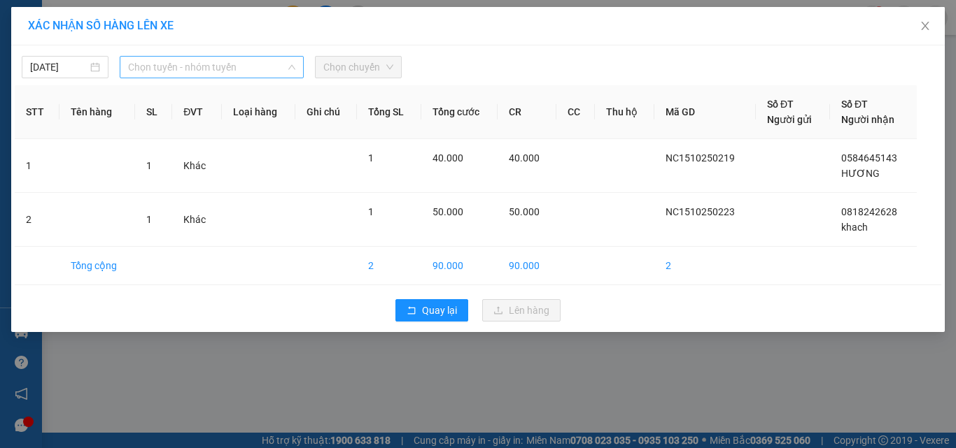
click at [181, 71] on span "Chọn tuyến - nhóm tuyến" at bounding box center [211, 67] width 167 height 21
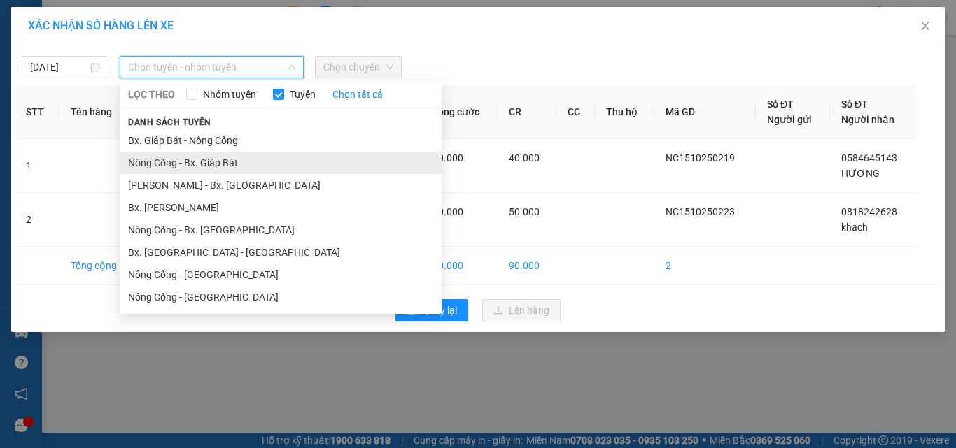
click at [199, 162] on li "Nông Cống - Bx. Giáp Bát" at bounding box center [281, 163] width 322 height 22
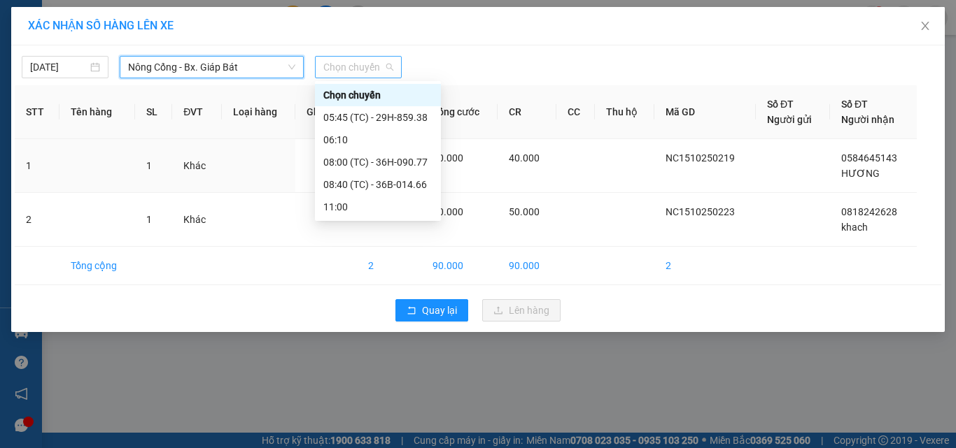
click at [345, 65] on span "Chọn chuyến" at bounding box center [358, 67] width 70 height 21
click at [395, 183] on div "08:40 (TC) - 36B-014.66" at bounding box center [377, 184] width 109 height 15
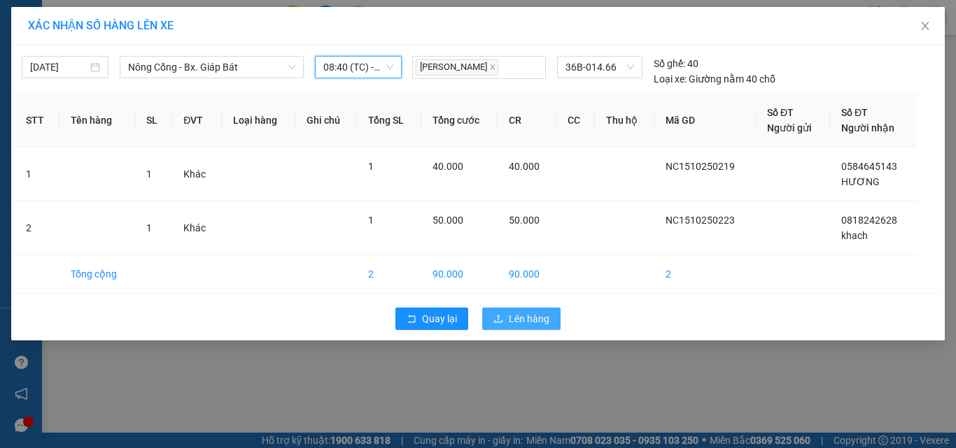
click at [527, 312] on span "Lên hàng" at bounding box center [529, 318] width 41 height 15
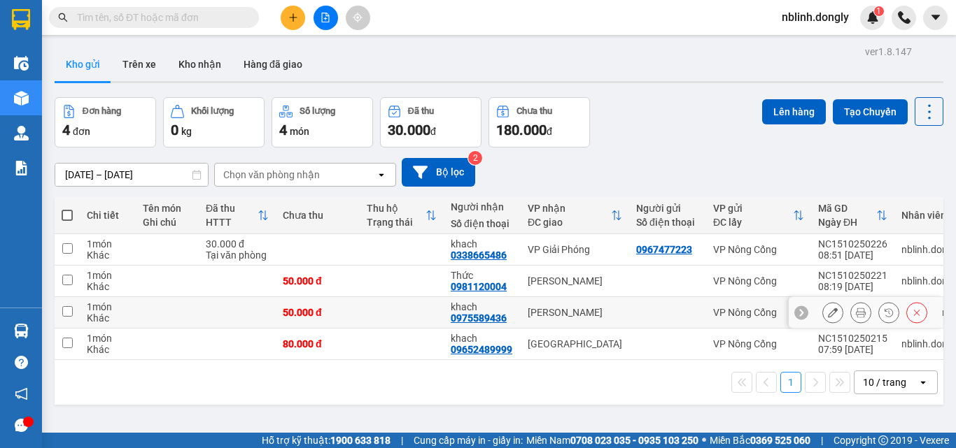
click at [64, 311] on input "checkbox" at bounding box center [67, 311] width 10 height 10
checkbox input "true"
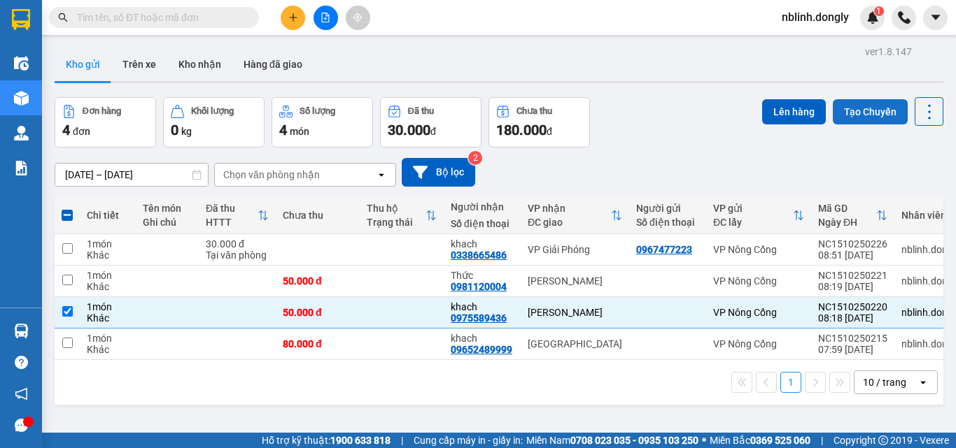
click at [850, 113] on button "Tạo Chuyến" at bounding box center [870, 111] width 75 height 25
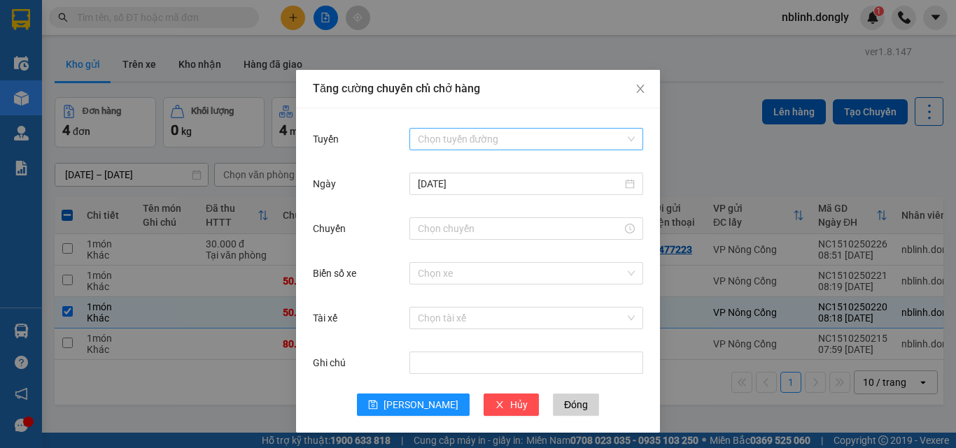
click at [467, 136] on input "Tuyến" at bounding box center [521, 139] width 207 height 21
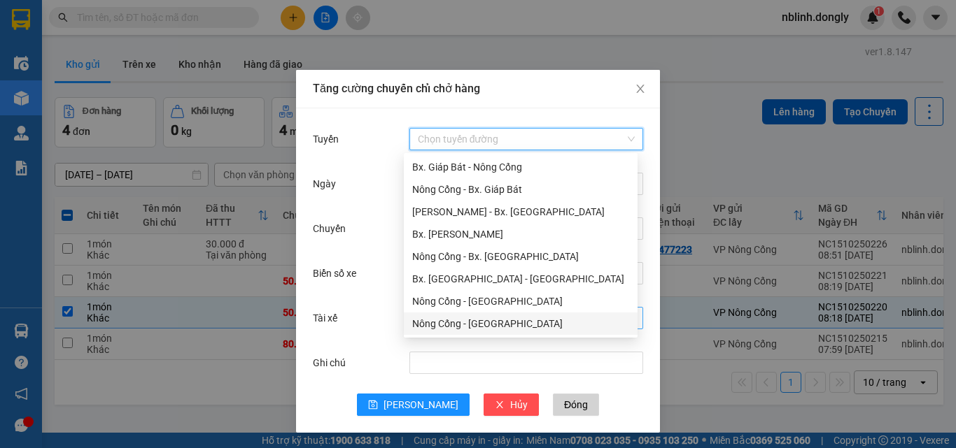
click at [474, 325] on div "Nông Cống - [GEOGRAPHIC_DATA]" at bounding box center [520, 323] width 217 height 15
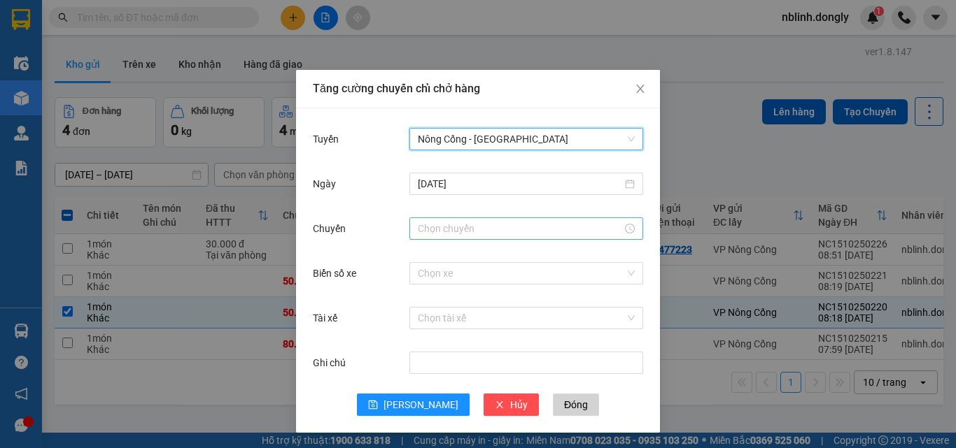
click at [425, 218] on div at bounding box center [526, 229] width 234 height 22
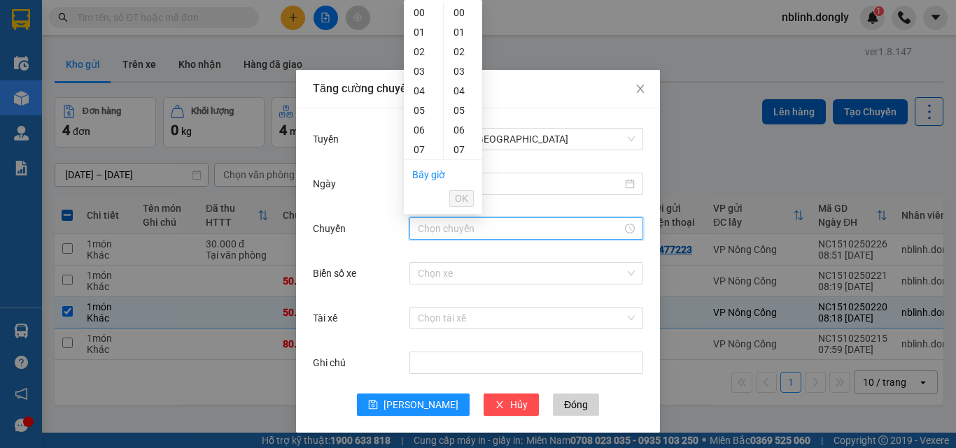
scroll to position [140, 0]
click at [417, 48] on div "09" at bounding box center [423, 49] width 39 height 20
type input "09:00"
drag, startPoint x: 465, startPoint y: 192, endPoint x: 455, endPoint y: 221, distance: 30.3
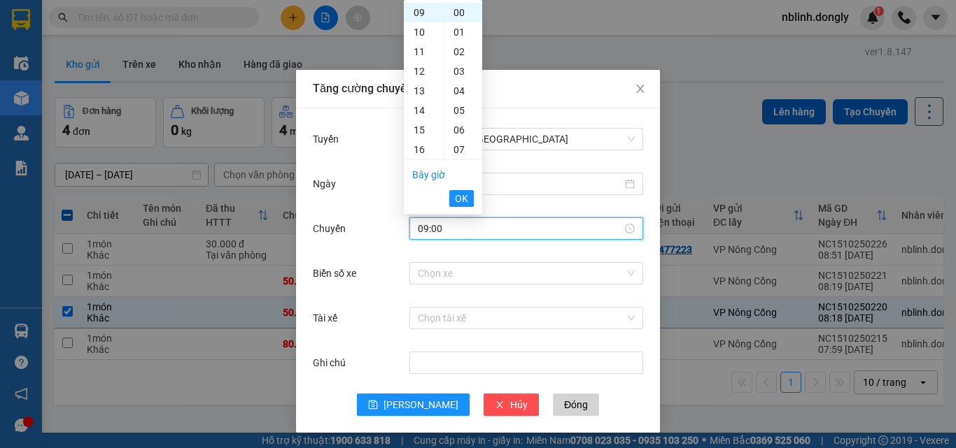
click at [466, 192] on span "OK" at bounding box center [461, 198] width 13 height 15
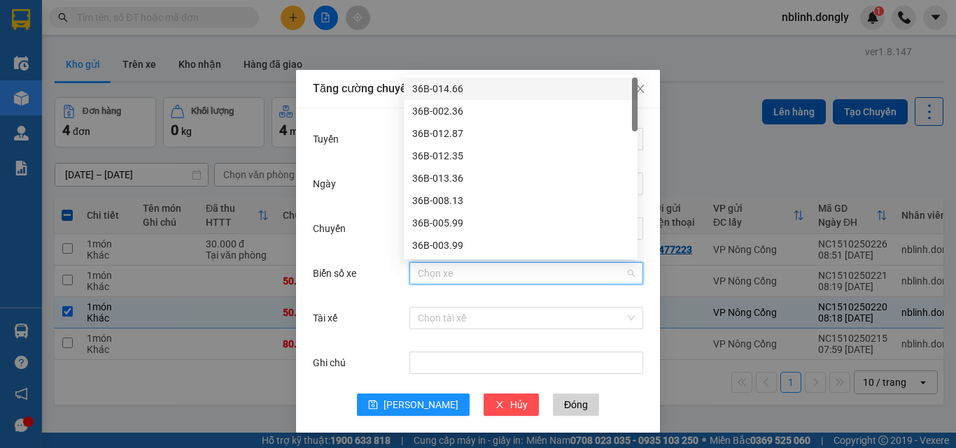
drag, startPoint x: 432, startPoint y: 271, endPoint x: 436, endPoint y: 155, distance: 116.9
click at [432, 271] on input "Biển số xe" at bounding box center [521, 273] width 207 height 21
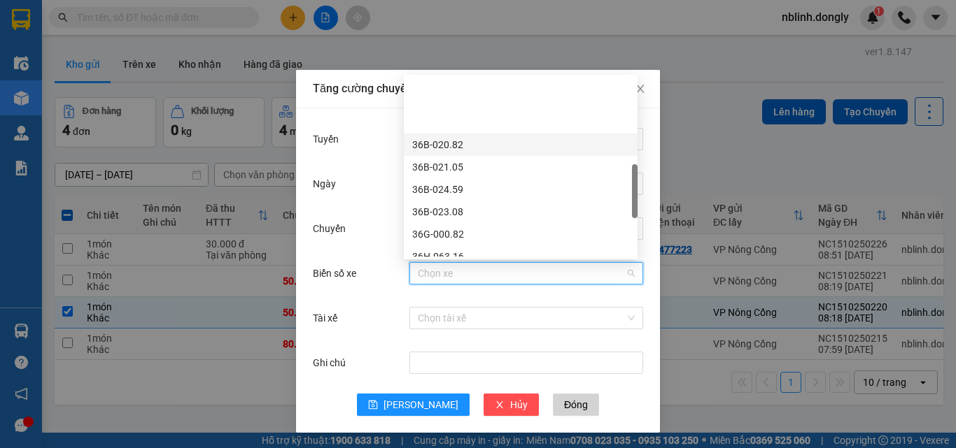
scroll to position [350, 0]
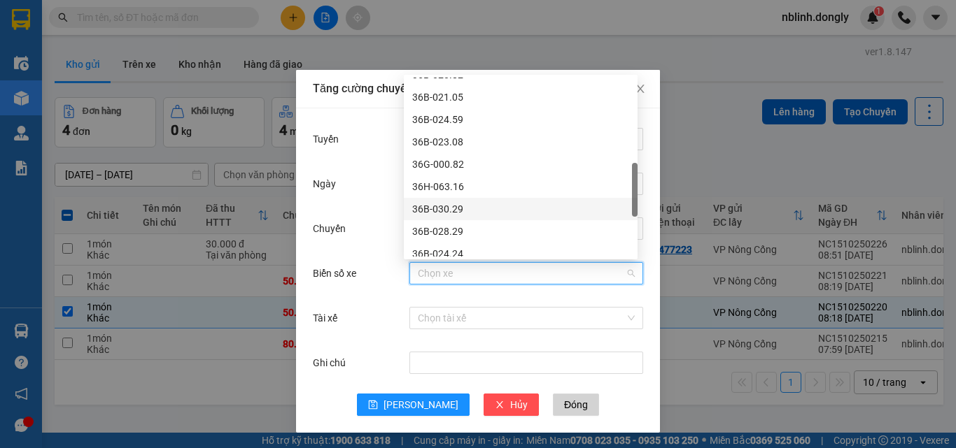
drag, startPoint x: 444, startPoint y: 206, endPoint x: 448, endPoint y: 211, distance: 7.4
click at [444, 208] on div "36B-030.29" at bounding box center [520, 209] width 217 height 15
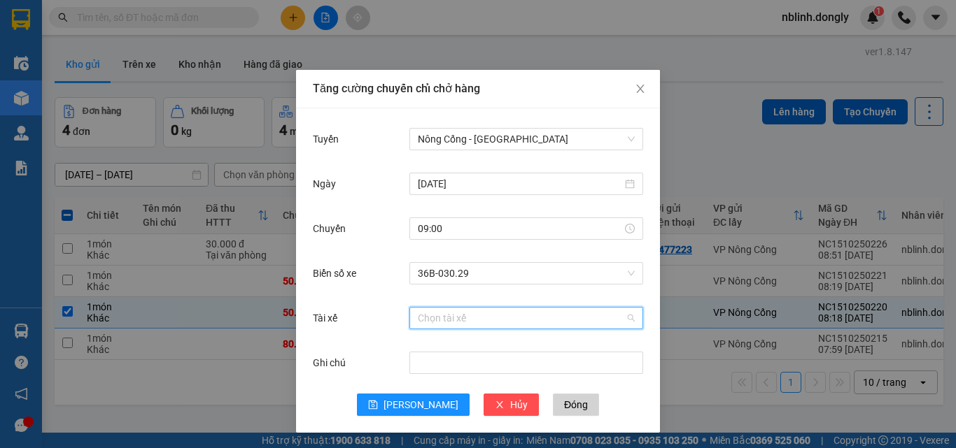
click at [436, 320] on input "Tài xế" at bounding box center [521, 318] width 207 height 21
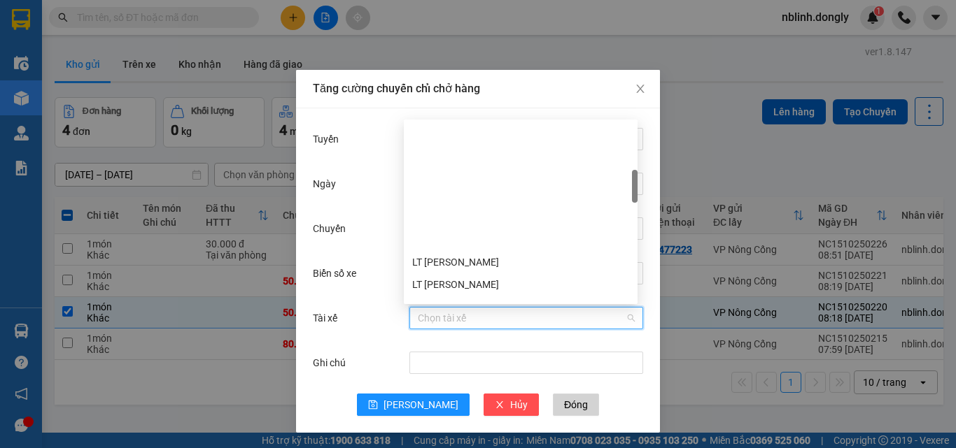
scroll to position [280, 0]
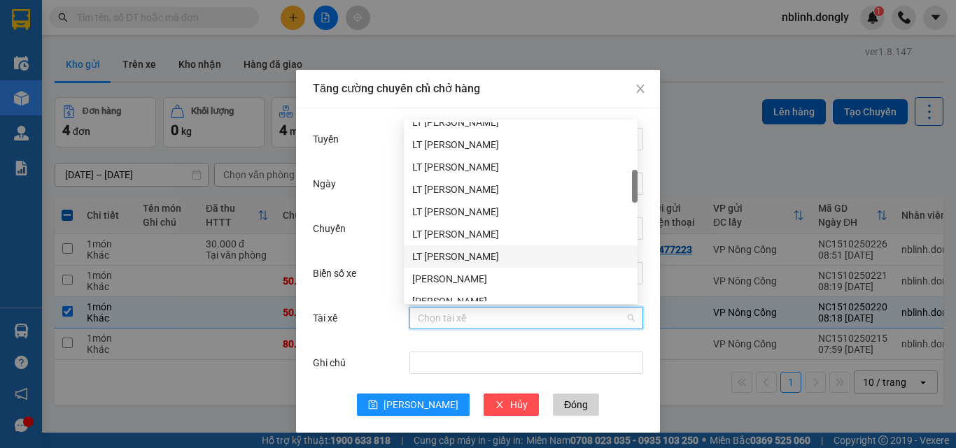
drag, startPoint x: 439, startPoint y: 255, endPoint x: 453, endPoint y: 386, distance: 131.7
click at [440, 257] on div "LT [PERSON_NAME]" at bounding box center [520, 256] width 217 height 15
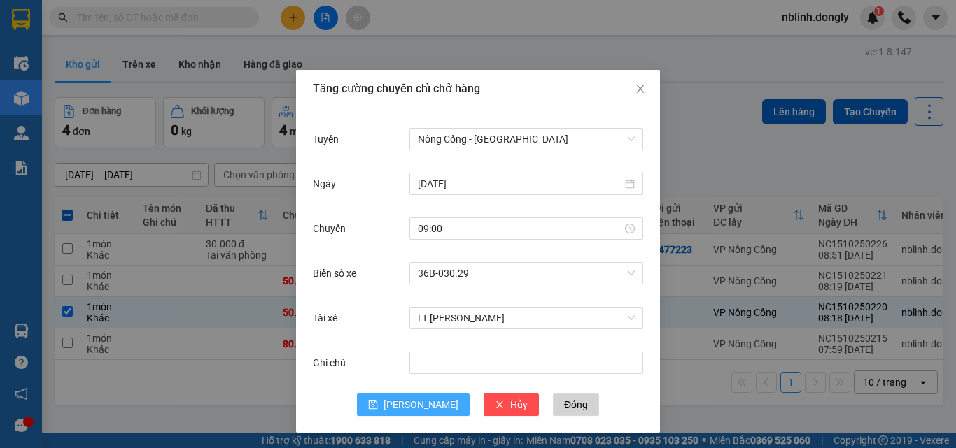
drag, startPoint x: 411, startPoint y: 403, endPoint x: 423, endPoint y: 394, distance: 15.0
click at [415, 400] on span "[PERSON_NAME]" at bounding box center [420, 404] width 75 height 15
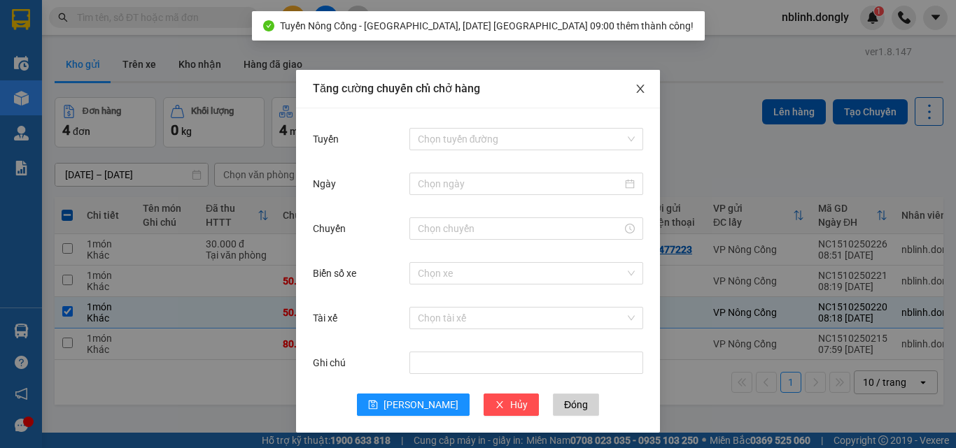
drag, startPoint x: 624, startPoint y: 85, endPoint x: 782, endPoint y: 92, distance: 158.3
click at [625, 86] on span "Close" at bounding box center [640, 89] width 39 height 39
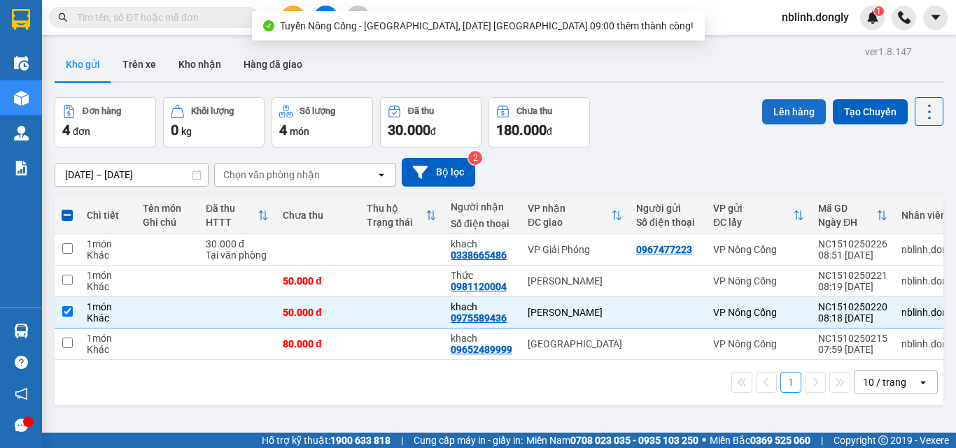
click at [775, 111] on button "Lên hàng" at bounding box center [794, 111] width 64 height 25
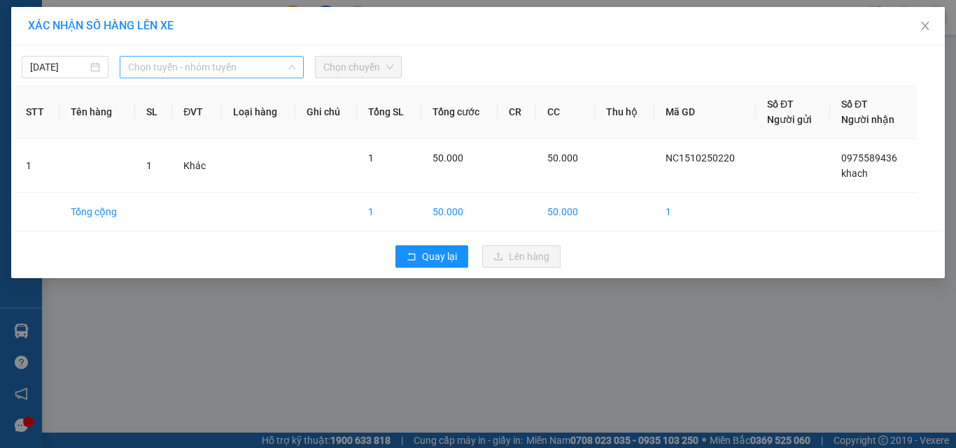
drag, startPoint x: 202, startPoint y: 66, endPoint x: 218, endPoint y: 147, distance: 82.9
click at [202, 68] on span "Chọn tuyến - nhóm tuyến" at bounding box center [211, 67] width 167 height 21
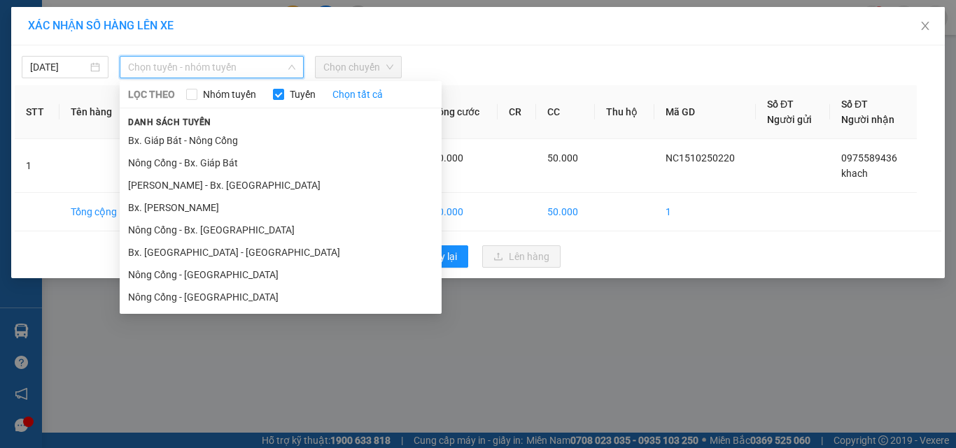
drag, startPoint x: 210, startPoint y: 297, endPoint x: 236, endPoint y: 281, distance: 31.1
click at [219, 292] on li "Nông Cống - [GEOGRAPHIC_DATA]" at bounding box center [281, 297] width 322 height 22
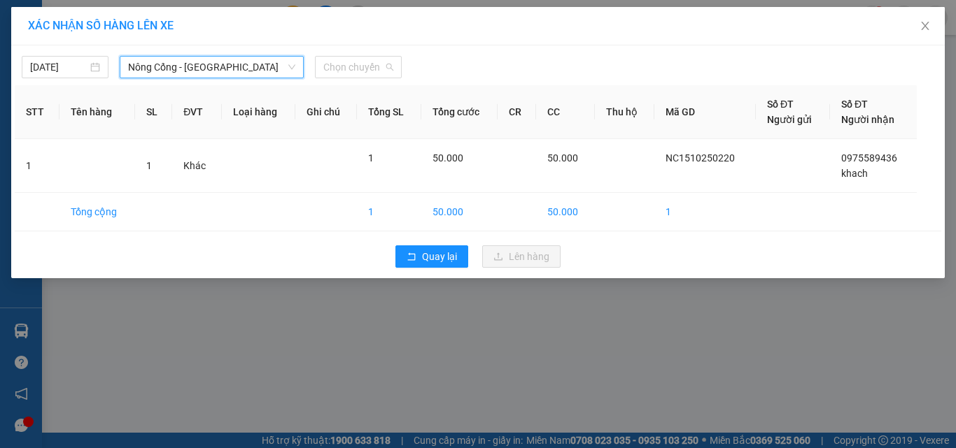
drag, startPoint x: 352, startPoint y: 66, endPoint x: 369, endPoint y: 106, distance: 43.3
click at [353, 68] on span "Chọn chuyến" at bounding box center [358, 67] width 70 height 21
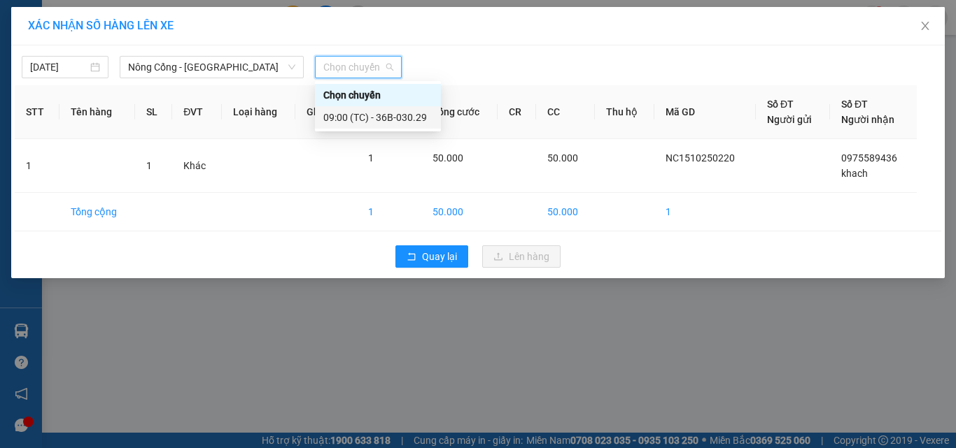
drag, startPoint x: 400, startPoint y: 119, endPoint x: 409, endPoint y: 133, distance: 16.7
click at [400, 120] on div "09:00 (TC) - 36B-030.29" at bounding box center [377, 117] width 109 height 15
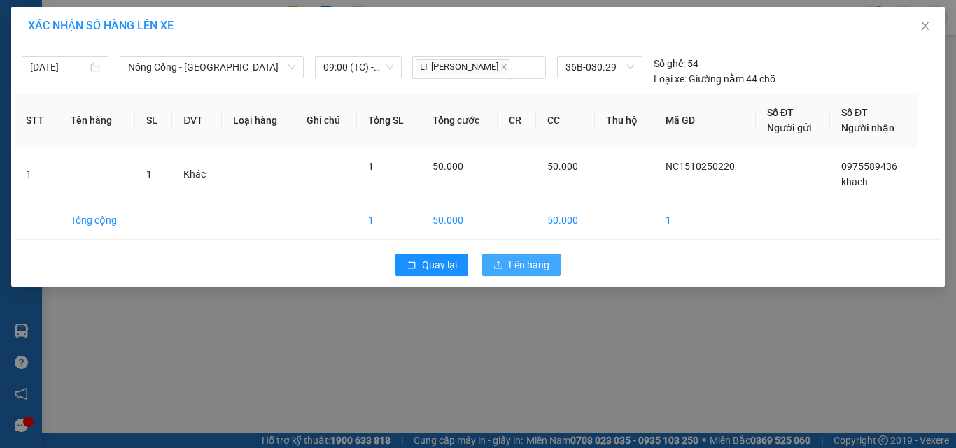
click at [528, 265] on span "Lên hàng" at bounding box center [529, 264] width 41 height 15
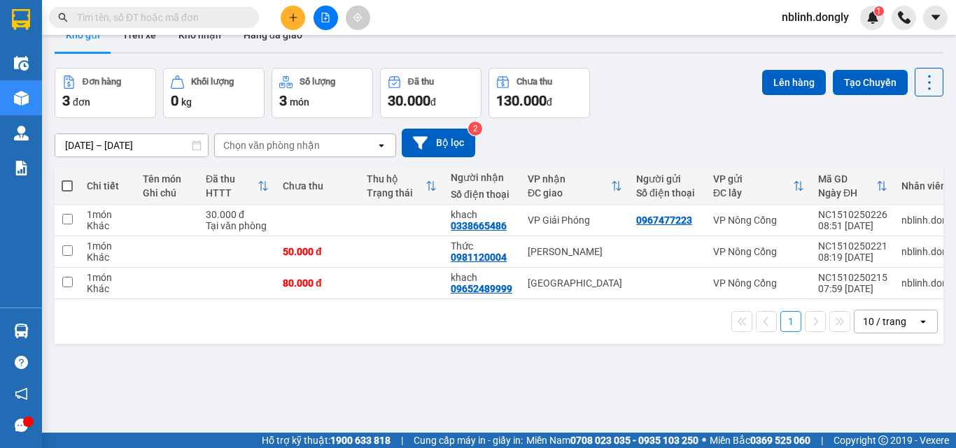
scroll to position [30, 0]
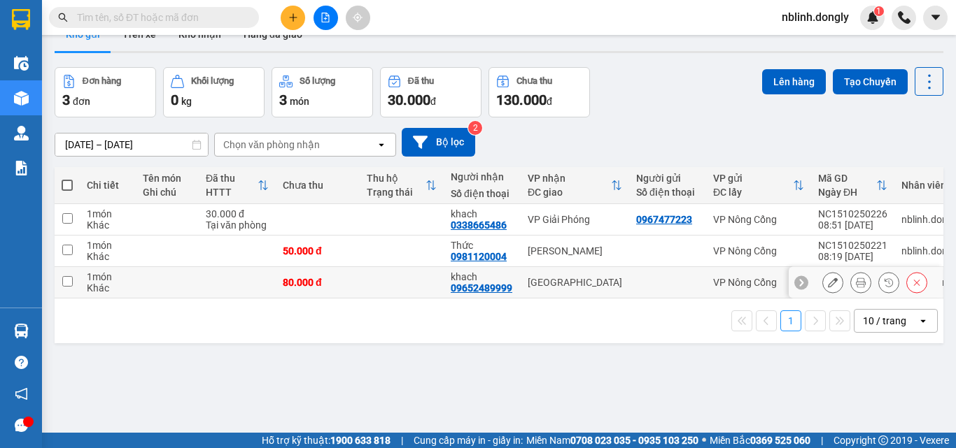
click at [67, 285] on input "checkbox" at bounding box center [67, 281] width 10 height 10
checkbox input "true"
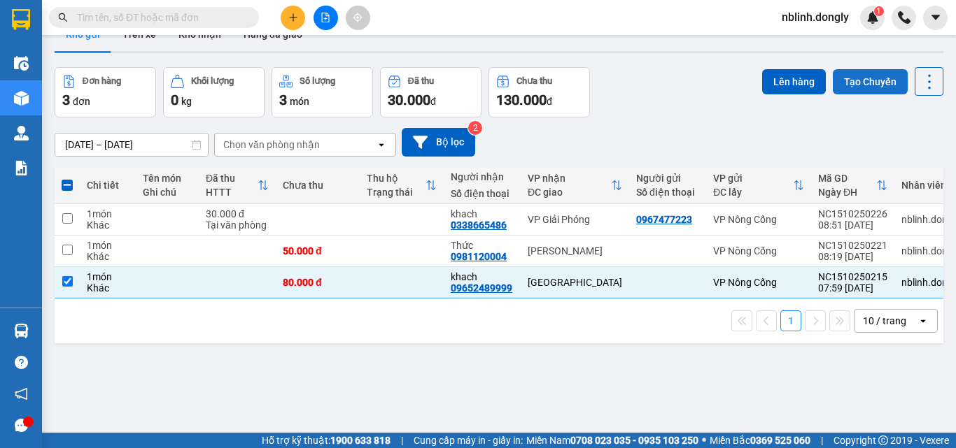
click at [858, 78] on button "Tạo Chuyến" at bounding box center [870, 81] width 75 height 25
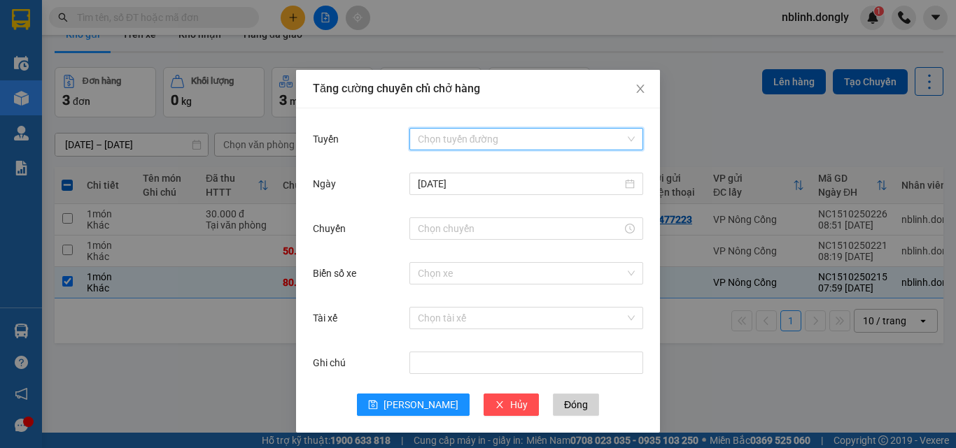
drag, startPoint x: 452, startPoint y: 140, endPoint x: 452, endPoint y: 171, distance: 30.8
click at [453, 142] on input "Tuyến" at bounding box center [521, 139] width 207 height 21
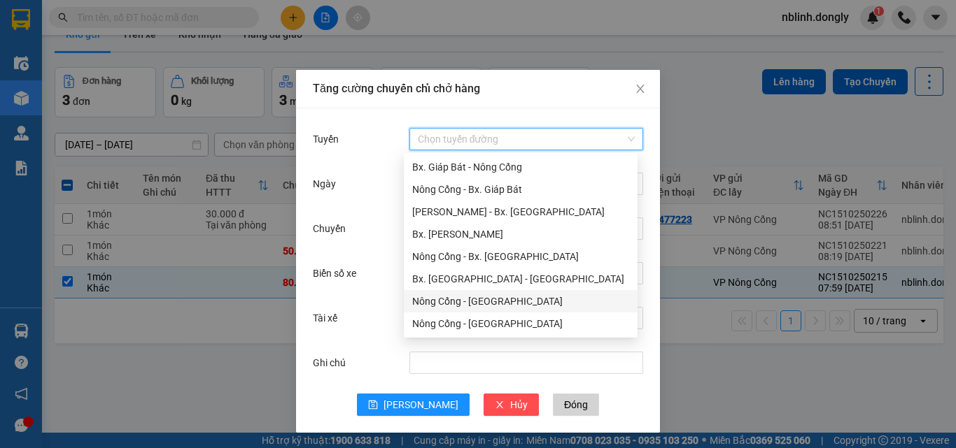
drag, startPoint x: 477, startPoint y: 299, endPoint x: 485, endPoint y: 295, distance: 8.5
click at [481, 299] on div "Nông Cống - [GEOGRAPHIC_DATA]" at bounding box center [520, 301] width 217 height 15
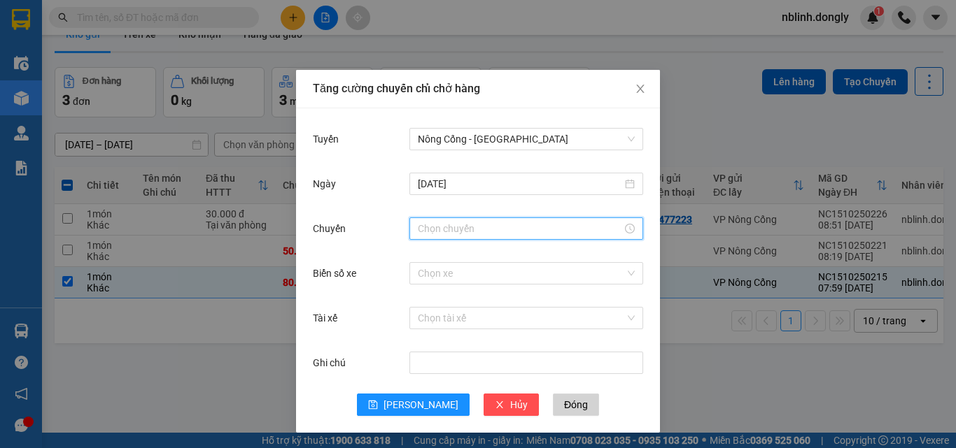
click at [446, 229] on input "Chuyến" at bounding box center [520, 228] width 204 height 15
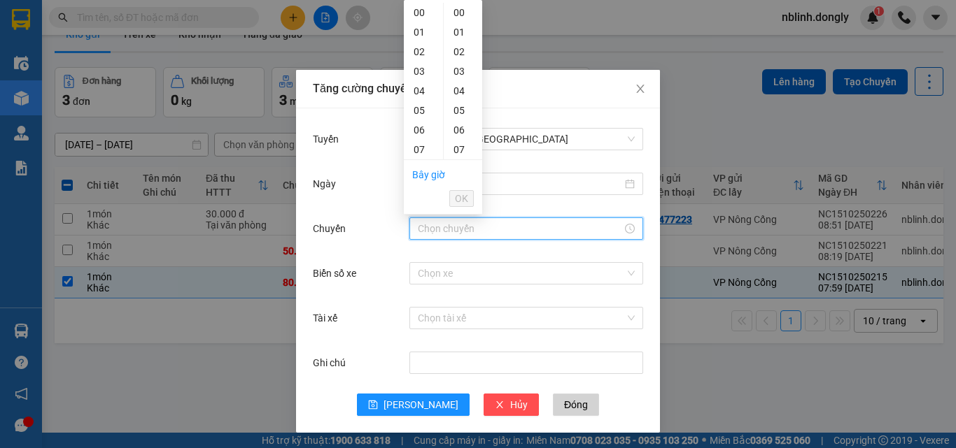
scroll to position [140, 0]
click at [423, 86] on div "11" at bounding box center [423, 88] width 39 height 20
click at [458, 28] on div "40" at bounding box center [463, 27] width 38 height 20
type input "11:40"
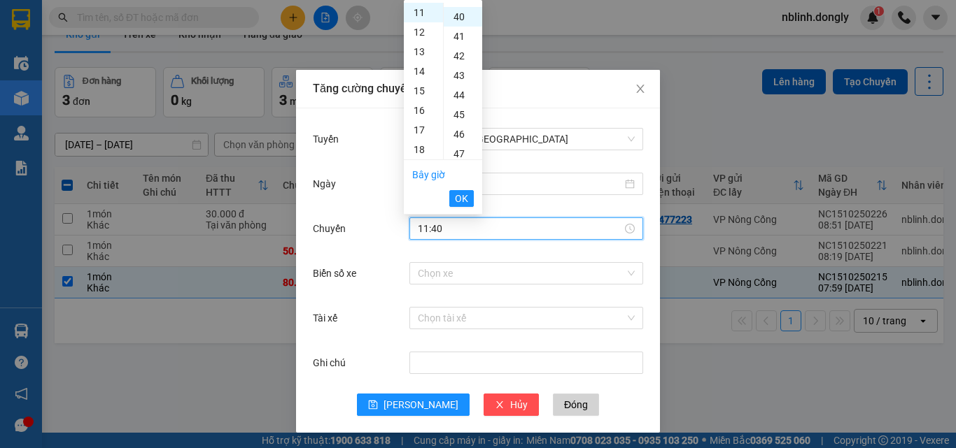
scroll to position [784, 0]
click at [463, 195] on span "OK" at bounding box center [461, 198] width 13 height 15
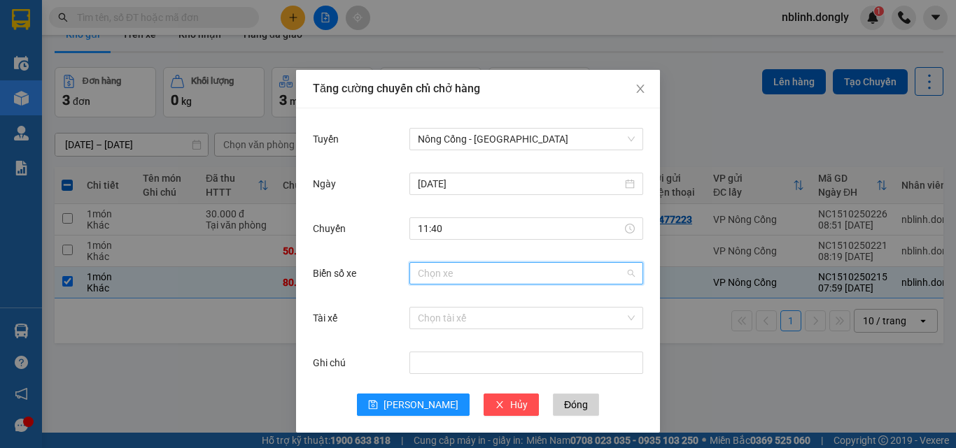
click at [425, 274] on input "Biển số xe" at bounding box center [521, 273] width 207 height 21
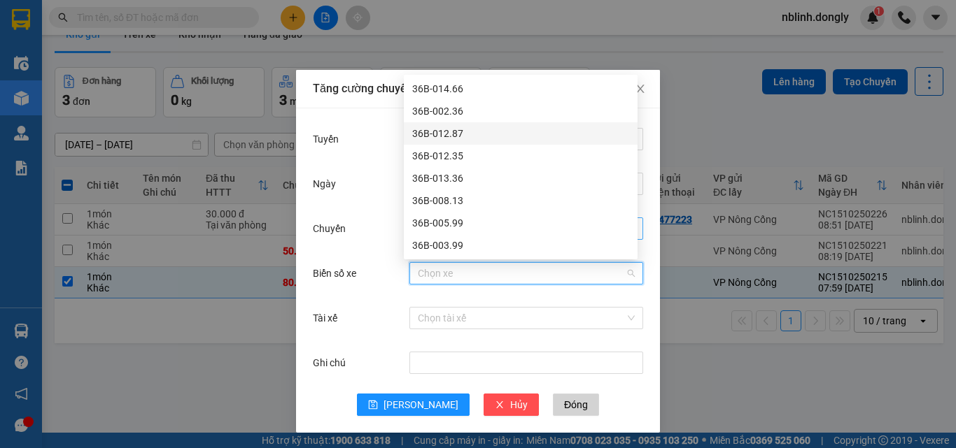
drag, startPoint x: 442, startPoint y: 130, endPoint x: 469, endPoint y: 230, distance: 103.5
click at [444, 132] on div "36B-012.87" at bounding box center [520, 133] width 217 height 15
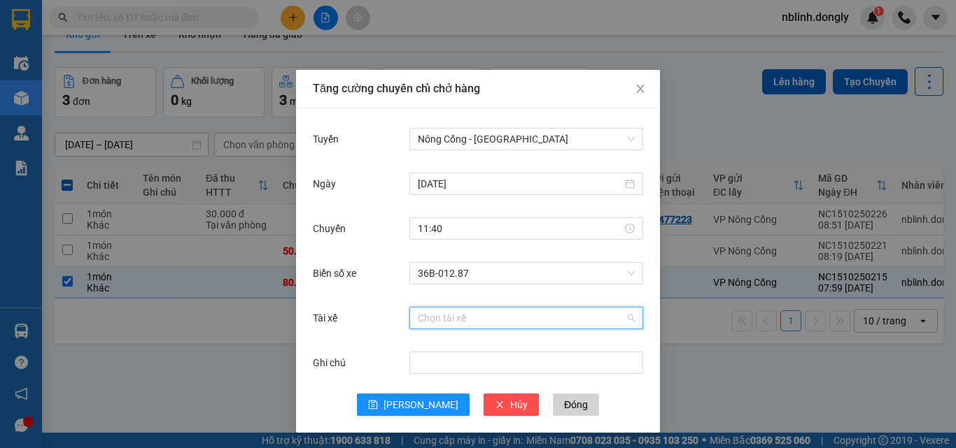
click at [434, 320] on input "Tài xế" at bounding box center [521, 318] width 207 height 21
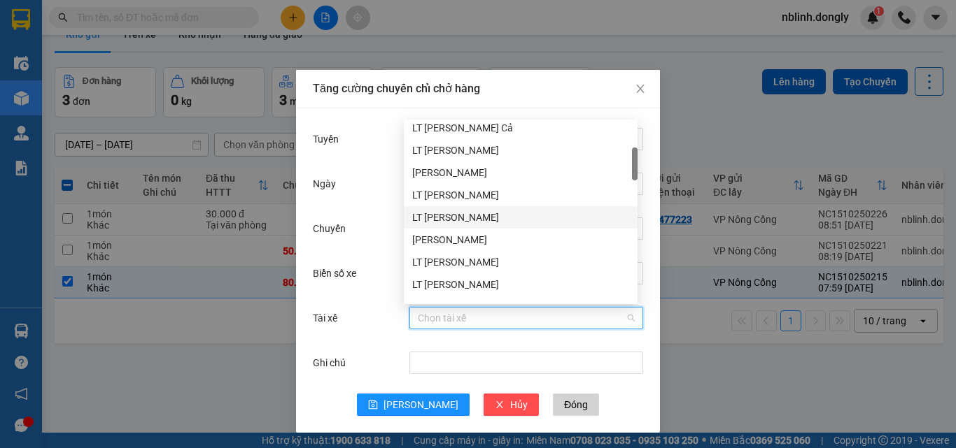
scroll to position [210, 0]
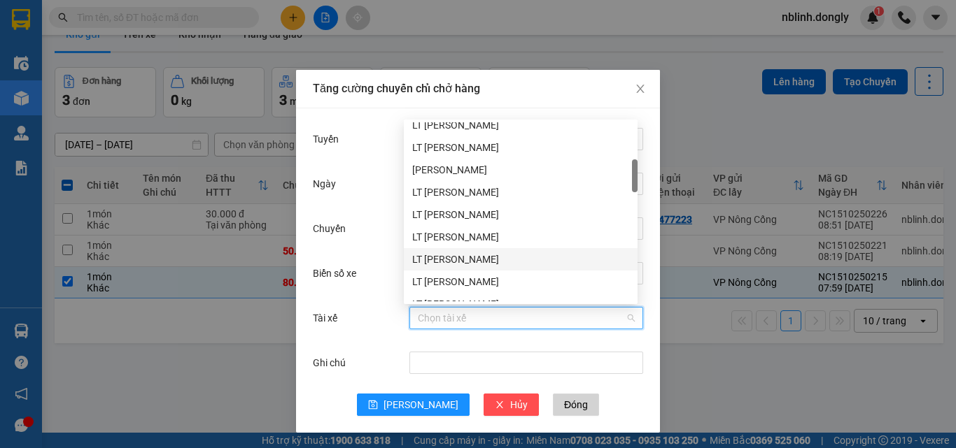
click at [441, 257] on div "LT [PERSON_NAME]" at bounding box center [520, 259] width 217 height 15
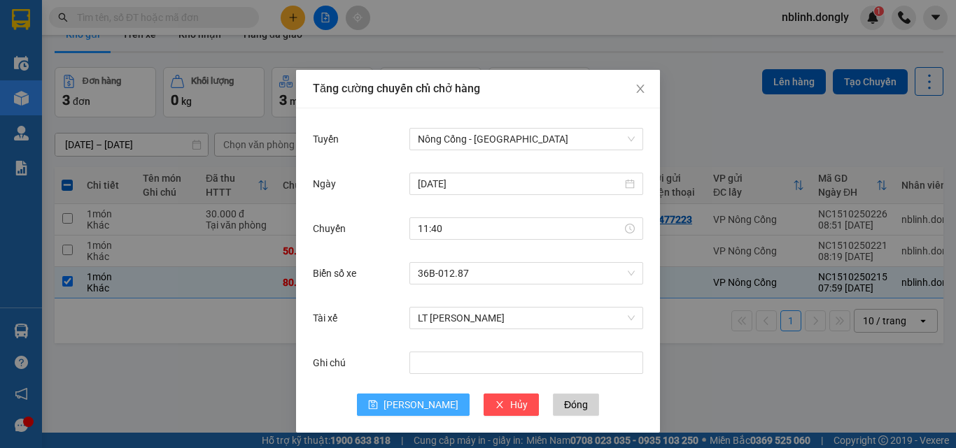
click at [415, 403] on span "[PERSON_NAME]" at bounding box center [420, 404] width 75 height 15
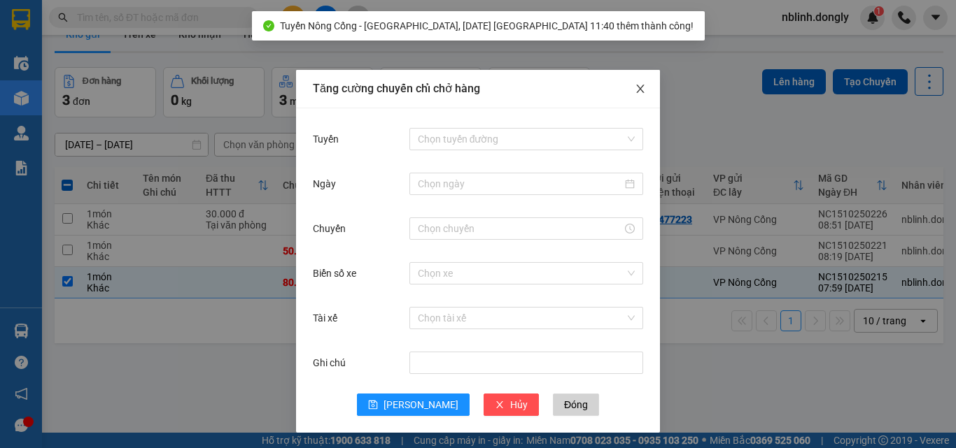
click at [637, 93] on icon "close" at bounding box center [640, 89] width 8 height 8
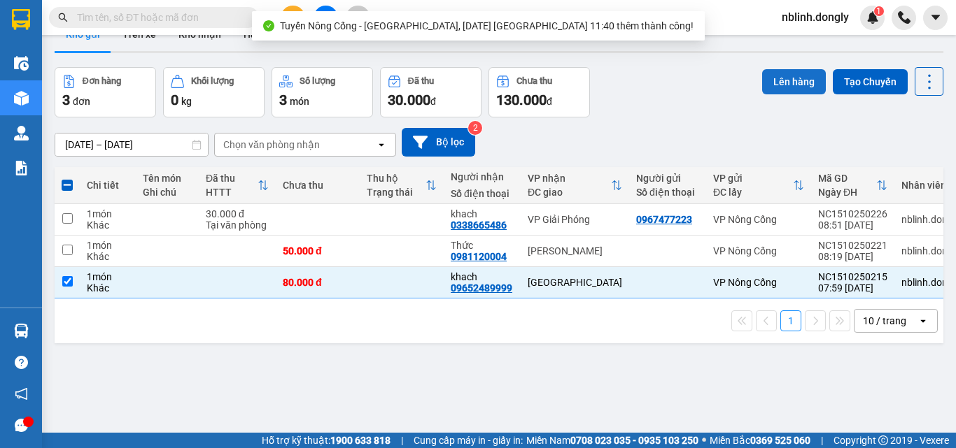
click at [784, 88] on button "Lên hàng" at bounding box center [794, 81] width 64 height 25
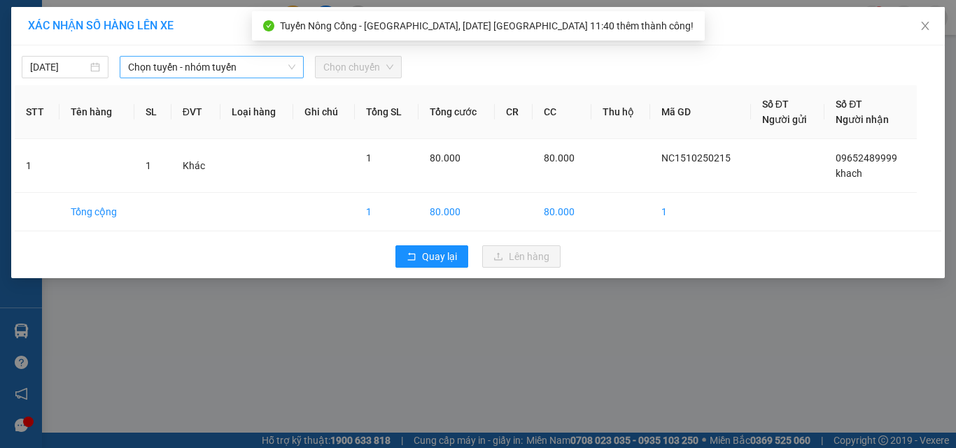
click at [201, 64] on span "Chọn tuyến - nhóm tuyến" at bounding box center [211, 67] width 167 height 21
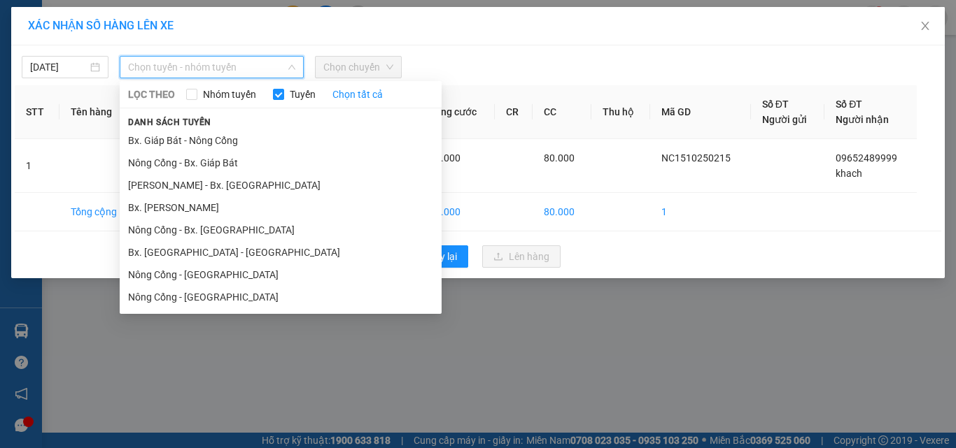
click at [195, 277] on li "Nông Cống - [GEOGRAPHIC_DATA]" at bounding box center [281, 275] width 322 height 22
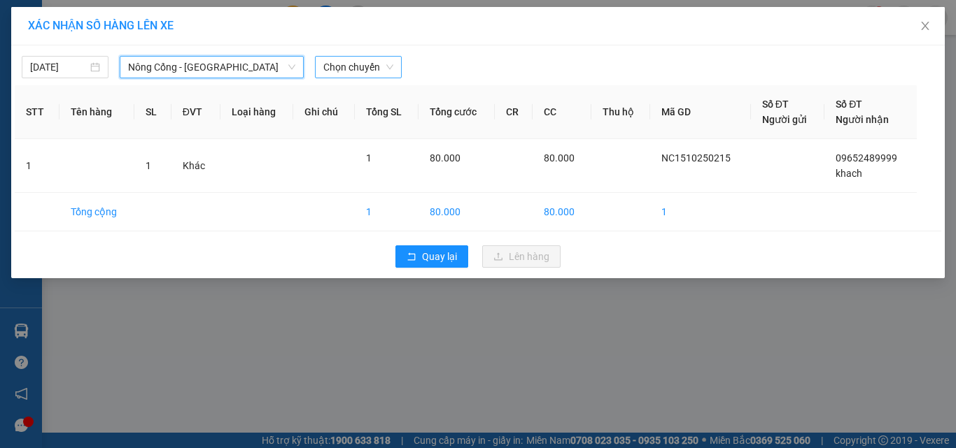
click at [357, 77] on span "Chọn chuyến" at bounding box center [358, 67] width 70 height 21
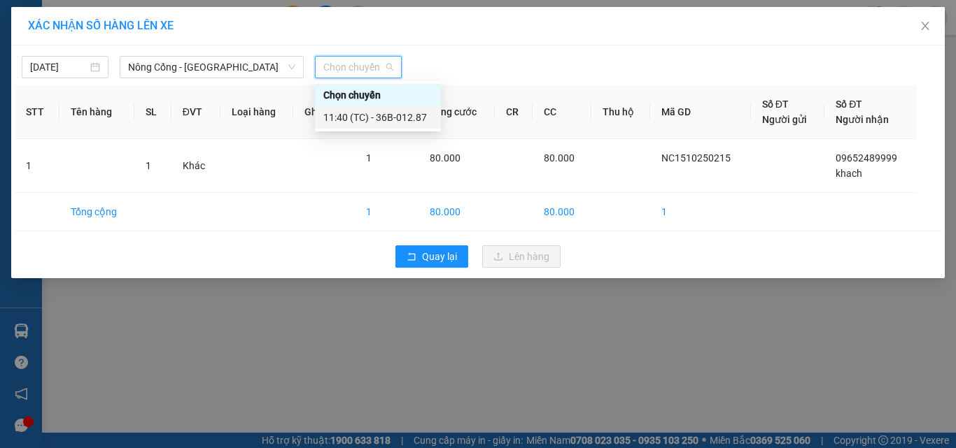
drag, startPoint x: 407, startPoint y: 116, endPoint x: 414, endPoint y: 141, distance: 26.3
click at [407, 118] on div "11:40 (TC) - 36B-012.87" at bounding box center [377, 117] width 109 height 15
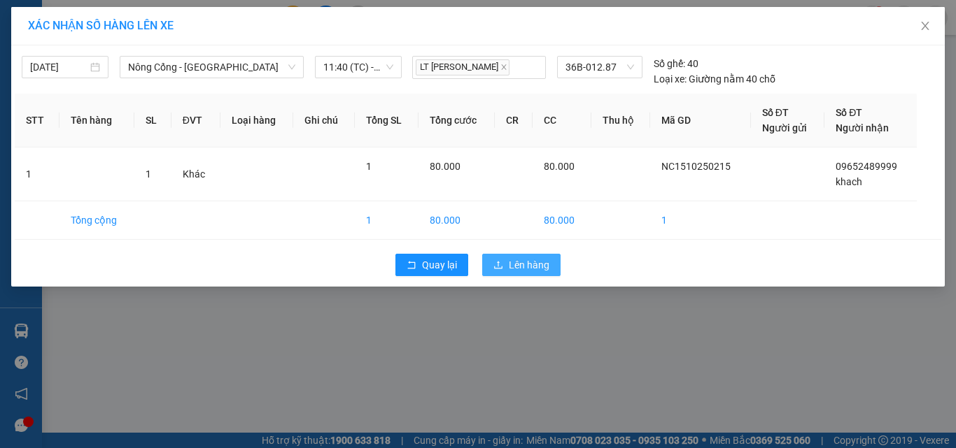
drag, startPoint x: 511, startPoint y: 264, endPoint x: 560, endPoint y: 282, distance: 52.2
click at [518, 267] on span "Lên hàng" at bounding box center [529, 264] width 41 height 15
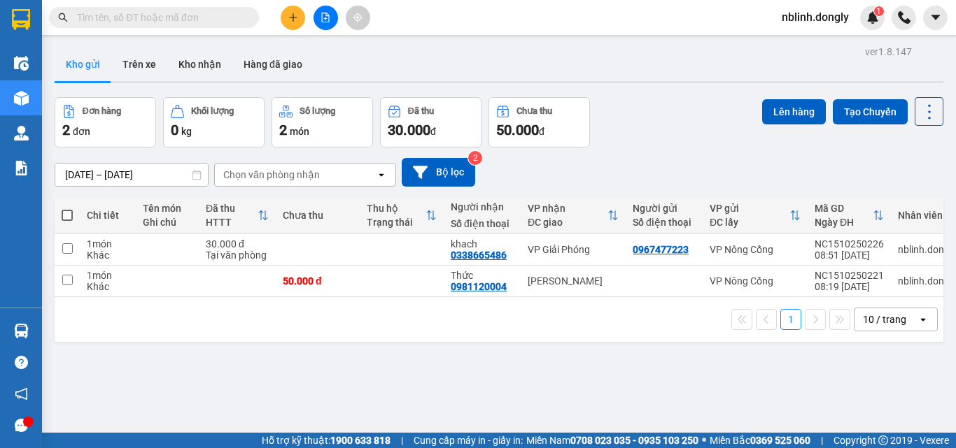
click at [603, 400] on div "ver 1.8.147 Kho gửi Trên xe Kho nhận Hàng đã giao Đơn hàng 2 đơn Khối lượng 0 k…" at bounding box center [499, 266] width 900 height 448
click at [603, 398] on div "ver 1.8.147 Kho gửi Trên xe Kho nhận Hàng đã giao Đơn hàng 2 đơn Khối lượng 0 k…" at bounding box center [499, 266] width 900 height 448
click at [290, 19] on icon "plus" at bounding box center [293, 18] width 10 height 10
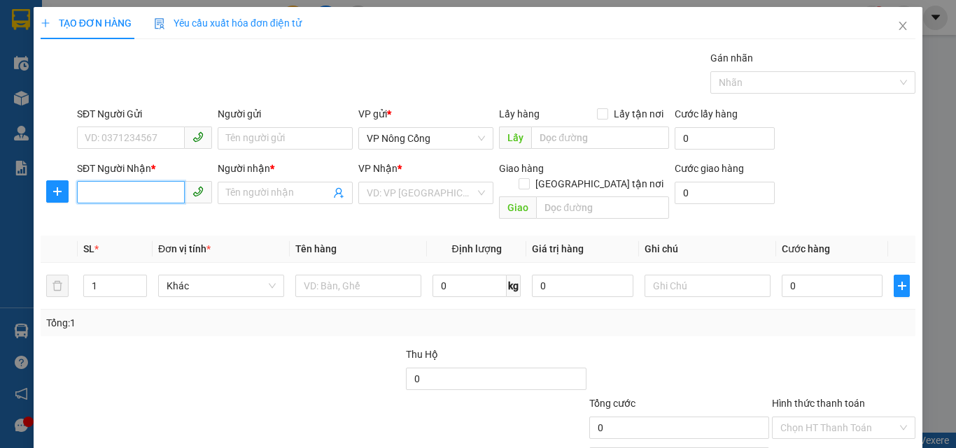
click at [93, 185] on input "SĐT Người Nhận *" at bounding box center [131, 192] width 108 height 22
type input "0966052462"
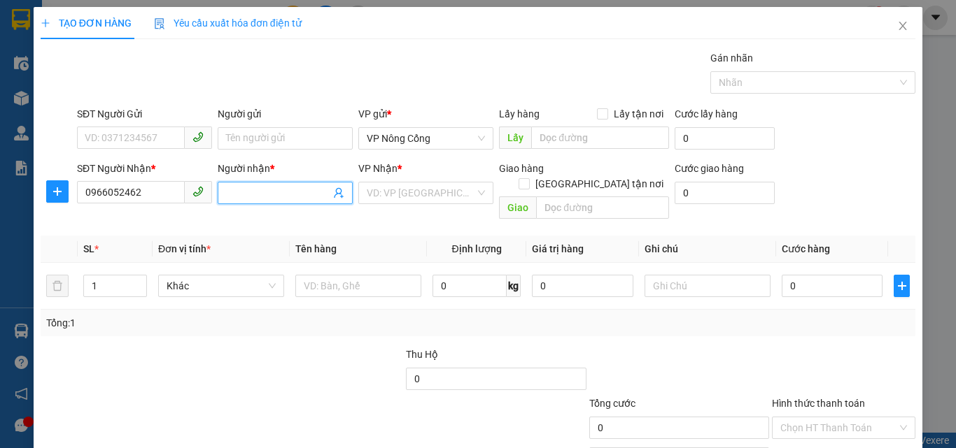
click at [261, 193] on input "Người nhận *" at bounding box center [278, 192] width 104 height 15
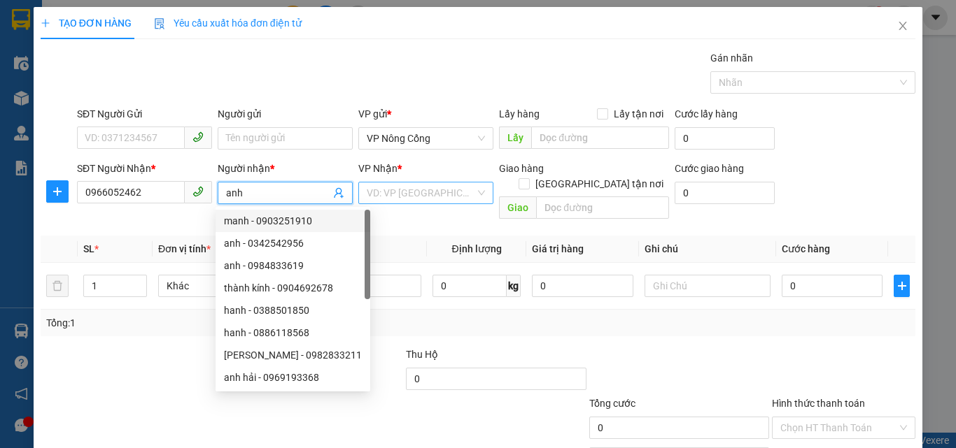
type input "anh"
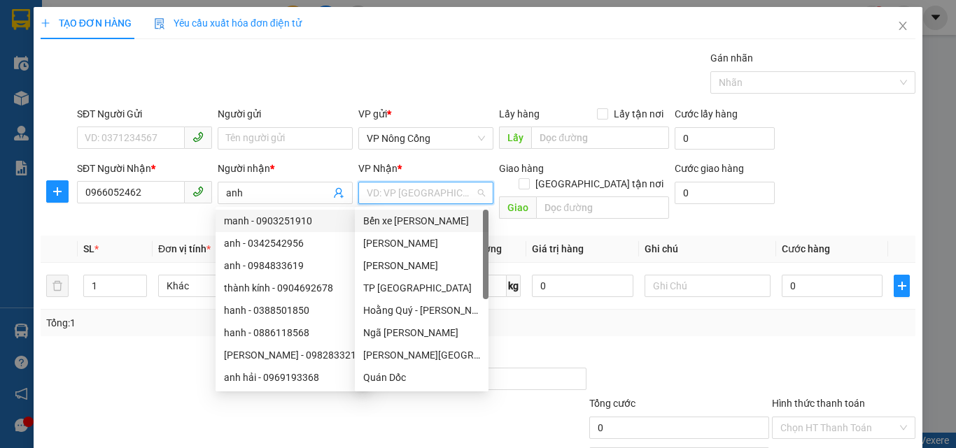
click at [385, 191] on input "search" at bounding box center [421, 193] width 108 height 21
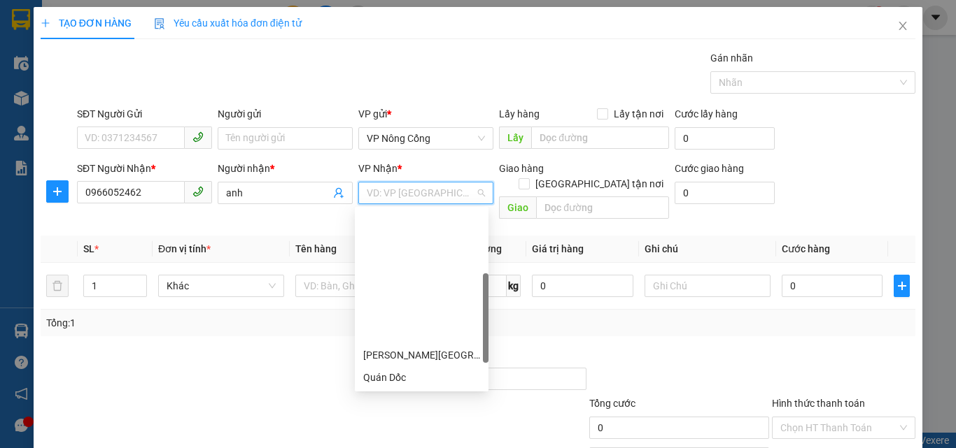
scroll to position [140, 0]
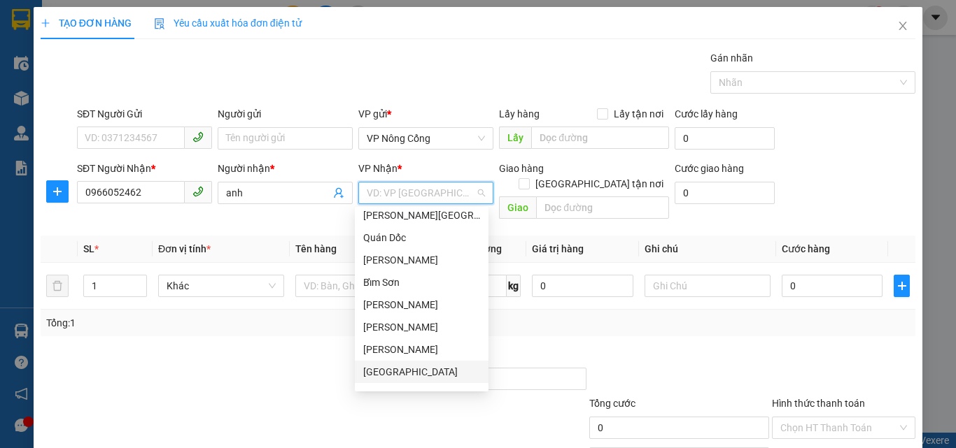
click at [381, 373] on div "[GEOGRAPHIC_DATA]" at bounding box center [421, 372] width 117 height 15
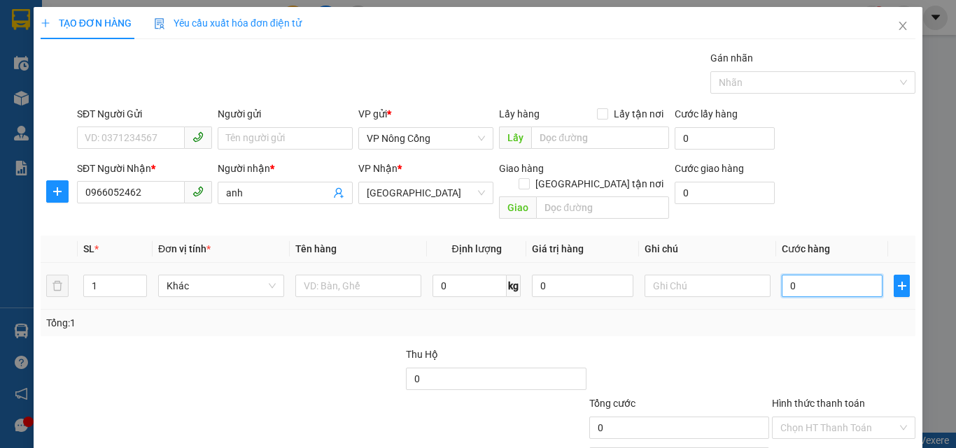
click at [800, 275] on input "0" at bounding box center [832, 286] width 101 height 22
type input "5"
type input "50"
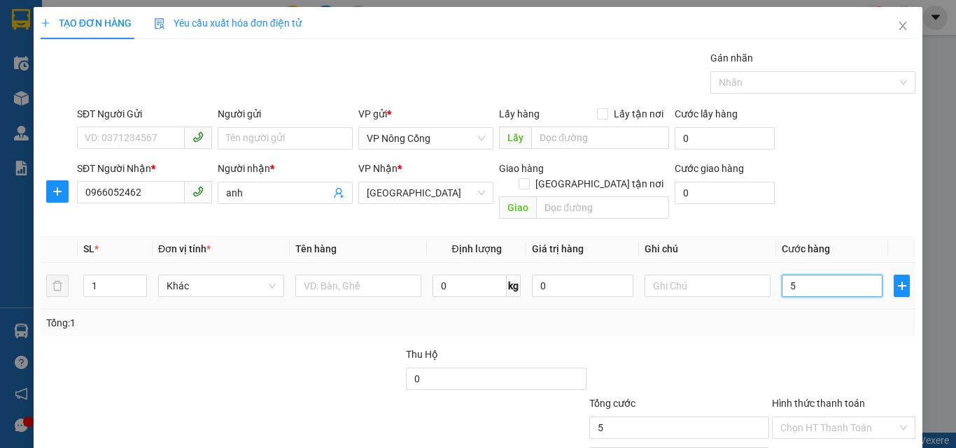
type input "50"
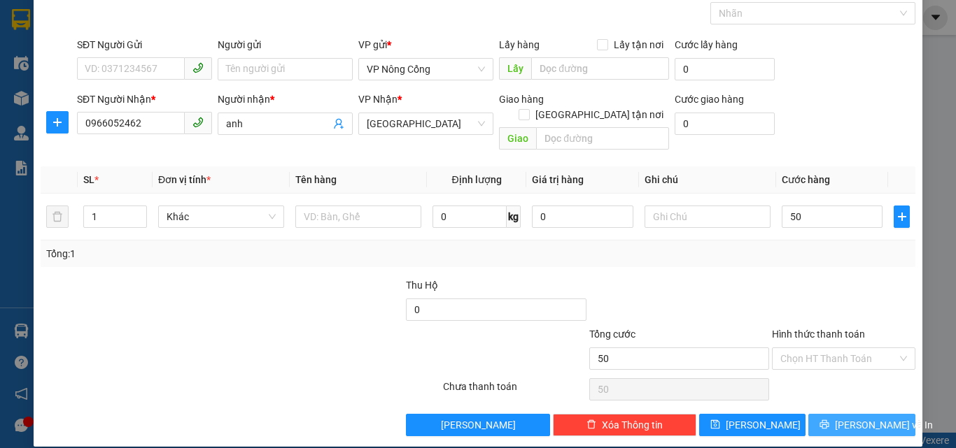
type input "50.000"
click at [859, 418] on span "[PERSON_NAME] và In" at bounding box center [884, 425] width 98 height 15
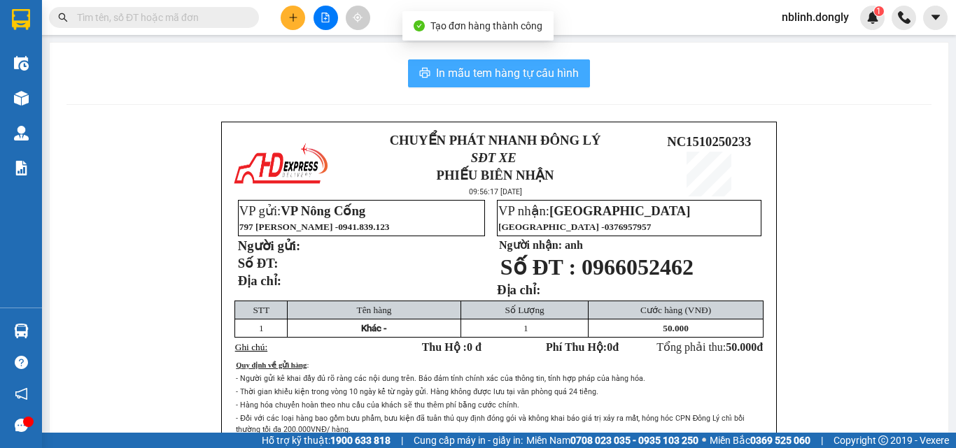
click at [499, 66] on span "In mẫu tem hàng tự cấu hình" at bounding box center [507, 72] width 143 height 17
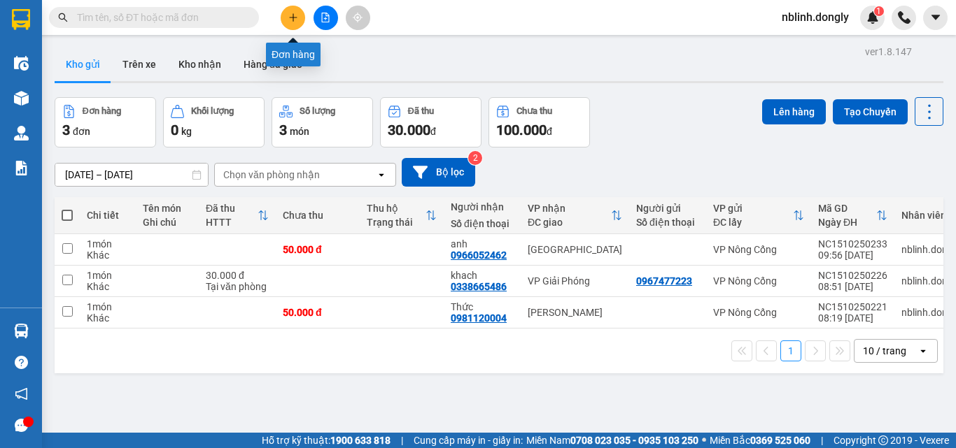
click at [292, 23] on button at bounding box center [293, 18] width 24 height 24
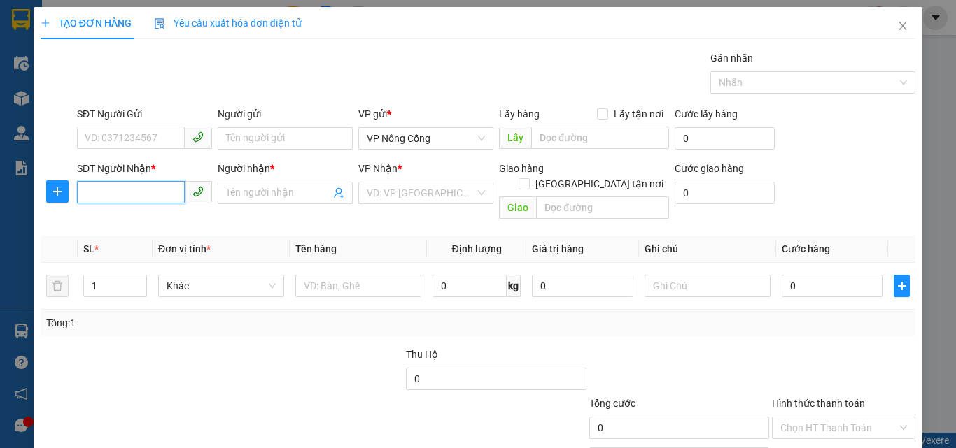
click at [93, 195] on input "SĐT Người Nhận *" at bounding box center [131, 192] width 108 height 22
type input "0399255868"
click at [247, 190] on input "Người nhận *" at bounding box center [278, 192] width 104 height 15
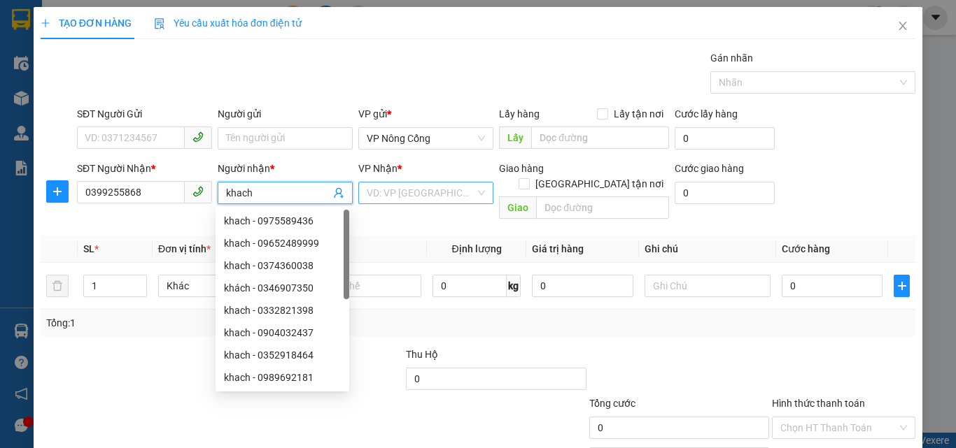
type input "khach"
click at [377, 202] on input "search" at bounding box center [421, 193] width 108 height 21
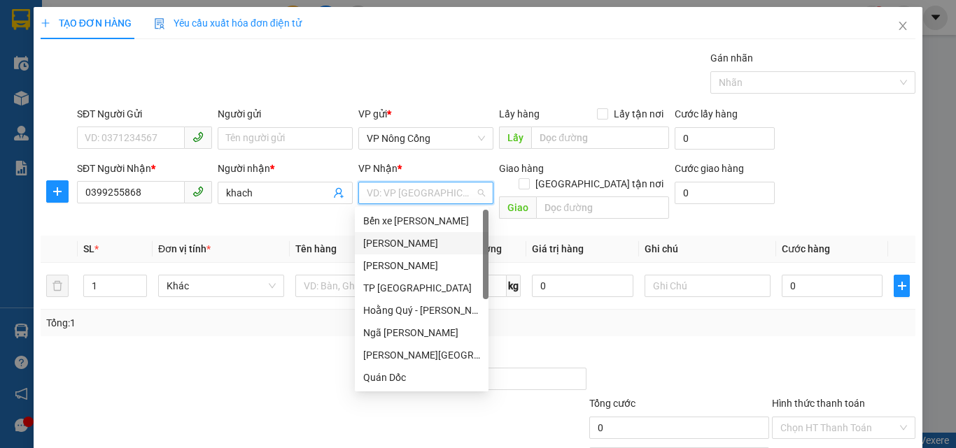
drag, startPoint x: 378, startPoint y: 245, endPoint x: 494, endPoint y: 244, distance: 116.1
click at [380, 245] on div "[PERSON_NAME]" at bounding box center [421, 243] width 117 height 15
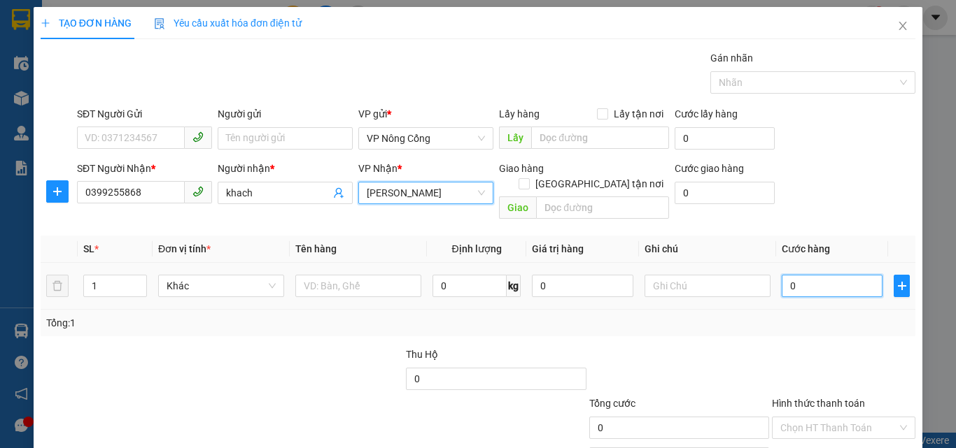
click at [794, 275] on input "0" at bounding box center [832, 286] width 101 height 22
type input "58"
type input "580"
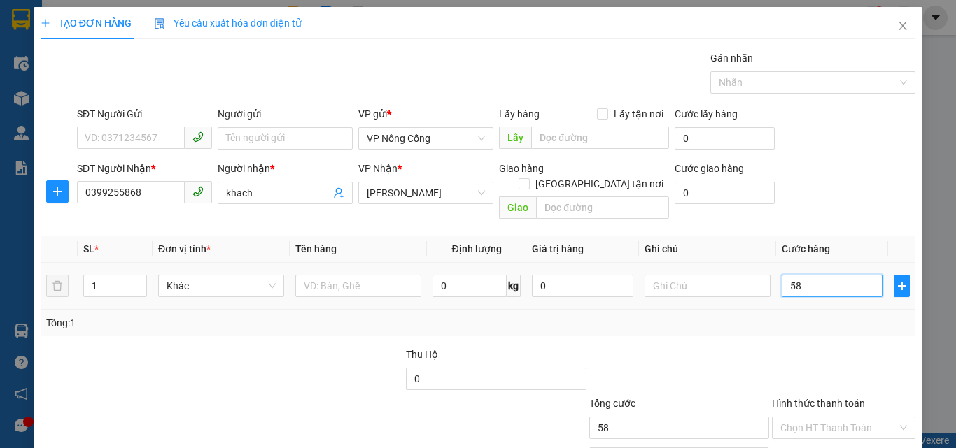
type input "580"
type input "58"
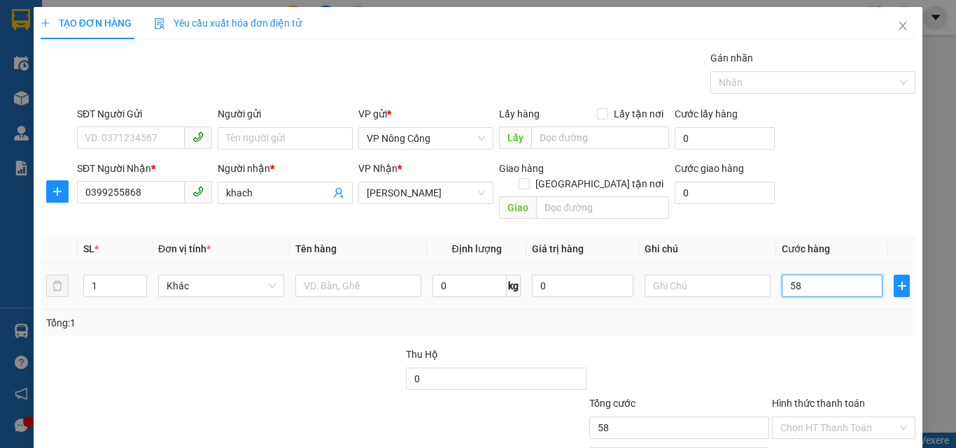
type input "5"
type input "0"
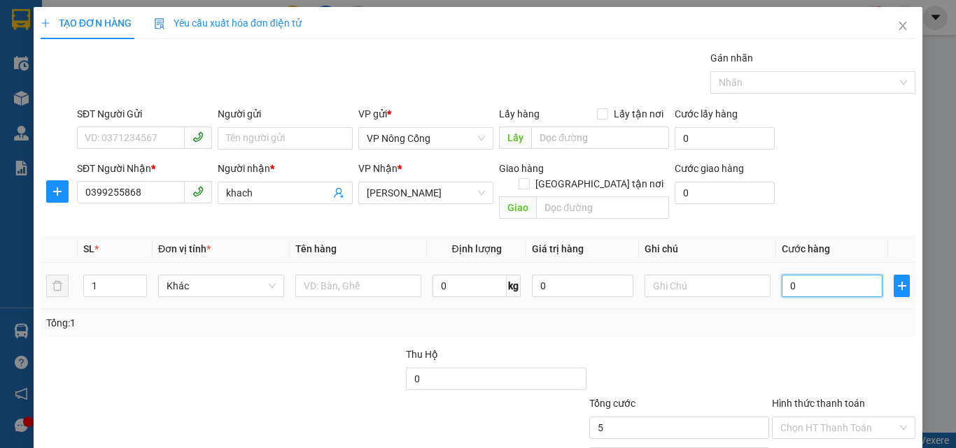
type input "0"
type input "05"
type input "5"
type input "050"
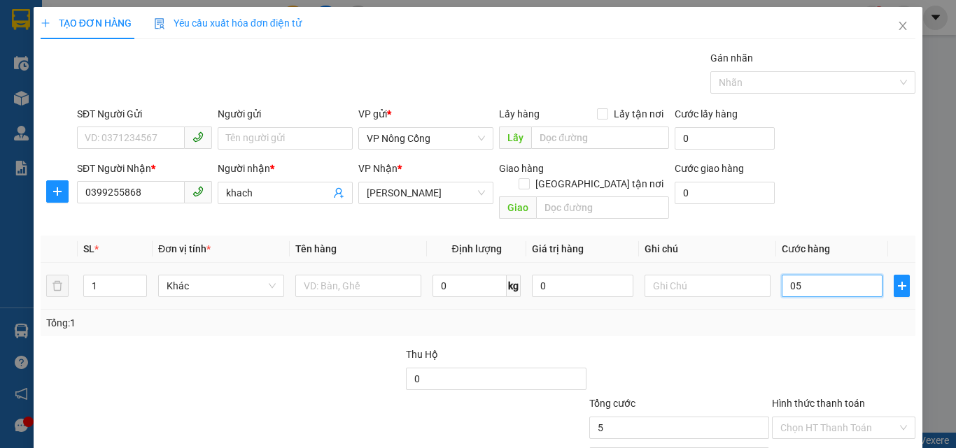
type input "50"
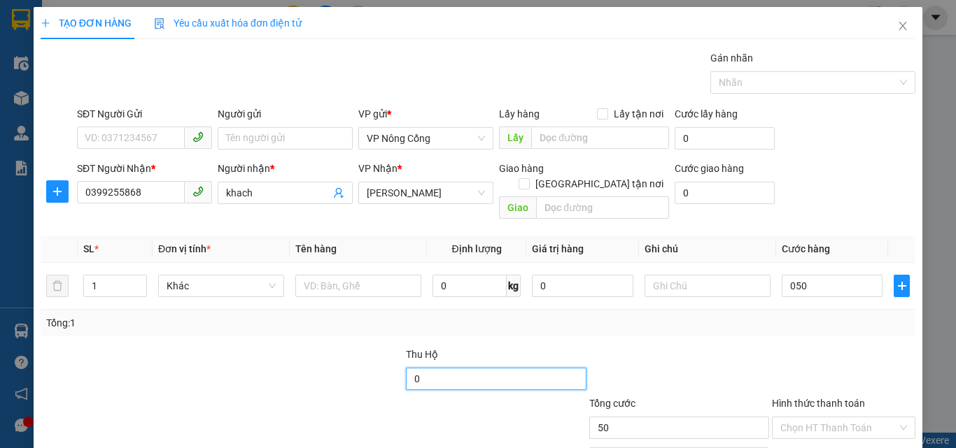
type input "50.000"
click at [416, 368] on input "0" at bounding box center [496, 379] width 180 height 22
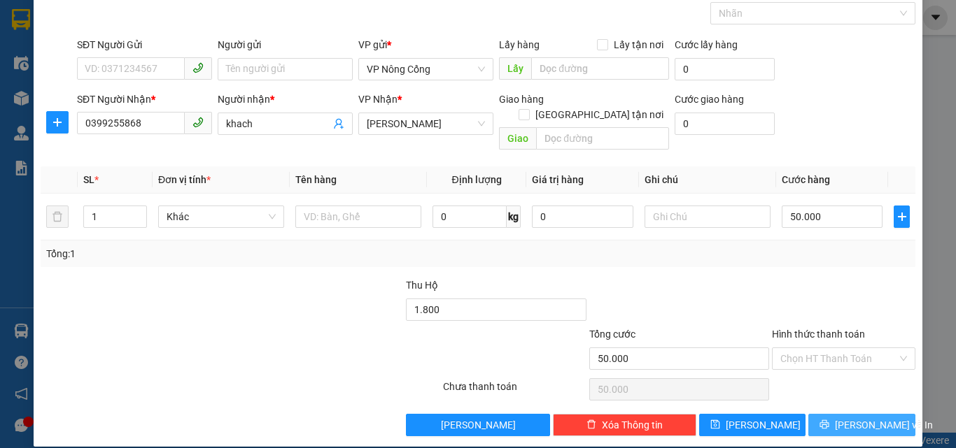
type input "1.800.000"
click at [849, 418] on span "[PERSON_NAME] và In" at bounding box center [884, 425] width 98 height 15
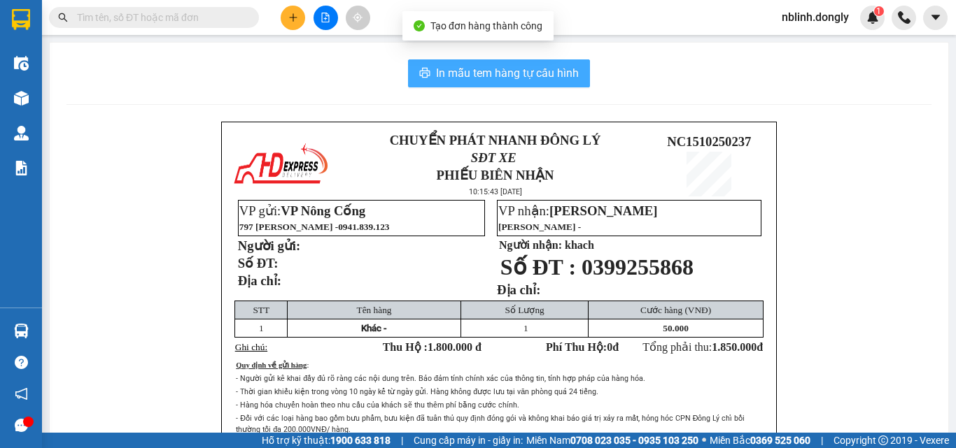
drag, startPoint x: 497, startPoint y: 76, endPoint x: 645, endPoint y: 214, distance: 203.0
click at [497, 76] on span "In mẫu tem hàng tự cấu hình" at bounding box center [507, 72] width 143 height 17
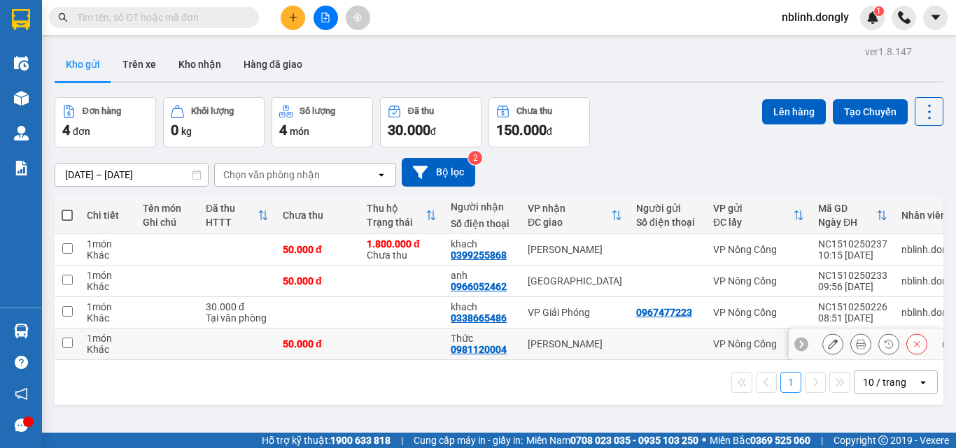
click at [78, 345] on td at bounding box center [67, 344] width 25 height 31
checkbox input "true"
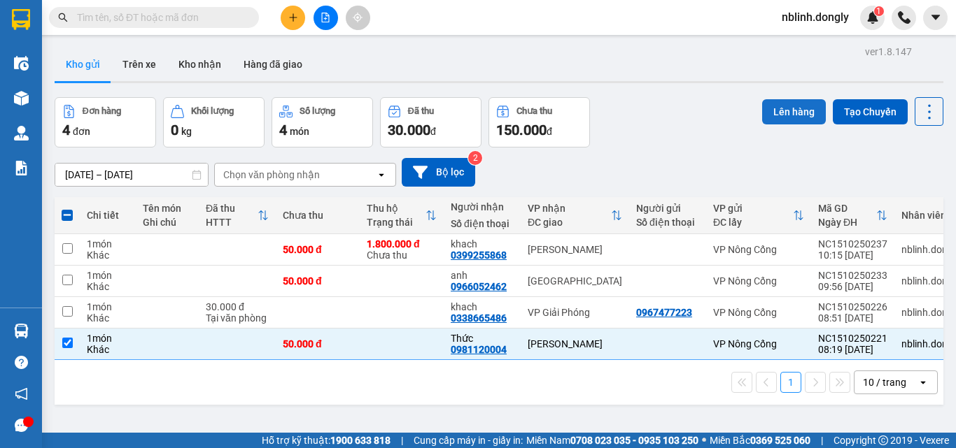
click at [780, 111] on button "Lên hàng" at bounding box center [794, 111] width 64 height 25
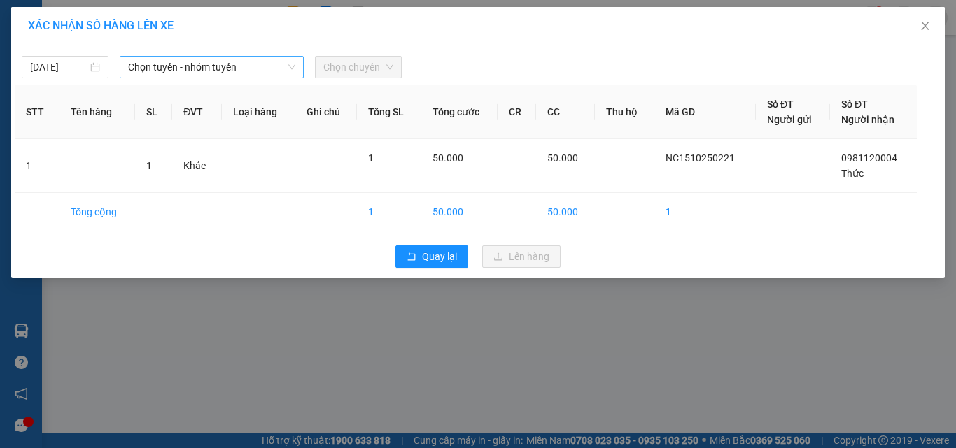
drag, startPoint x: 185, startPoint y: 62, endPoint x: 186, endPoint y: 77, distance: 14.7
click at [185, 67] on span "Chọn tuyến - nhóm tuyến" at bounding box center [211, 67] width 167 height 21
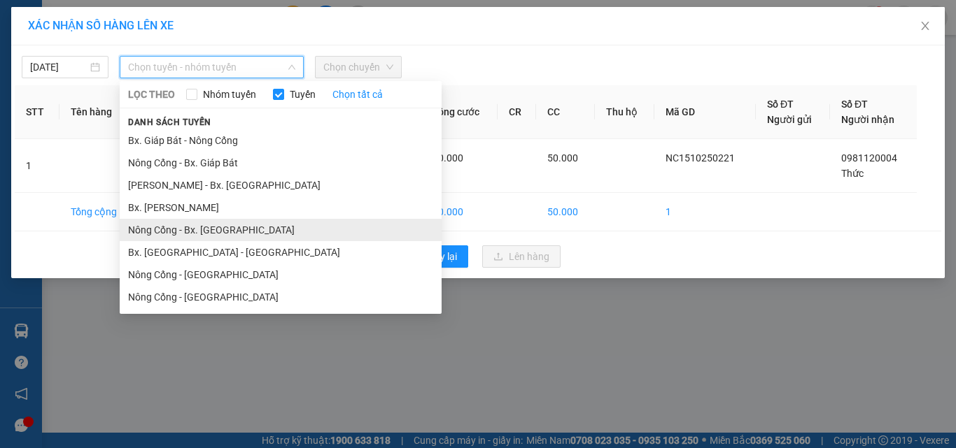
drag, startPoint x: 208, startPoint y: 228, endPoint x: 243, endPoint y: 192, distance: 51.0
click at [208, 227] on li "Nông Cống - Bx. [GEOGRAPHIC_DATA]" at bounding box center [281, 230] width 322 height 22
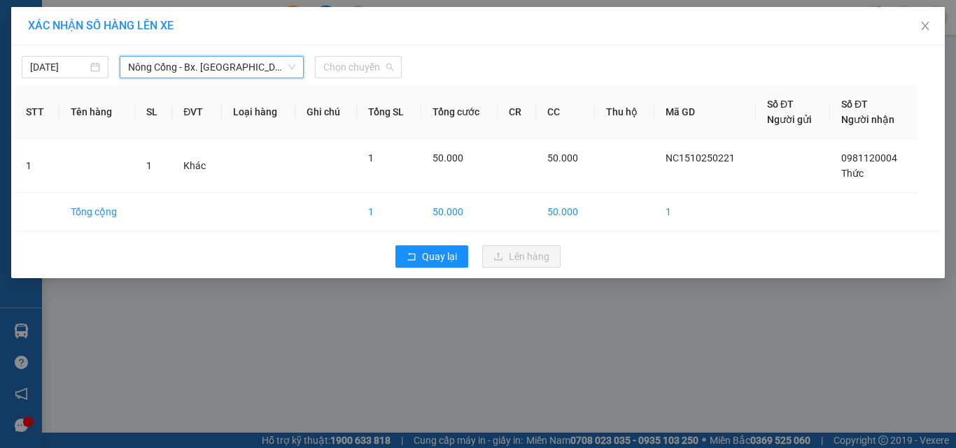
drag, startPoint x: 346, startPoint y: 66, endPoint x: 355, endPoint y: 92, distance: 27.4
click at [351, 71] on span "Chọn chuyến" at bounding box center [358, 67] width 70 height 21
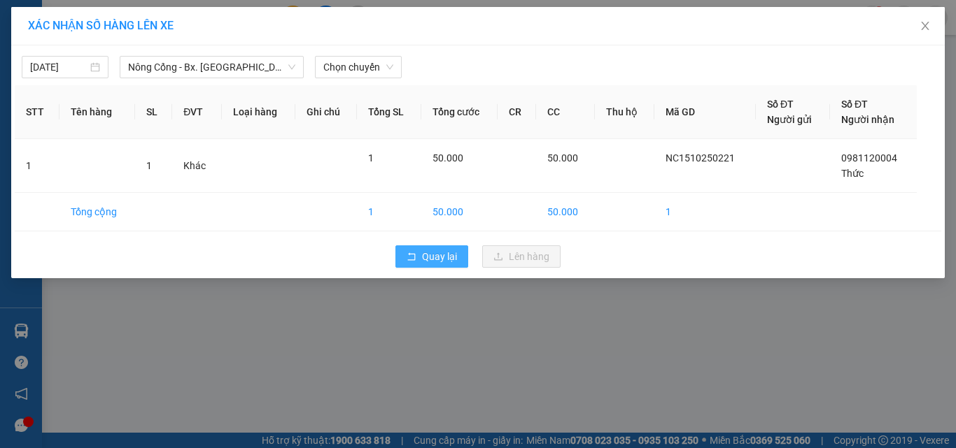
click at [432, 254] on span "Quay lại" at bounding box center [439, 256] width 35 height 15
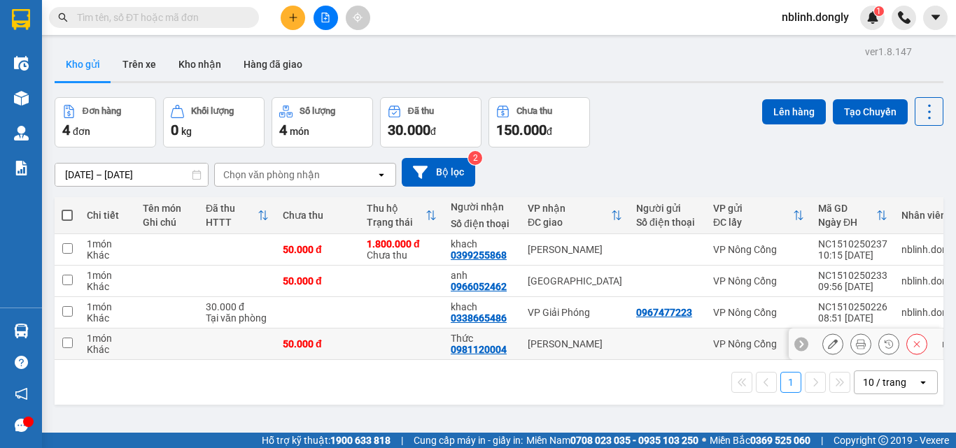
click at [71, 340] on input "checkbox" at bounding box center [67, 343] width 10 height 10
checkbox input "true"
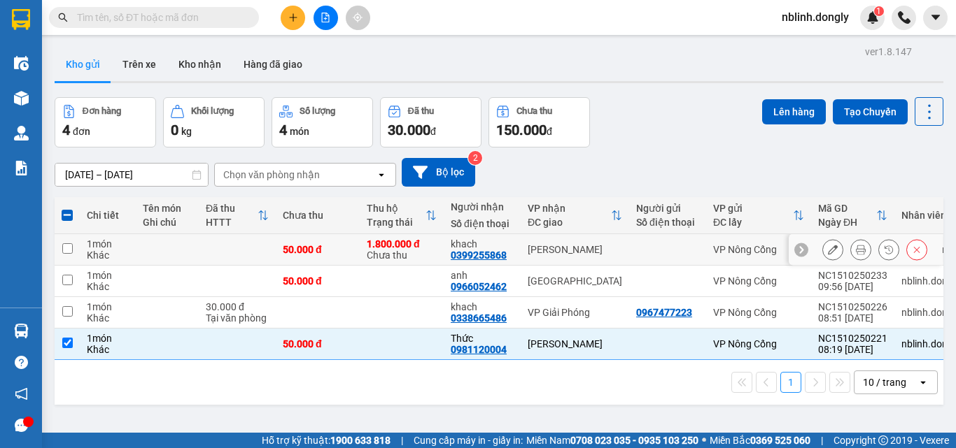
click at [66, 246] on input "checkbox" at bounding box center [67, 248] width 10 height 10
checkbox input "true"
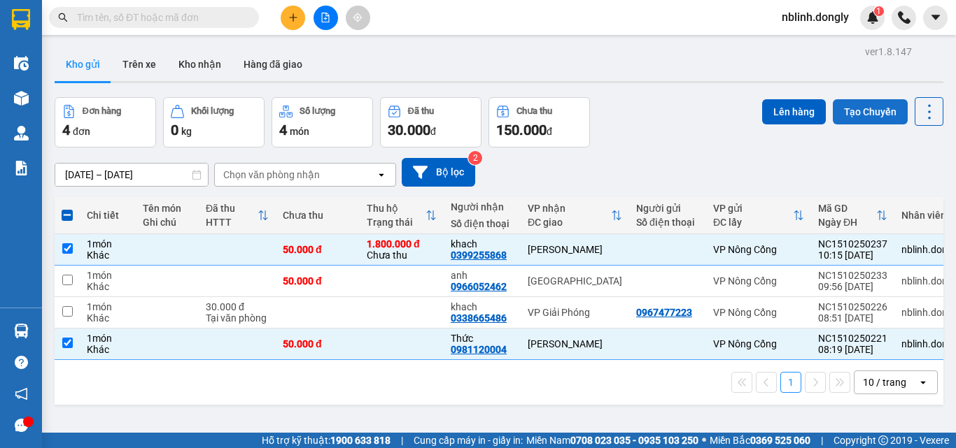
click at [847, 115] on button "Tạo Chuyến" at bounding box center [870, 111] width 75 height 25
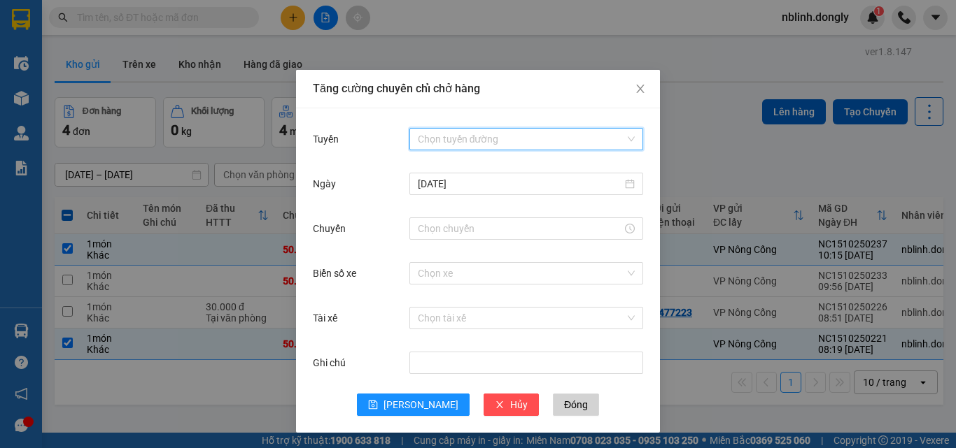
click at [455, 138] on input "Tuyến" at bounding box center [521, 139] width 207 height 21
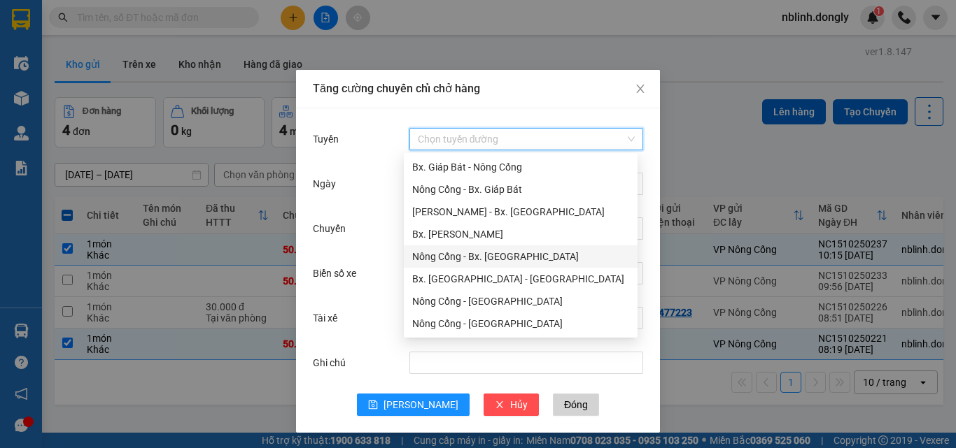
click at [499, 258] on div "Nông Cống - Bx. [GEOGRAPHIC_DATA]" at bounding box center [520, 256] width 217 height 15
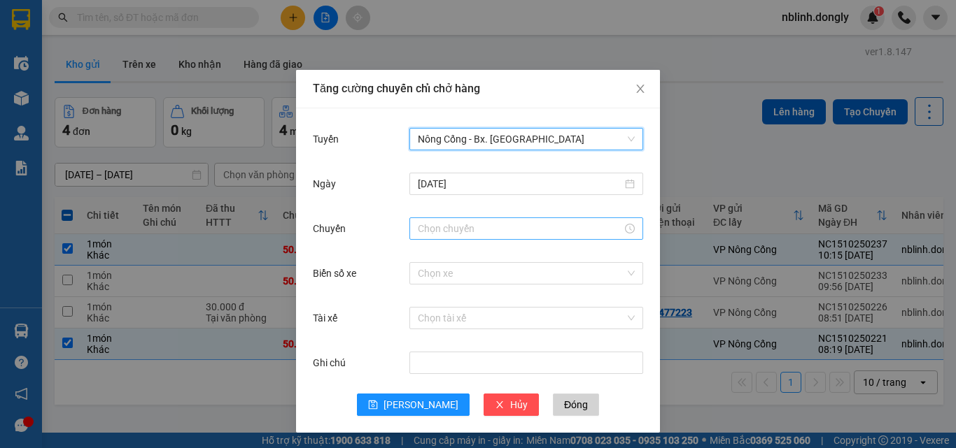
click at [425, 228] on input "Chuyến" at bounding box center [520, 228] width 204 height 15
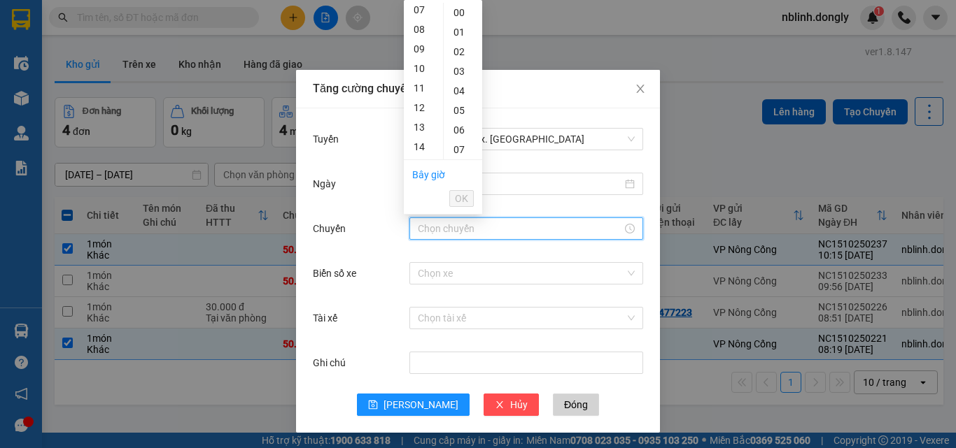
scroll to position [210, 0]
click at [420, 34] on div "12" at bounding box center [423, 38] width 39 height 20
type input "12:00"
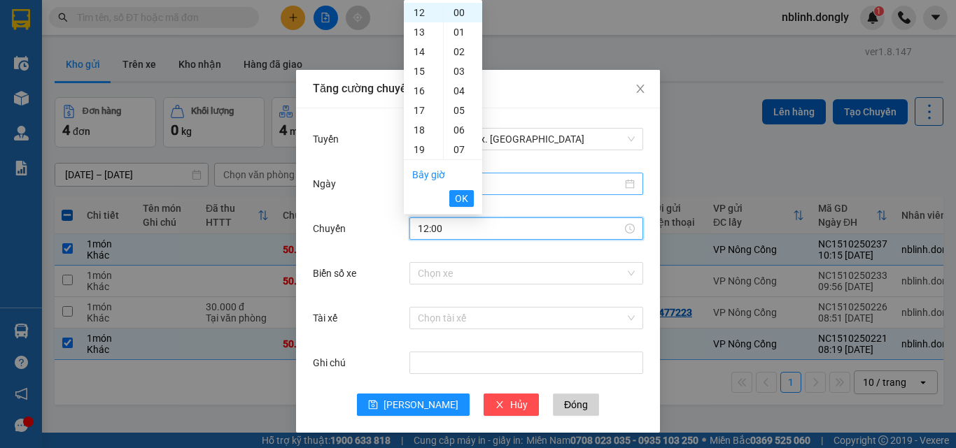
click at [458, 195] on span "OK" at bounding box center [461, 198] width 13 height 15
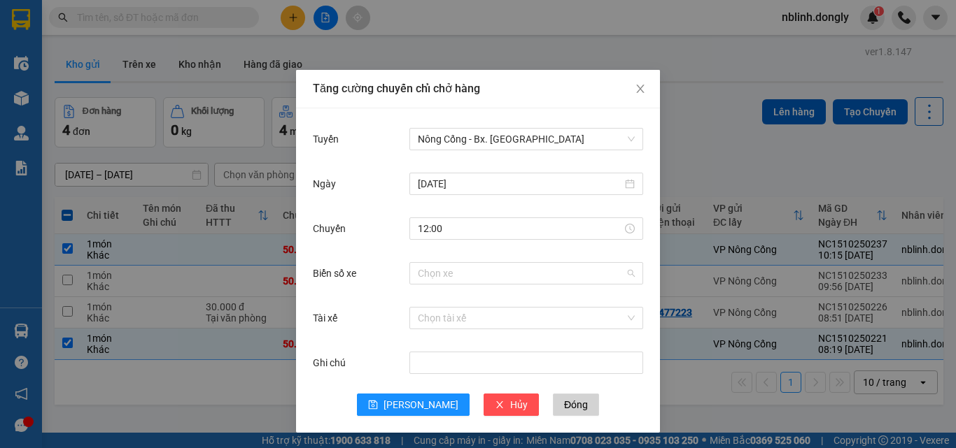
drag, startPoint x: 422, startPoint y: 269, endPoint x: 430, endPoint y: 254, distance: 16.9
click at [423, 269] on input "Biển số xe" at bounding box center [521, 273] width 207 height 21
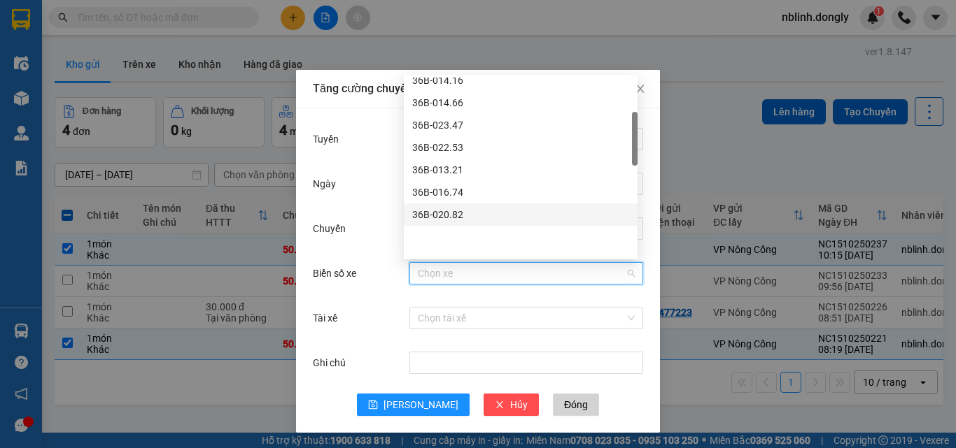
scroll to position [140, 0]
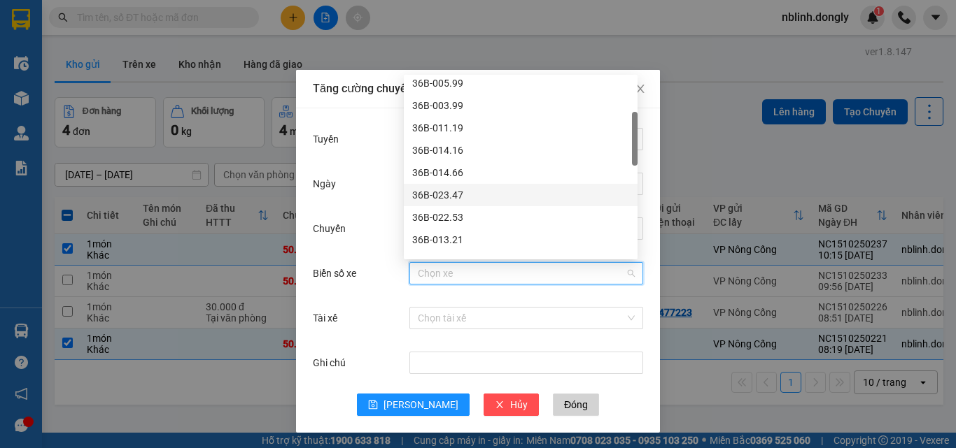
click at [443, 197] on div "36B-023.47" at bounding box center [520, 195] width 217 height 15
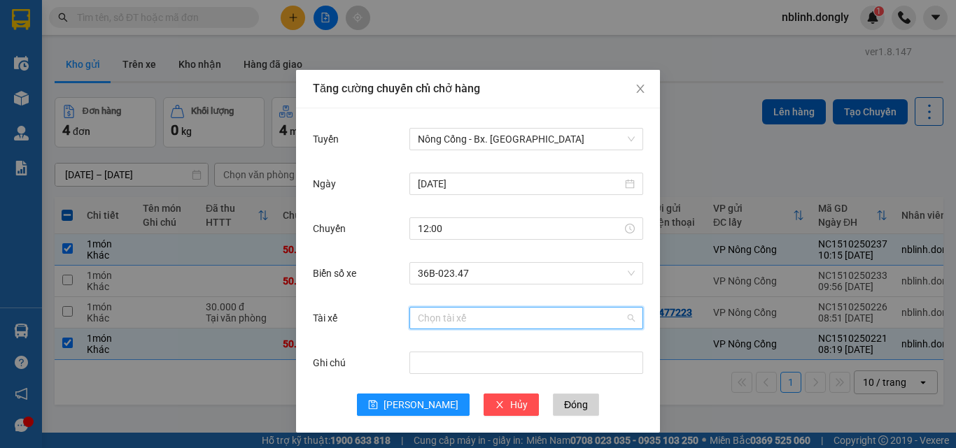
click at [423, 320] on input "Tài xế" at bounding box center [521, 318] width 207 height 21
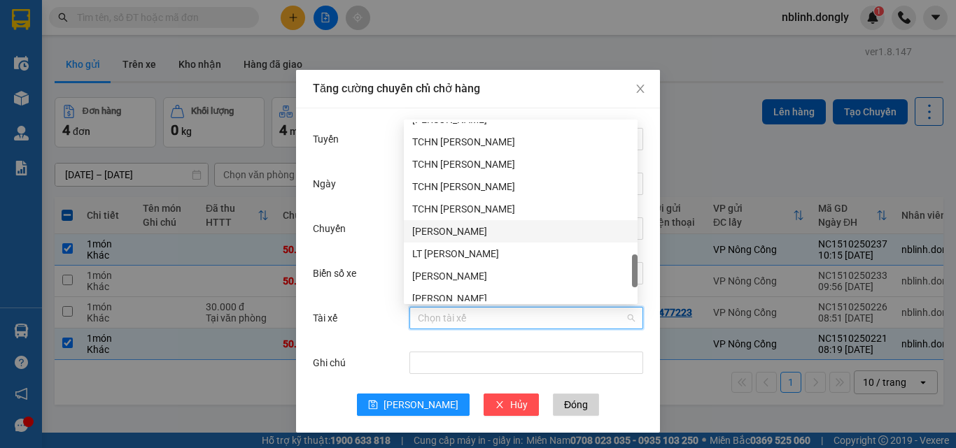
scroll to position [1030, 0]
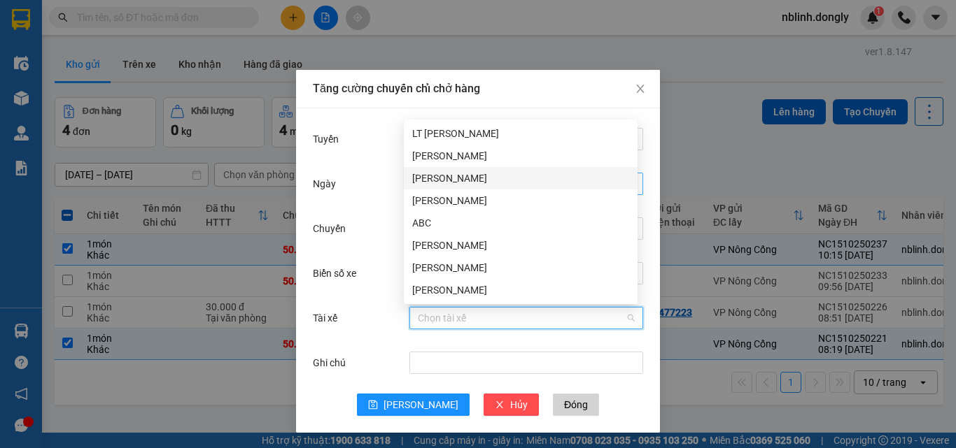
click at [444, 181] on div "[PERSON_NAME]" at bounding box center [520, 178] width 217 height 15
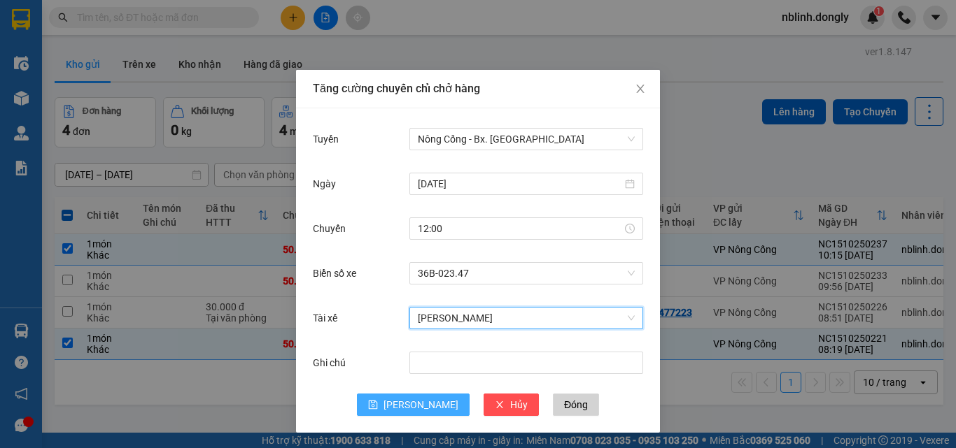
drag, startPoint x: 414, startPoint y: 402, endPoint x: 516, endPoint y: 275, distance: 163.2
click at [416, 399] on span "[PERSON_NAME]" at bounding box center [420, 404] width 75 height 15
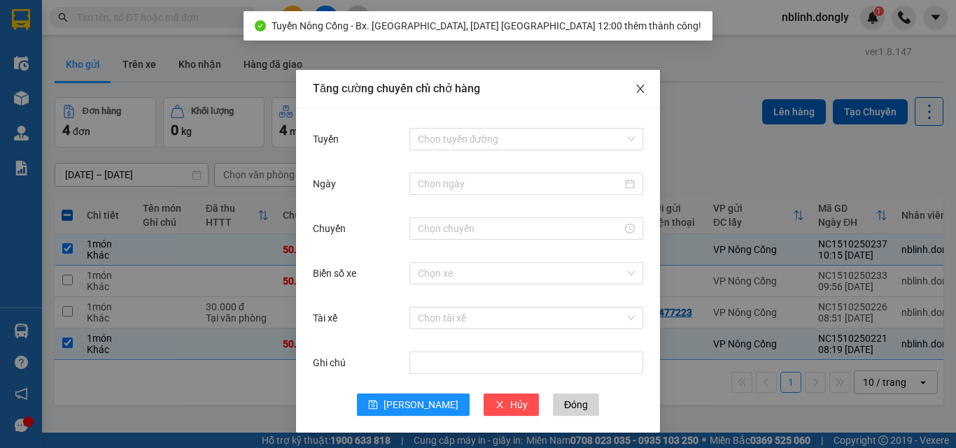
click at [635, 90] on icon "close" at bounding box center [640, 88] width 11 height 11
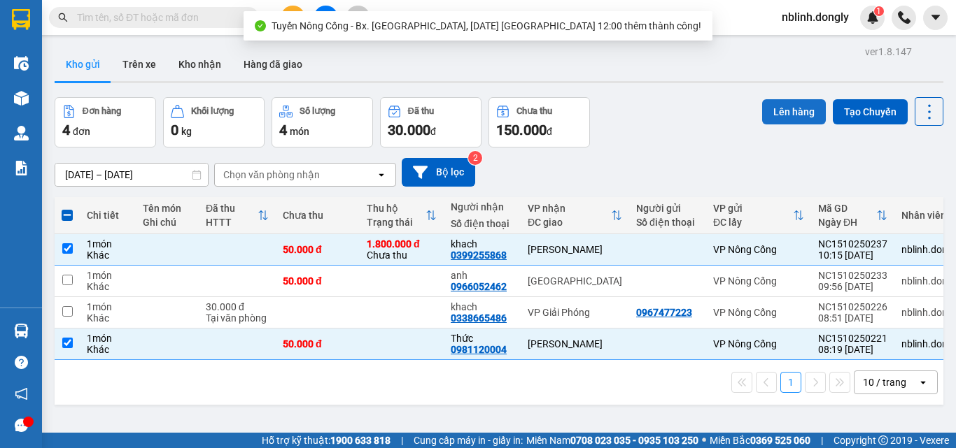
click at [782, 114] on button "Lên hàng" at bounding box center [794, 111] width 64 height 25
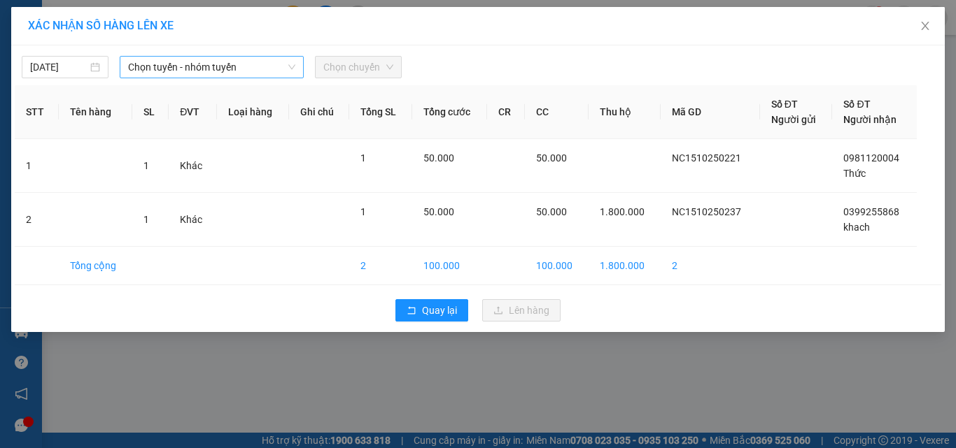
click at [194, 65] on span "Chọn tuyến - nhóm tuyến" at bounding box center [211, 67] width 167 height 21
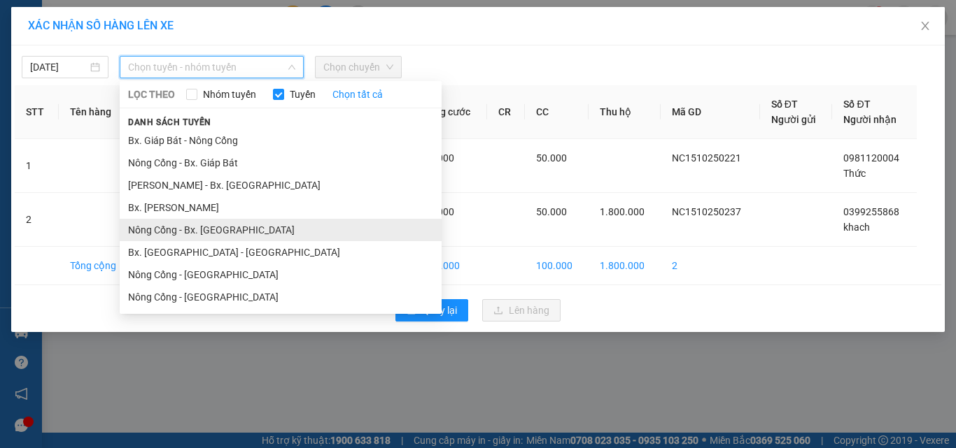
click at [211, 230] on li "Nông Cống - Bx. [GEOGRAPHIC_DATA]" at bounding box center [281, 230] width 322 height 22
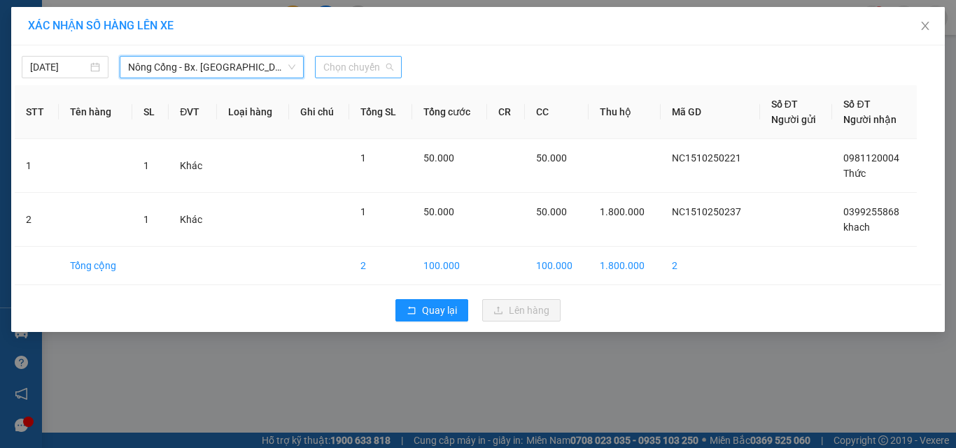
click at [360, 60] on span "Chọn chuyến" at bounding box center [358, 67] width 70 height 21
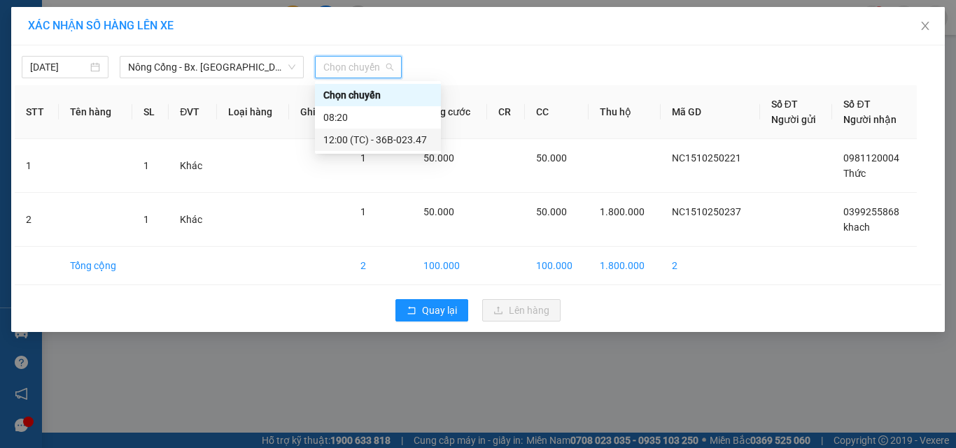
click at [391, 141] on div "12:00 (TC) - 36B-023.47" at bounding box center [377, 139] width 109 height 15
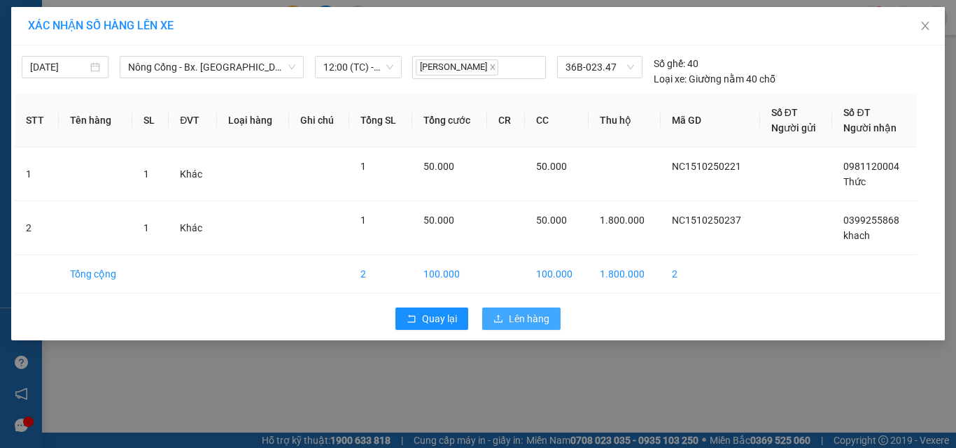
click at [525, 320] on span "Lên hàng" at bounding box center [529, 318] width 41 height 15
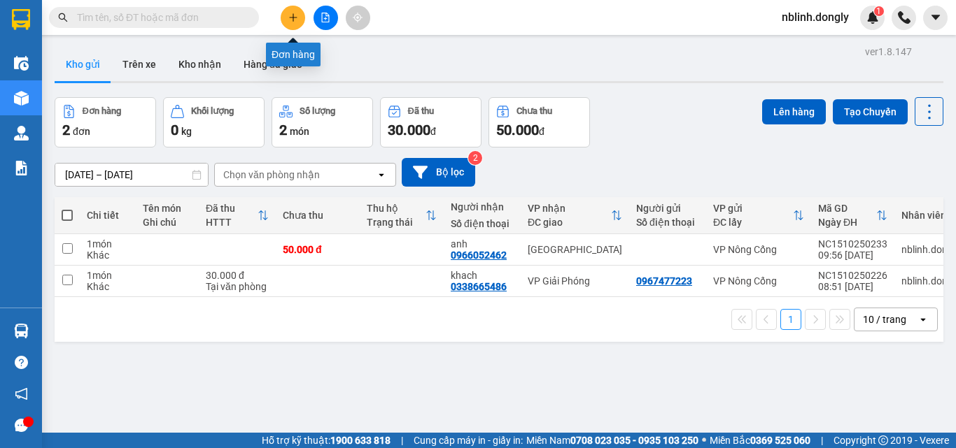
click at [296, 18] on icon "plus" at bounding box center [293, 18] width 10 height 10
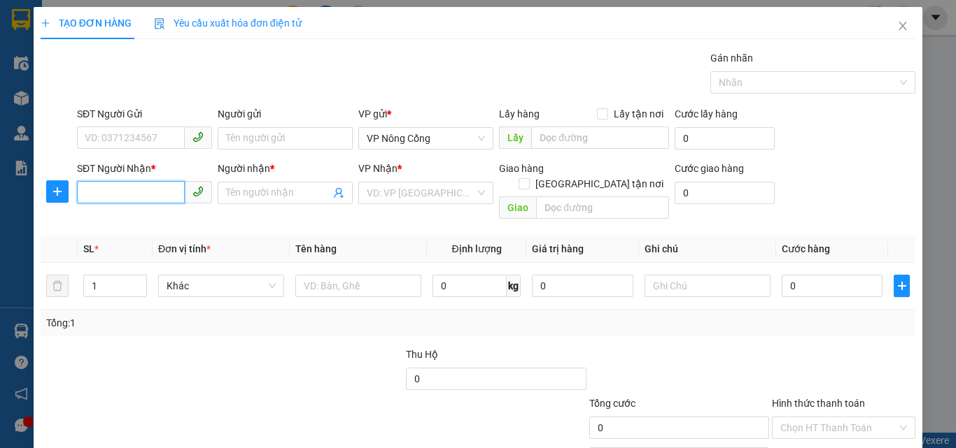
click at [99, 189] on input "SĐT Người Nhận *" at bounding box center [131, 192] width 108 height 22
type input "0862860140"
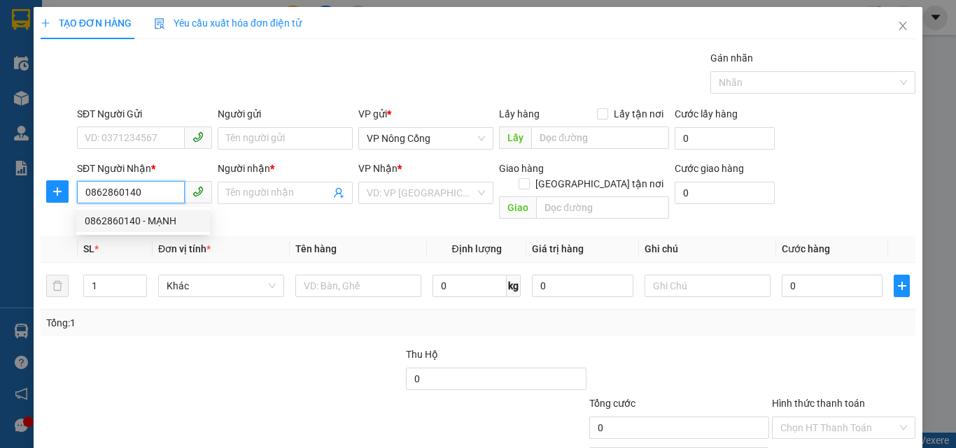
click at [120, 222] on div "0862860140 - MẠNH" at bounding box center [143, 220] width 117 height 15
type input "MẠNH"
checkbox input "true"
type input "VPNC"
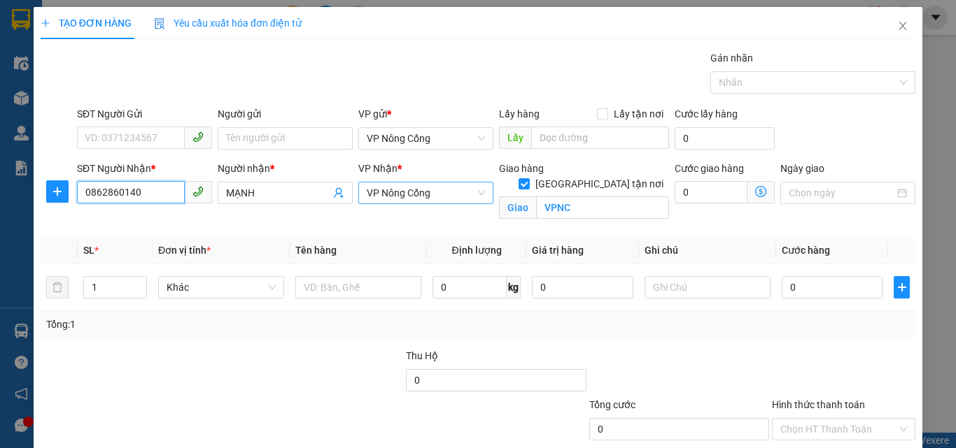
click at [414, 194] on span "VP Nông Cống" at bounding box center [426, 193] width 118 height 21
type input "0862860140"
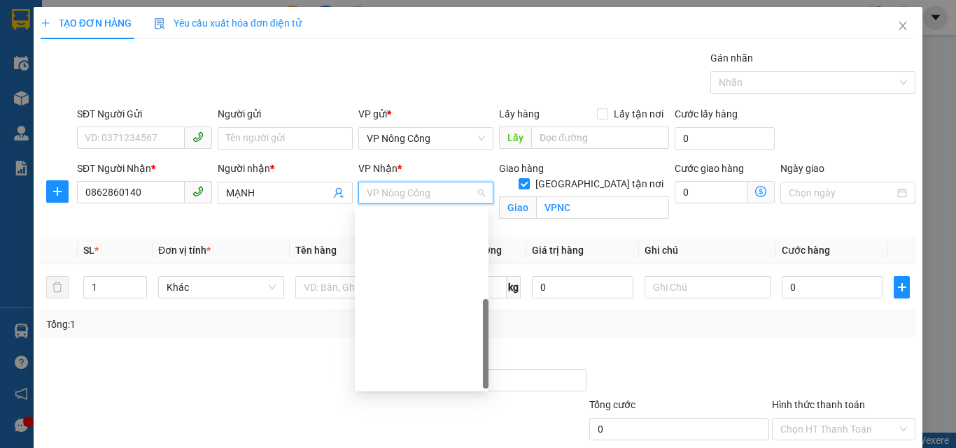
scroll to position [202, 0]
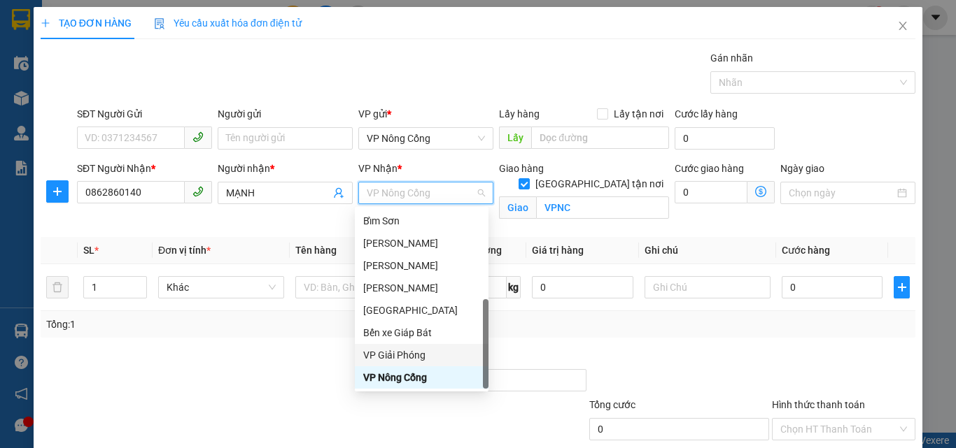
drag, startPoint x: 383, startPoint y: 351, endPoint x: 500, endPoint y: 318, distance: 121.4
click at [408, 348] on div "VP Giải Phóng" at bounding box center [421, 355] width 117 height 15
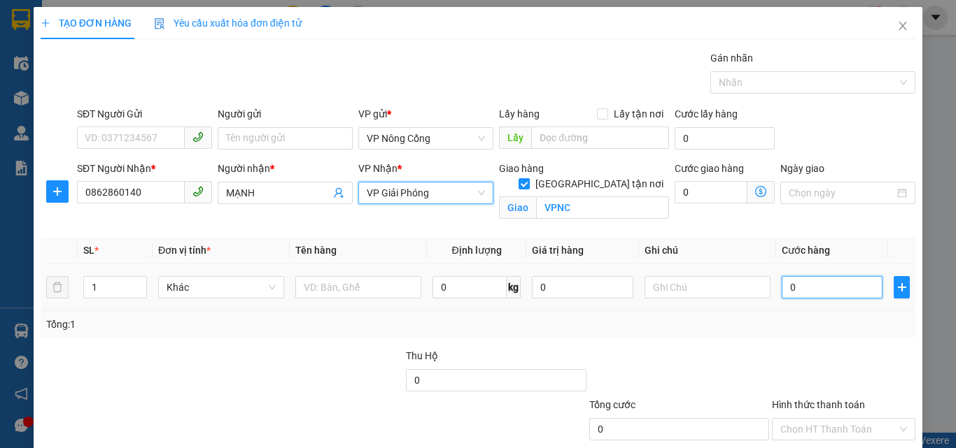
click at [807, 283] on input "0" at bounding box center [832, 287] width 101 height 22
type input "5"
type input "50"
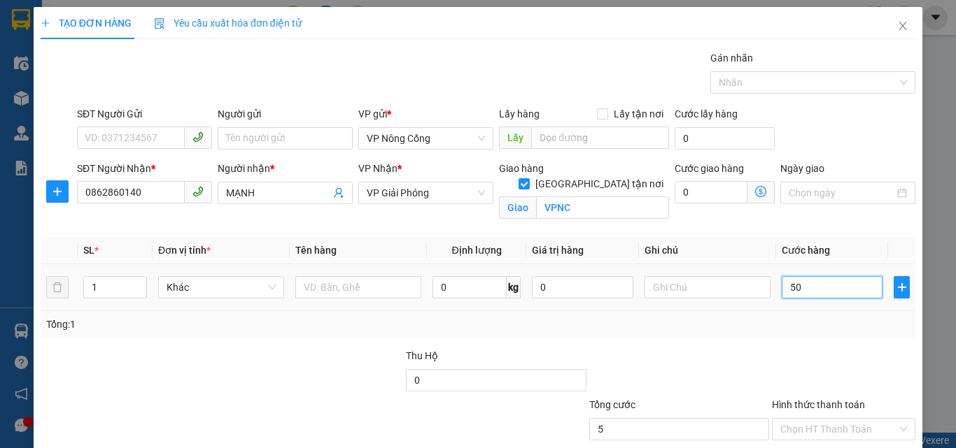
type input "50"
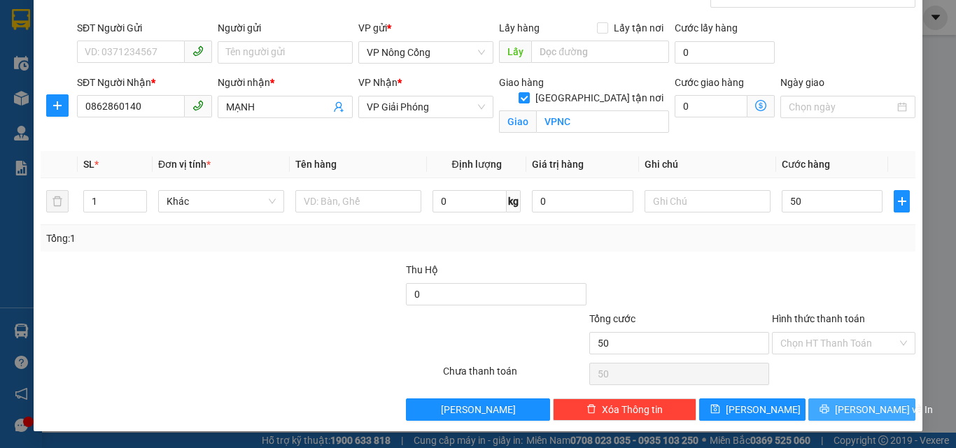
type input "50.000"
click at [852, 413] on span "[PERSON_NAME] và In" at bounding box center [884, 409] width 98 height 15
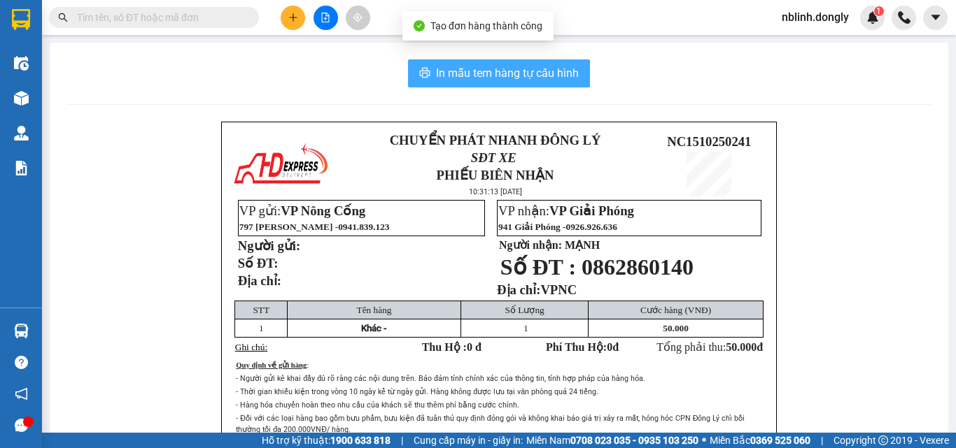
click at [485, 60] on button "In mẫu tem hàng tự cấu hình" at bounding box center [499, 73] width 182 height 28
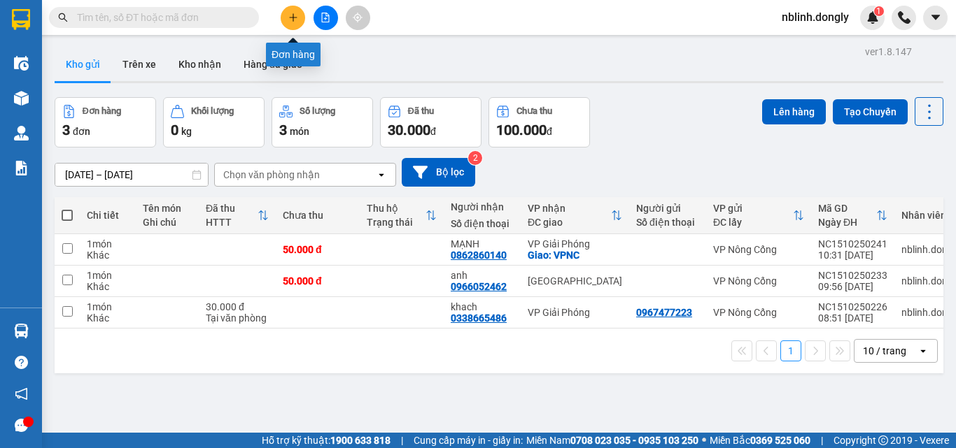
click at [289, 23] on button at bounding box center [293, 18] width 24 height 24
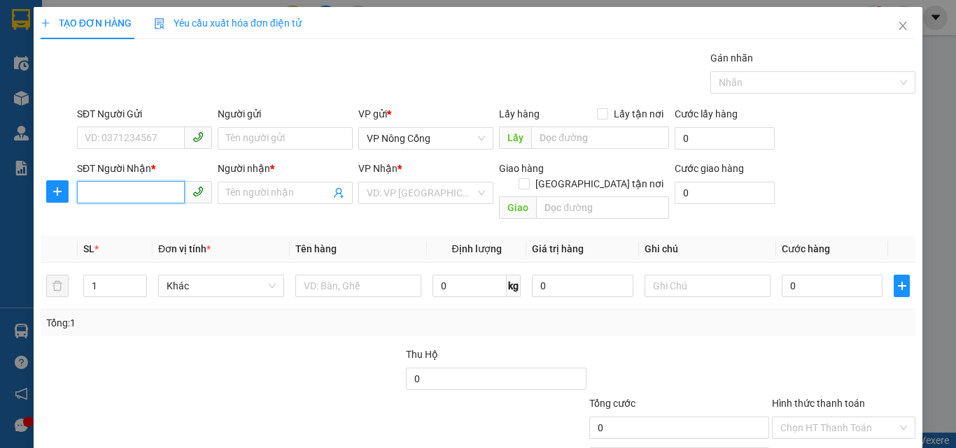
click at [104, 189] on input "SĐT Người Nhận *" at bounding box center [131, 192] width 108 height 22
type input "0358273136"
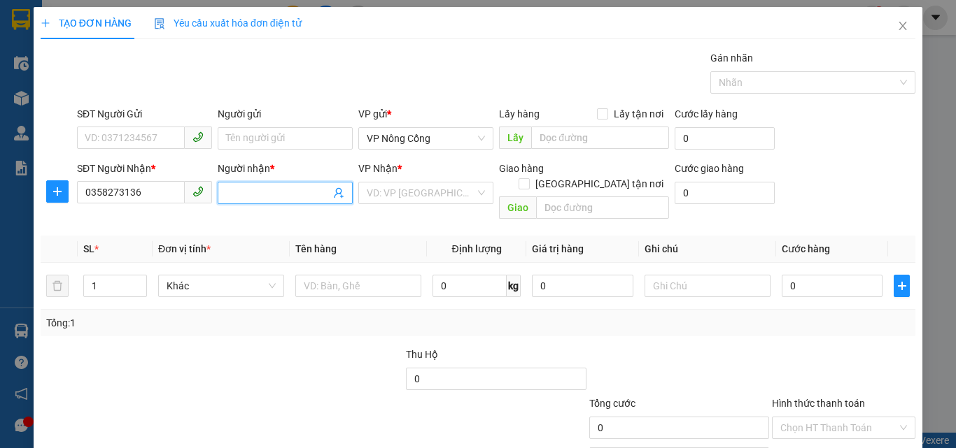
click at [252, 190] on input "Người nhận *" at bounding box center [278, 192] width 104 height 15
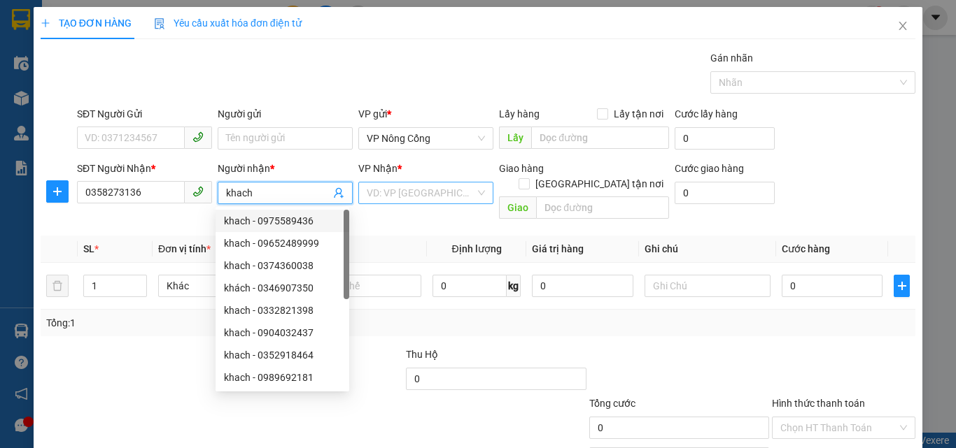
type input "khach"
click at [380, 190] on input "search" at bounding box center [421, 193] width 108 height 21
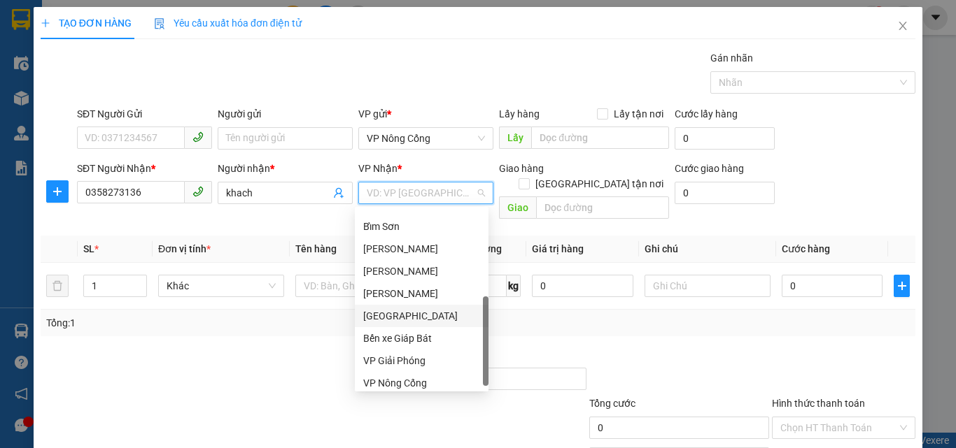
scroll to position [202, 0]
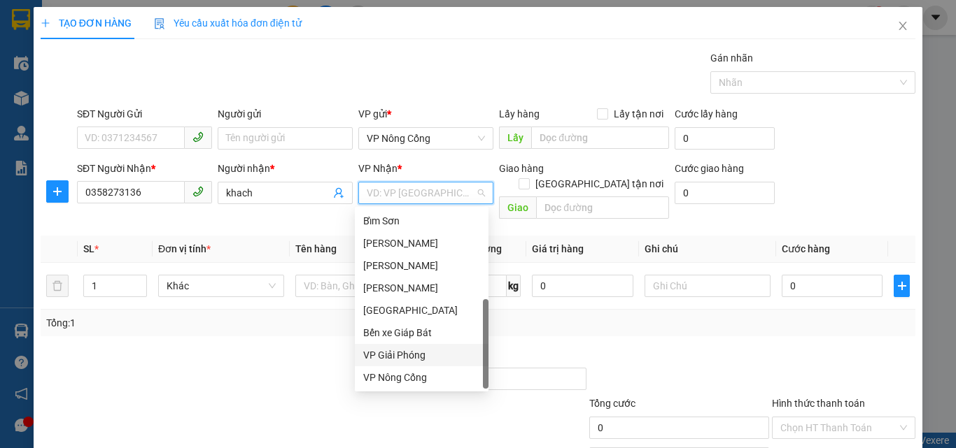
drag, startPoint x: 394, startPoint y: 354, endPoint x: 457, endPoint y: 331, distance: 67.1
click at [399, 354] on div "VP Giải Phóng" at bounding box center [421, 355] width 117 height 15
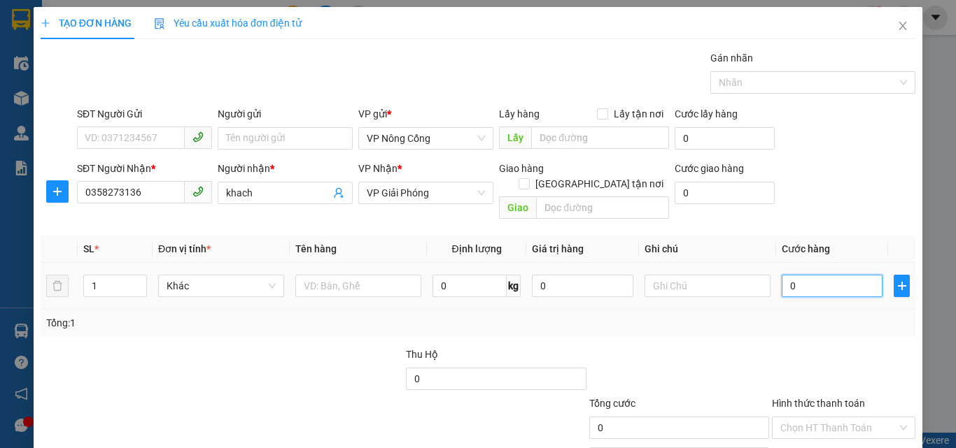
click at [793, 275] on input "0" at bounding box center [832, 286] width 101 height 22
type input "3"
type input "30"
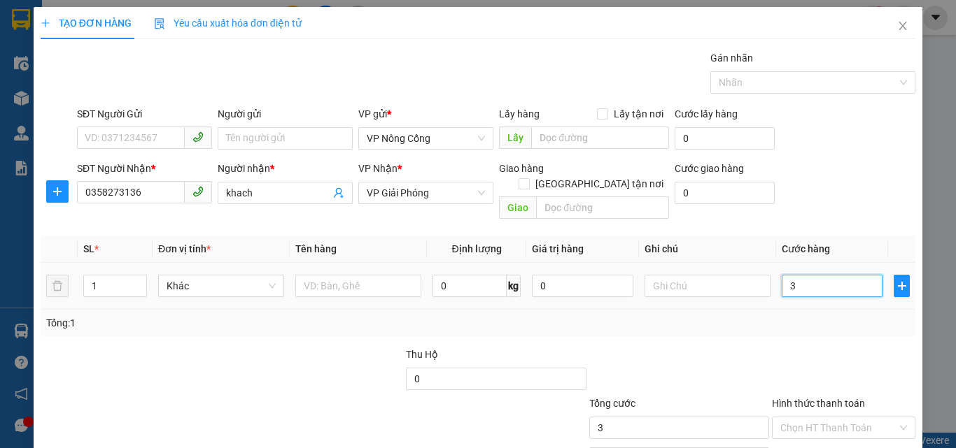
type input "30"
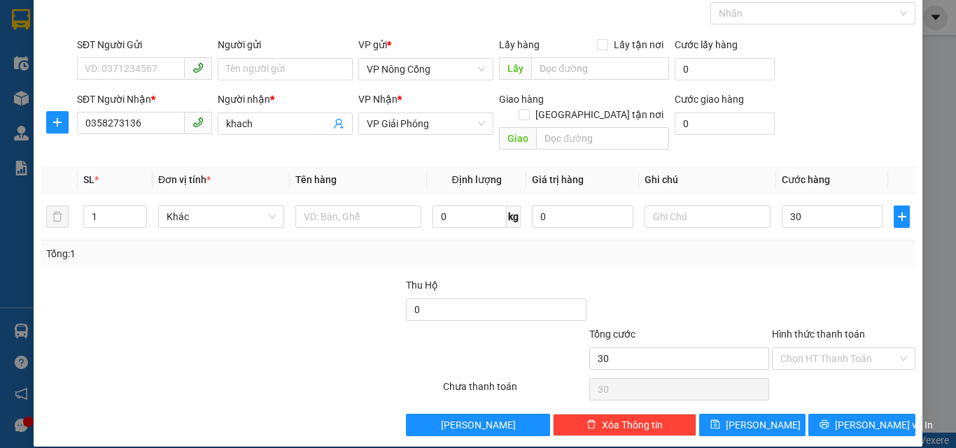
type input "30.000"
drag, startPoint x: 801, startPoint y: 315, endPoint x: 803, endPoint y: 330, distance: 14.8
click at [800, 329] on label "Hình thức thanh toán" at bounding box center [818, 334] width 93 height 11
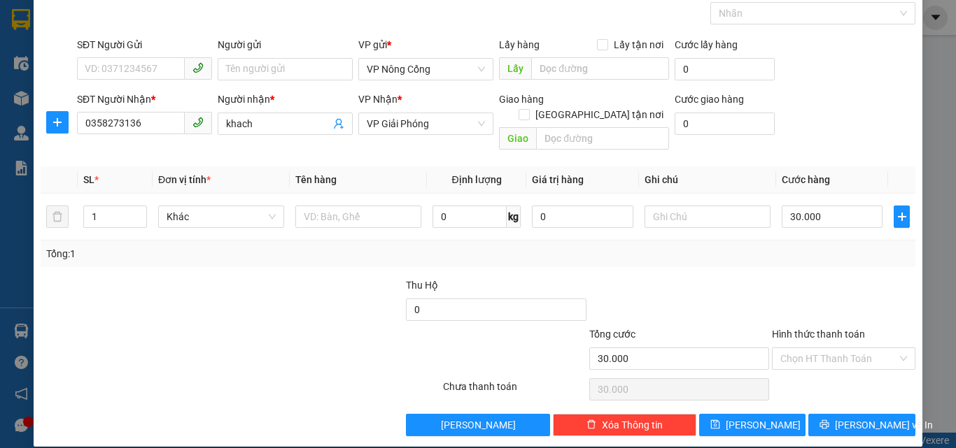
click at [800, 348] on input "Hình thức thanh toán" at bounding box center [838, 358] width 117 height 21
click at [843, 418] on span "[PERSON_NAME] và In" at bounding box center [884, 425] width 98 height 15
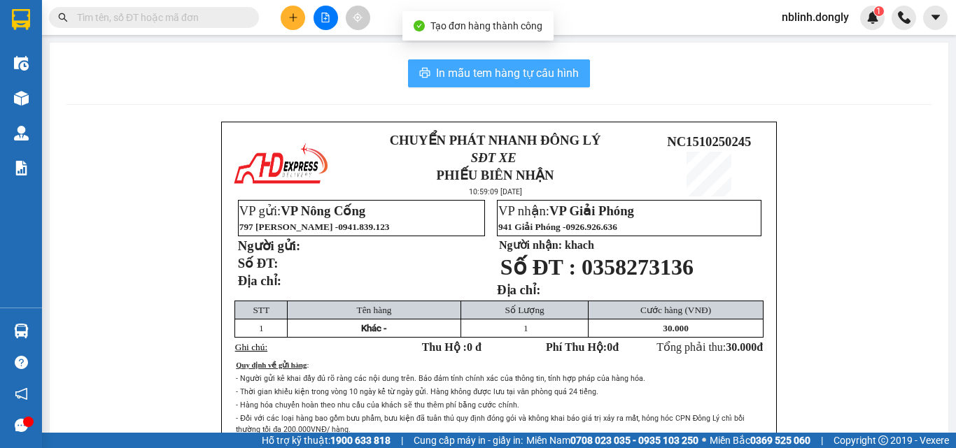
drag, startPoint x: 469, startPoint y: 69, endPoint x: 568, endPoint y: 210, distance: 172.8
click at [469, 73] on span "In mẫu tem hàng tự cấu hình" at bounding box center [507, 72] width 143 height 17
